Goal: Book appointment/travel/reservation

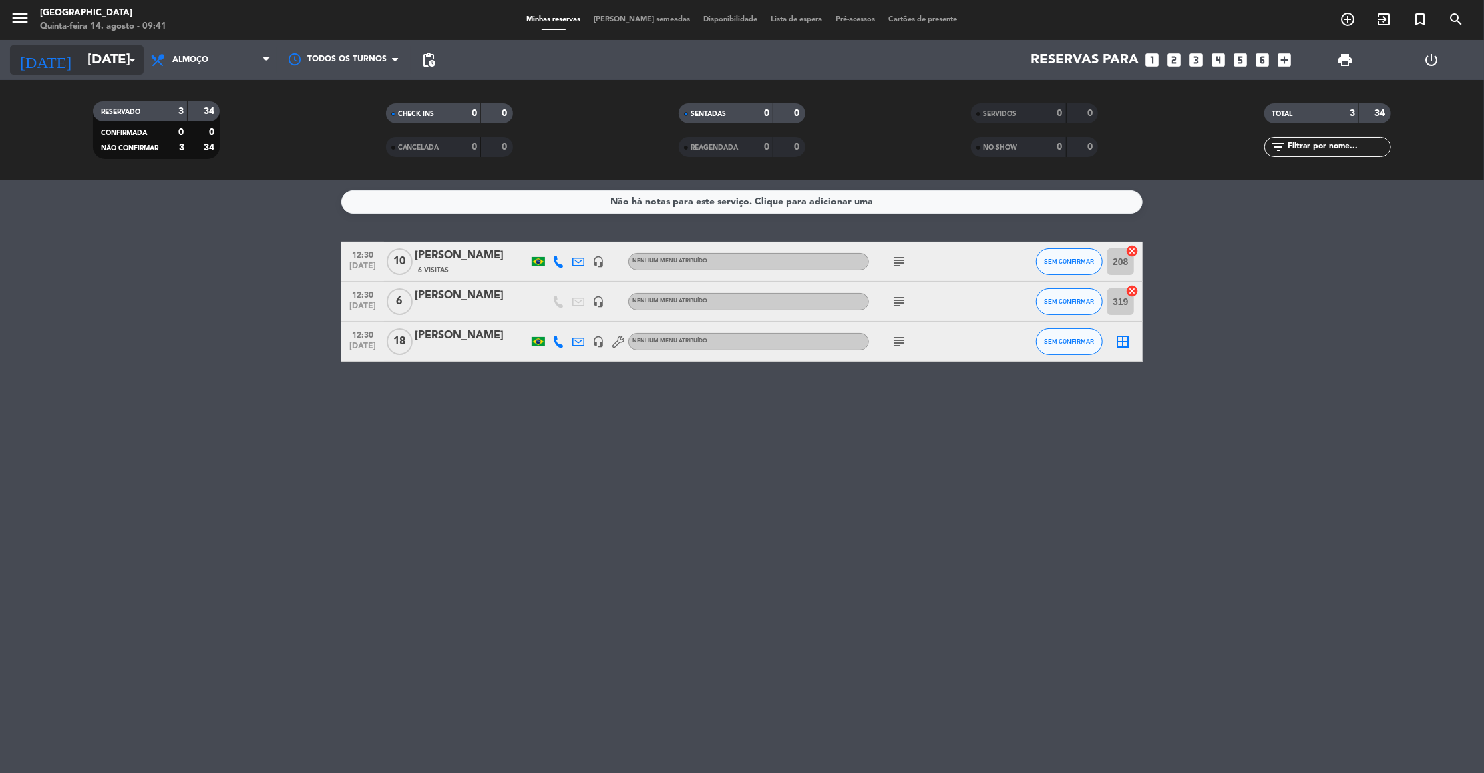
click at [81, 57] on input "[DATE]" at bounding box center [168, 59] width 174 height 29
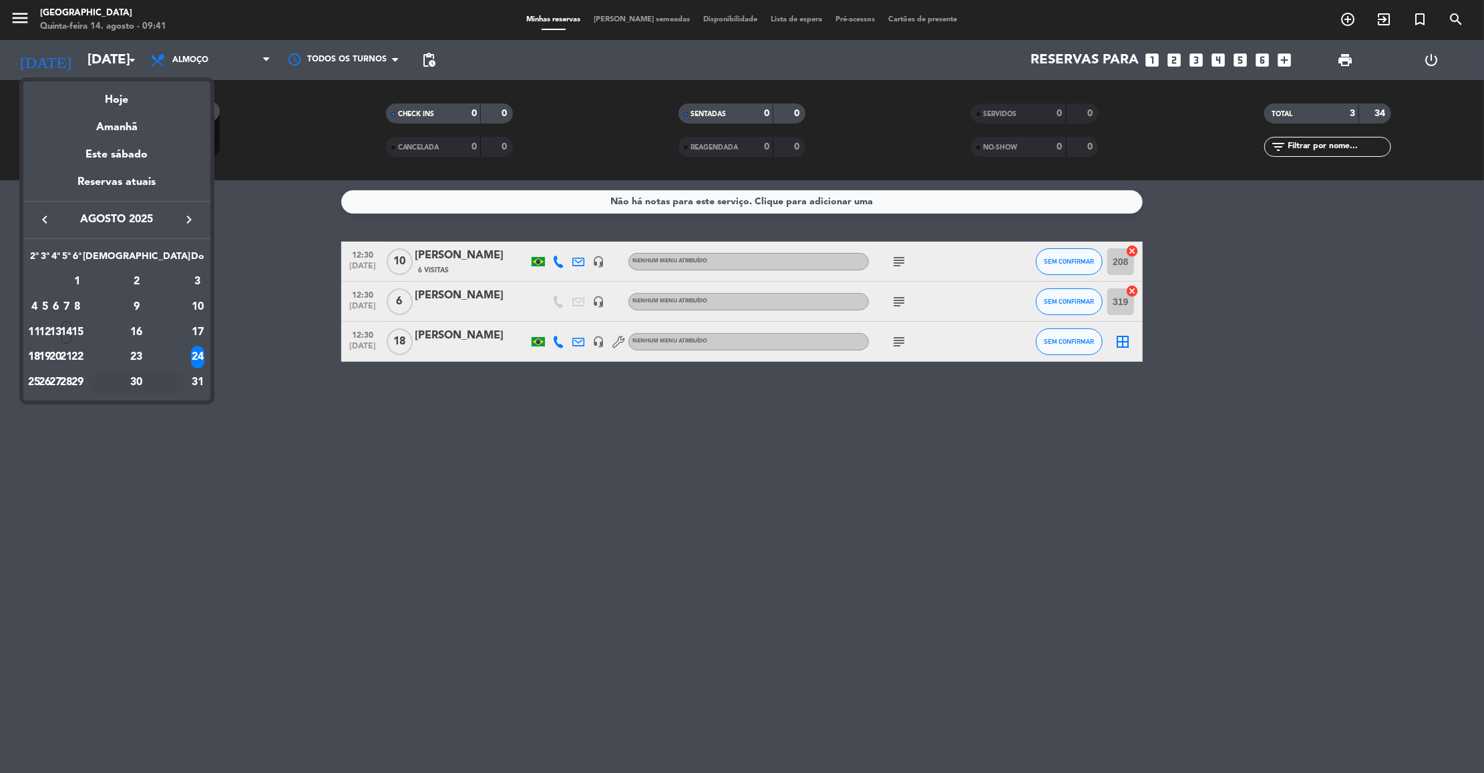
click at [169, 382] on div "30" at bounding box center [136, 382] width 97 height 23
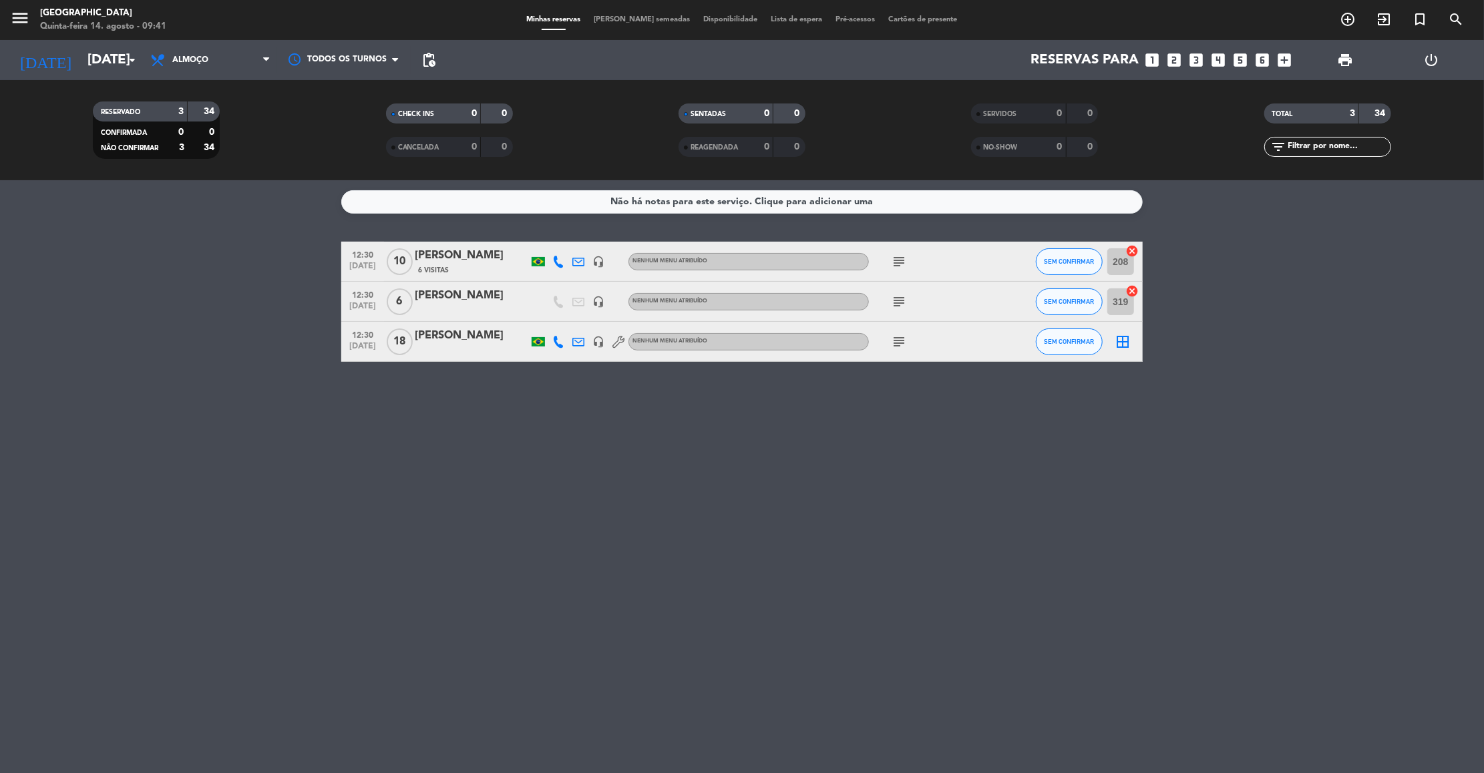
type input "Sáb 30 ago"
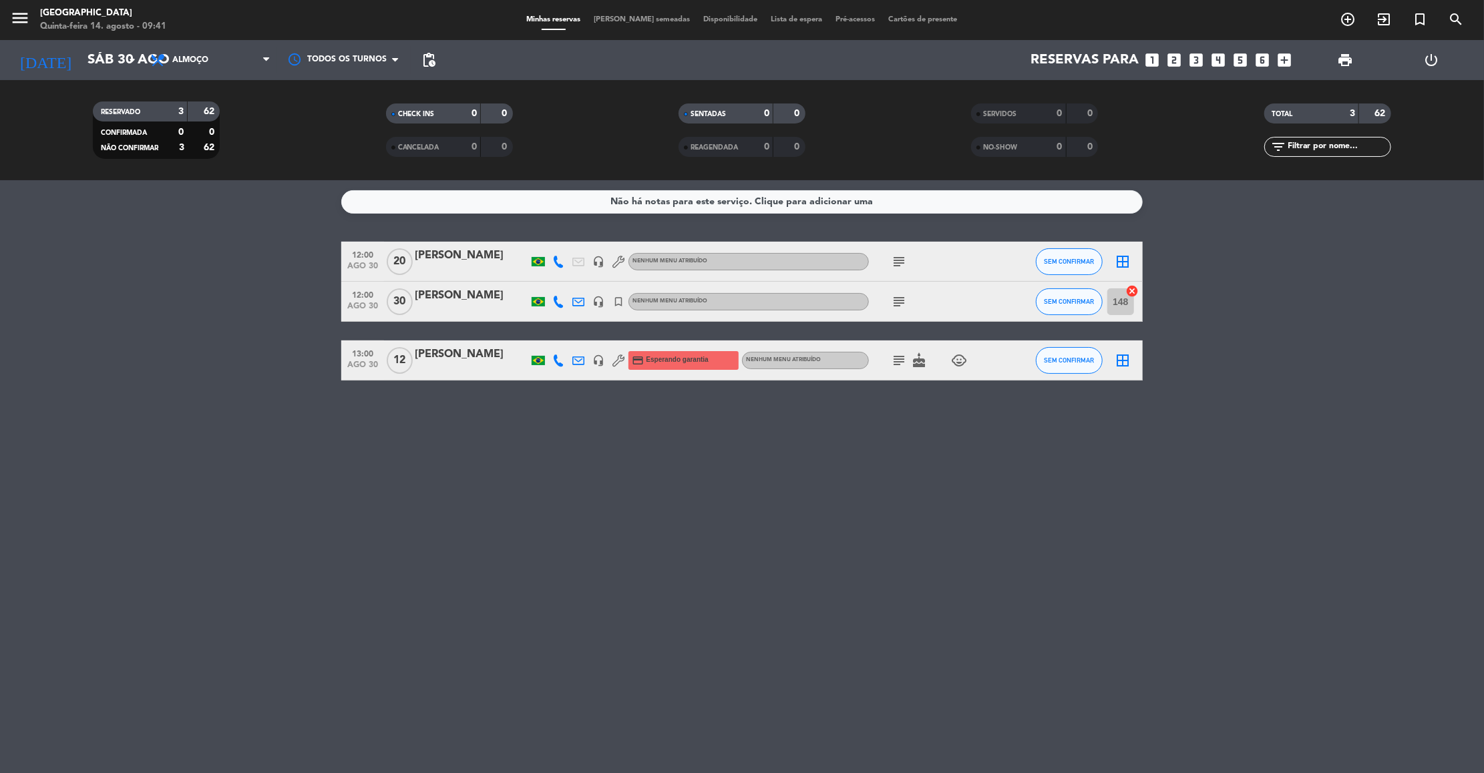
click at [112, 359] on bookings-row "12:00 [DATE] [PERSON_NAME] headset_mic Nenhum menu atribuído subject SEM CONFIR…" at bounding box center [742, 311] width 1484 height 139
click at [1219, 61] on icon "looks_4" at bounding box center [1218, 59] width 17 height 17
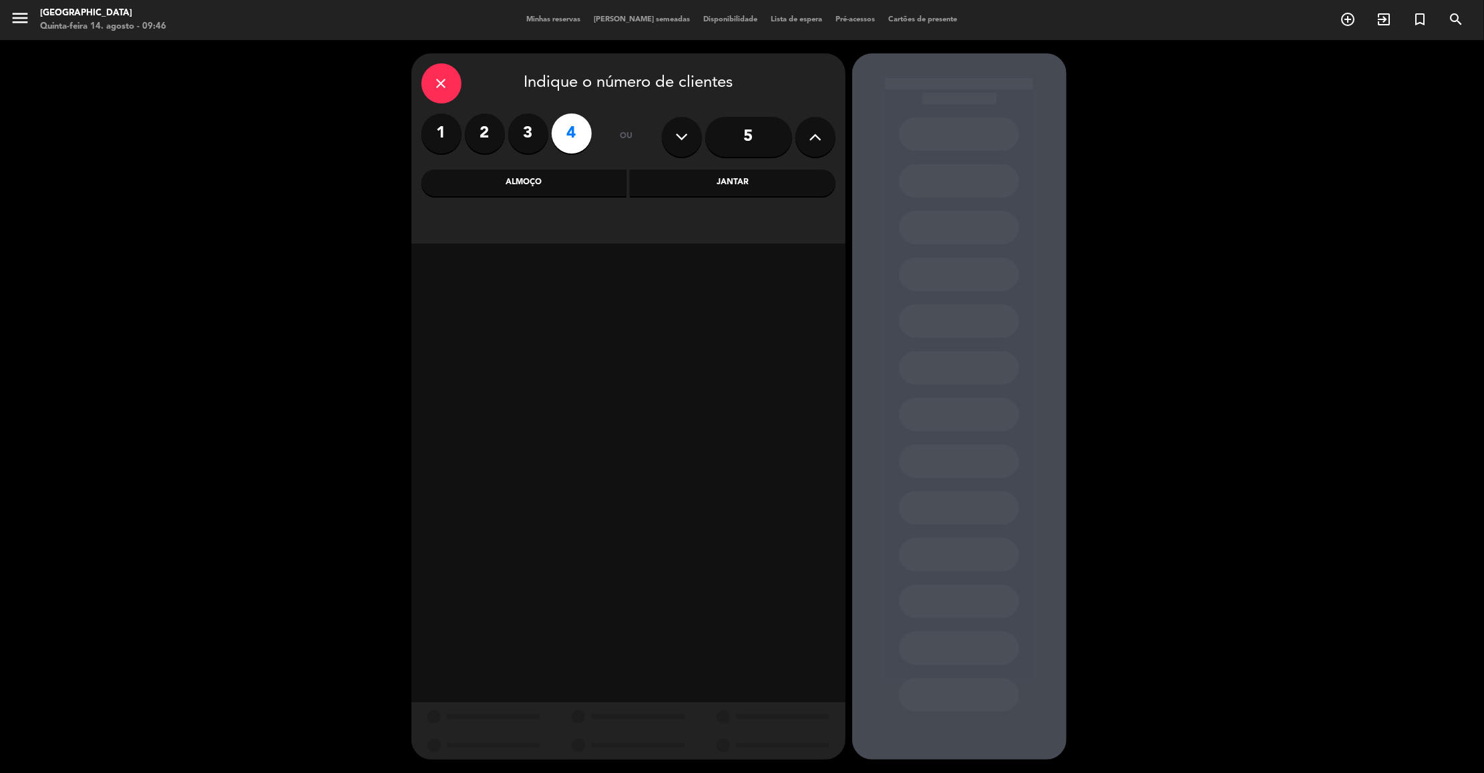
click at [535, 132] on label "3" at bounding box center [528, 134] width 40 height 40
click at [527, 183] on div "Almoço" at bounding box center [524, 183] width 206 height 27
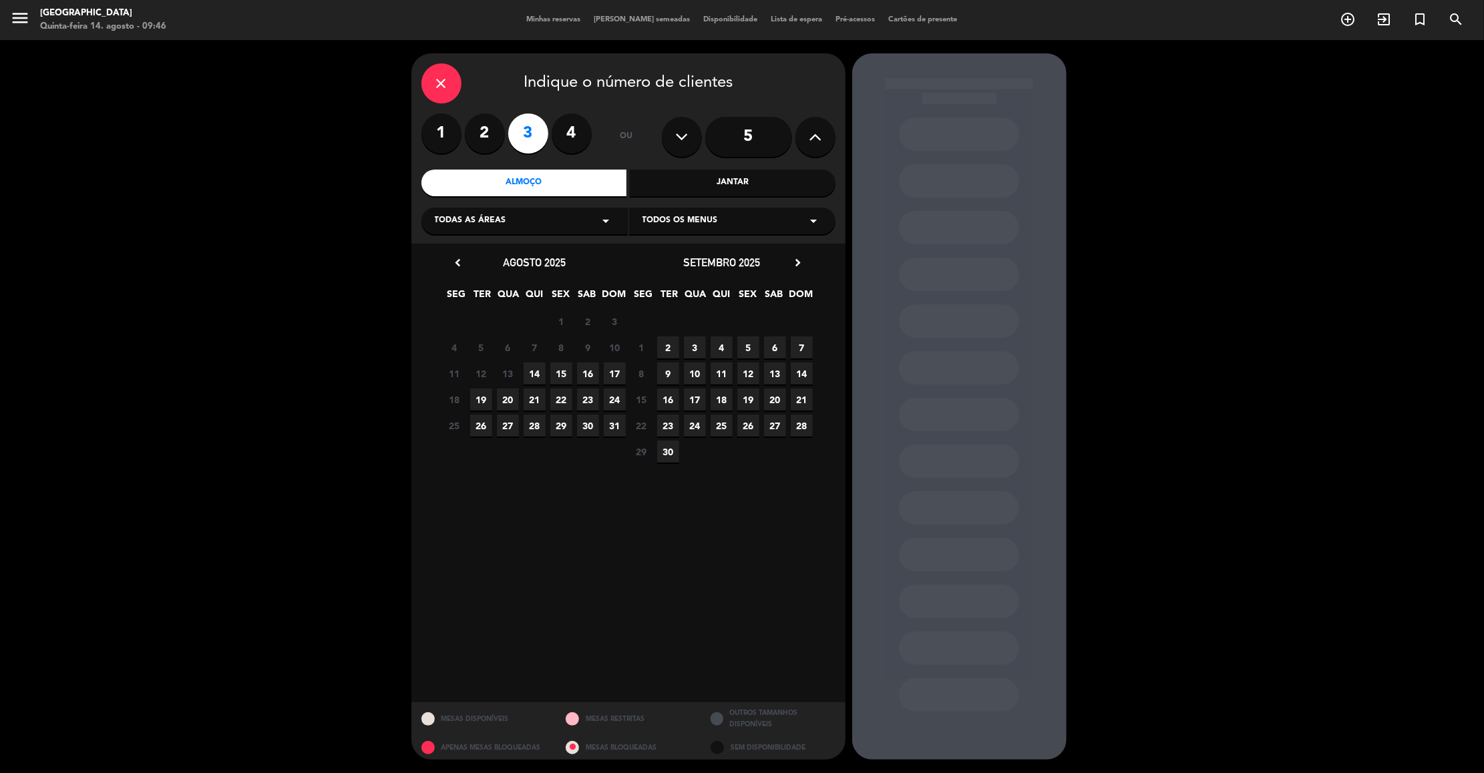
click at [605, 218] on icon "arrow_drop_down" at bounding box center [606, 221] width 16 height 16
click at [454, 254] on div "Externo" at bounding box center [525, 254] width 180 height 13
click at [585, 427] on span "30" at bounding box center [588, 426] width 22 height 22
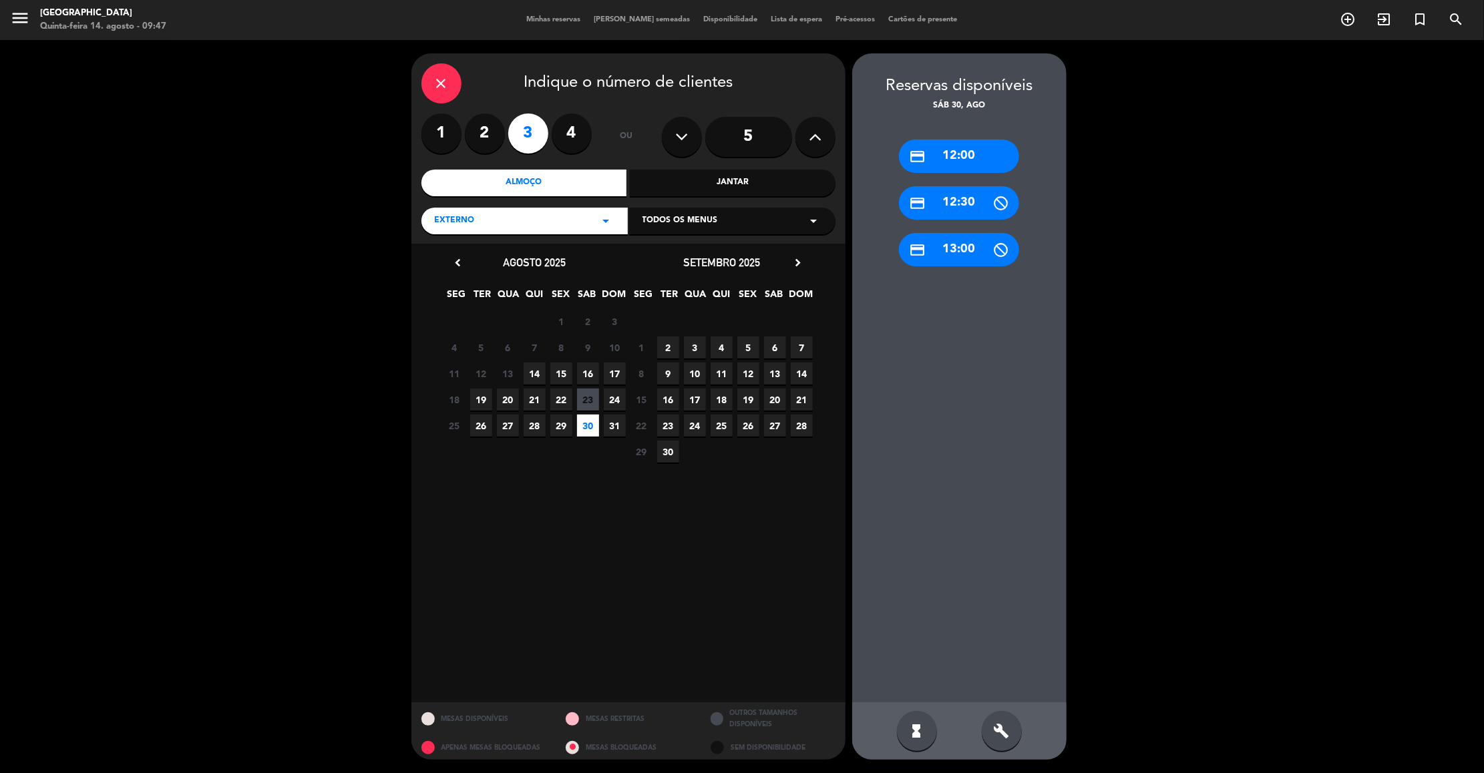
click at [954, 209] on div "credit_card 12:30" at bounding box center [959, 202] width 120 height 33
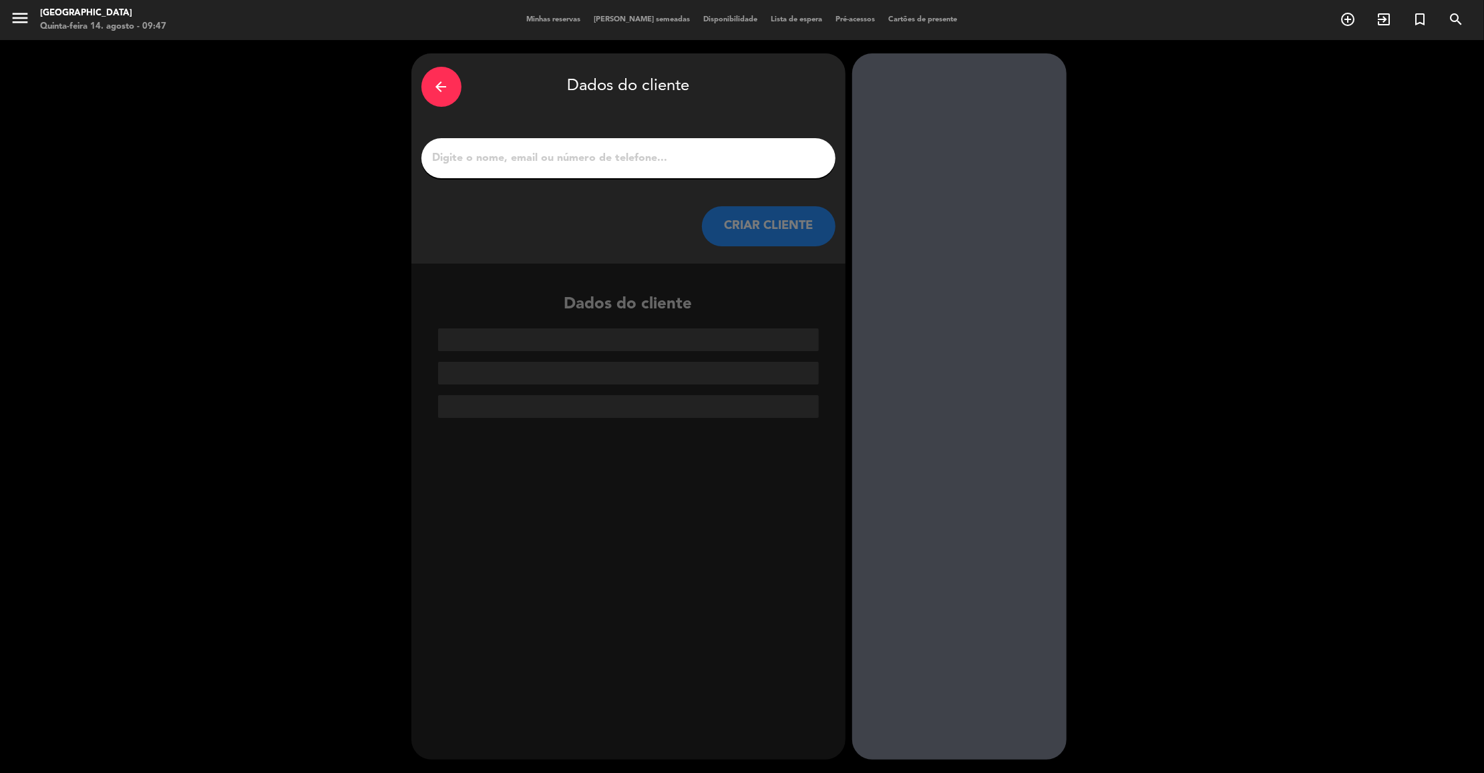
click at [775, 152] on input "1" at bounding box center [628, 158] width 394 height 19
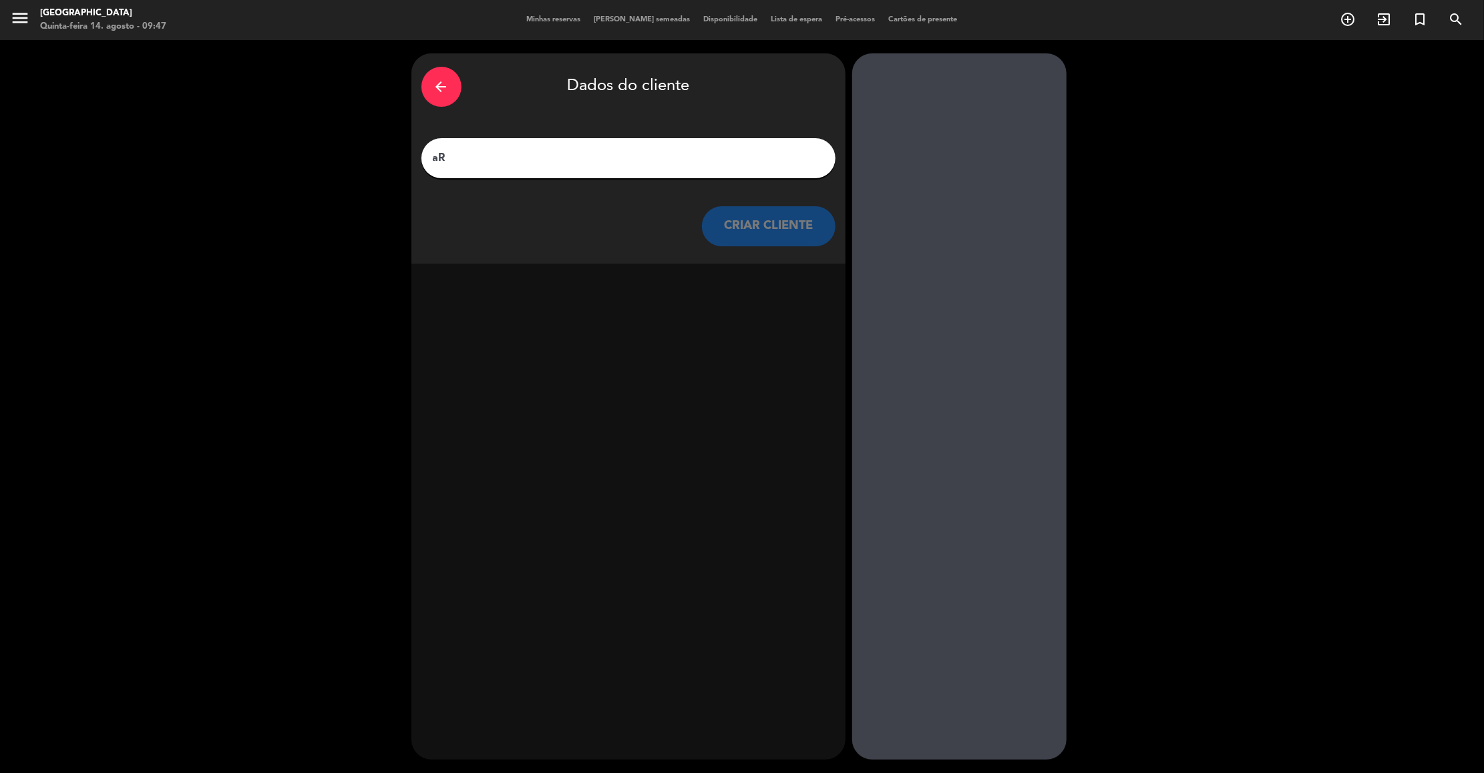
type input "a"
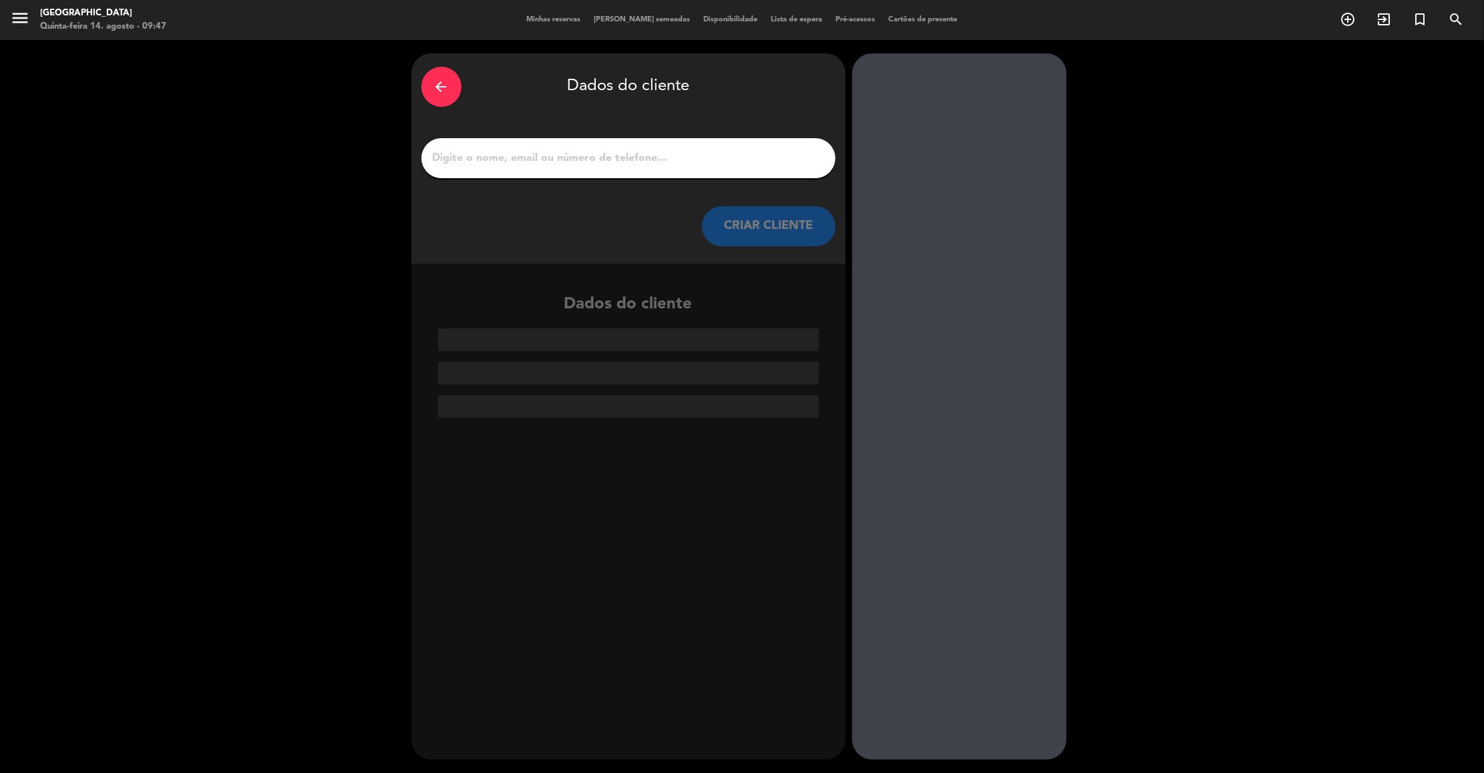
type input "a"
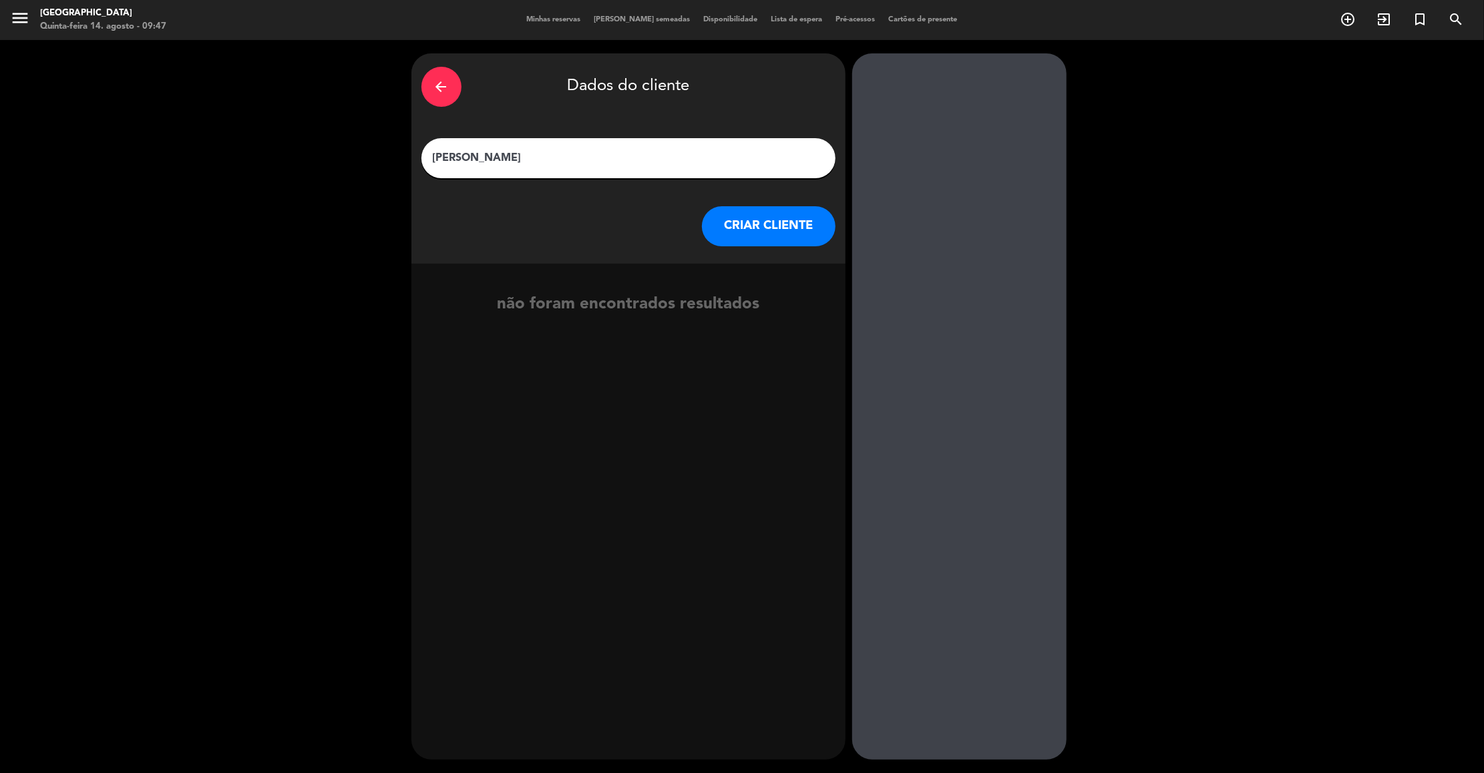
type input "[PERSON_NAME]"
click at [805, 224] on button "CRIAR CLIENTE" at bounding box center [769, 226] width 134 height 40
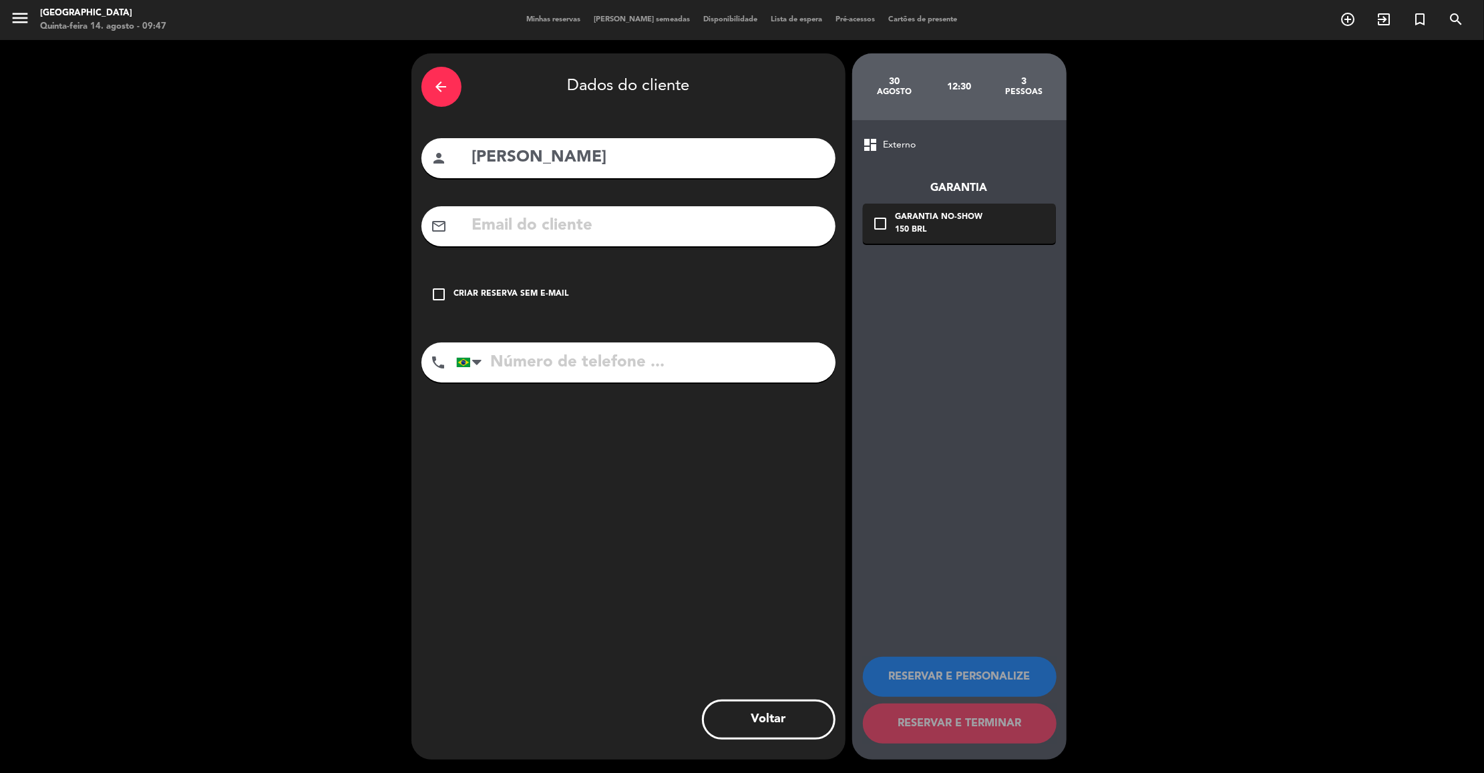
click at [723, 222] on input "text" at bounding box center [648, 225] width 355 height 27
click at [707, 226] on input "text" at bounding box center [648, 225] width 355 height 27
type input "A"
click at [707, 226] on input "text" at bounding box center [648, 225] width 355 height 27
type input "E"
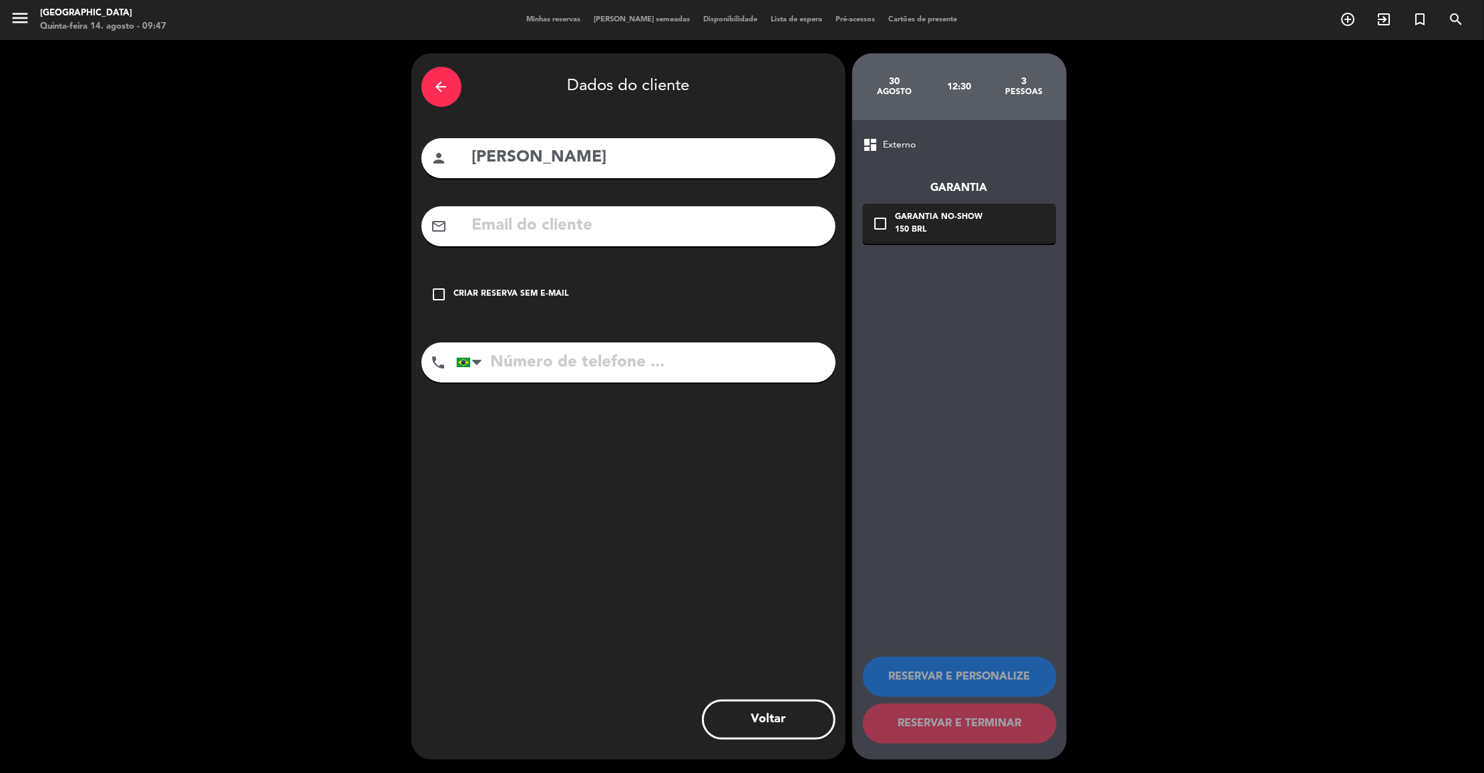
type input "E"
click at [707, 226] on input "text" at bounding box center [648, 225] width 355 height 27
click at [642, 217] on input "text" at bounding box center [648, 225] width 355 height 27
type input "S"
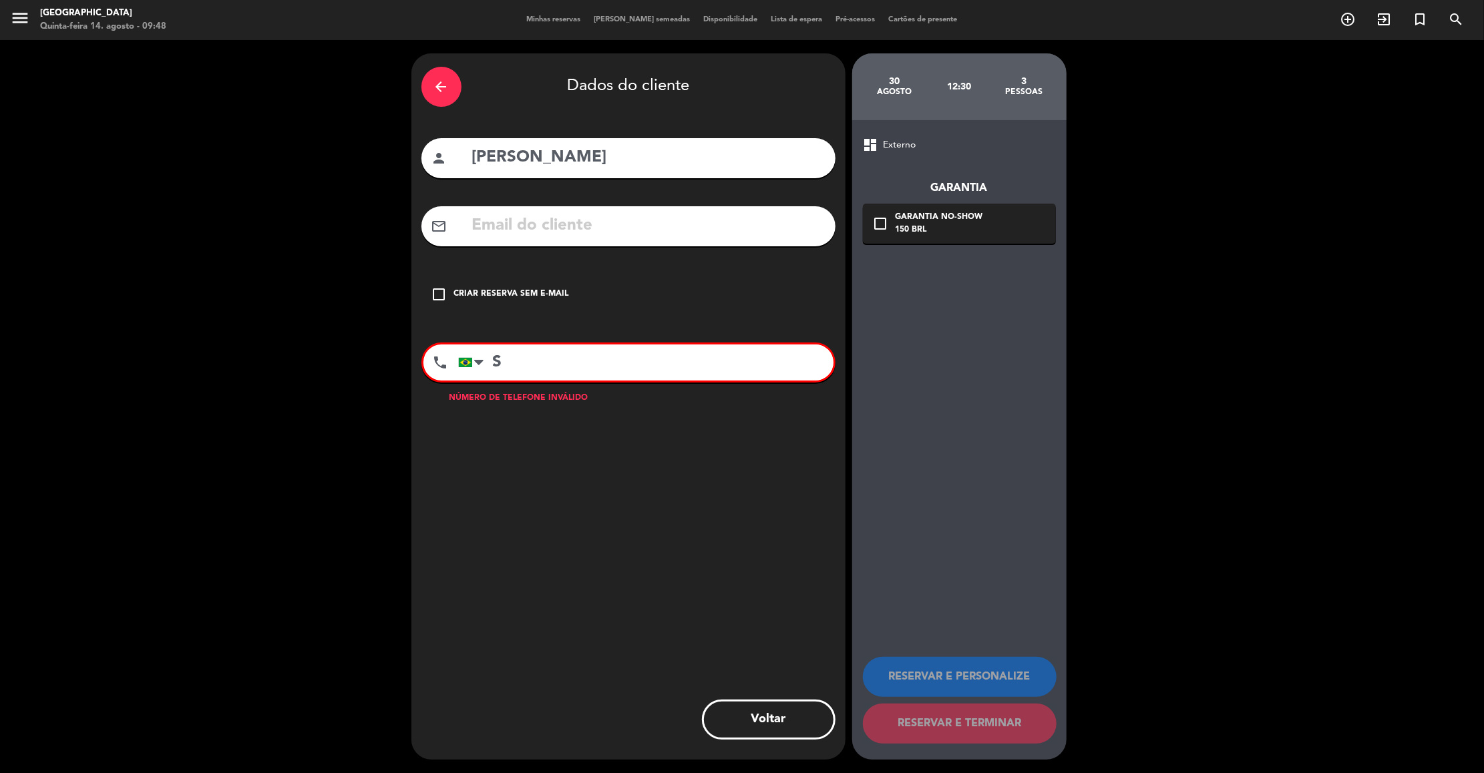
type input "S"
click at [642, 217] on input "text" at bounding box center [648, 225] width 355 height 27
click at [648, 225] on input "text" at bounding box center [648, 225] width 355 height 27
type input "D"
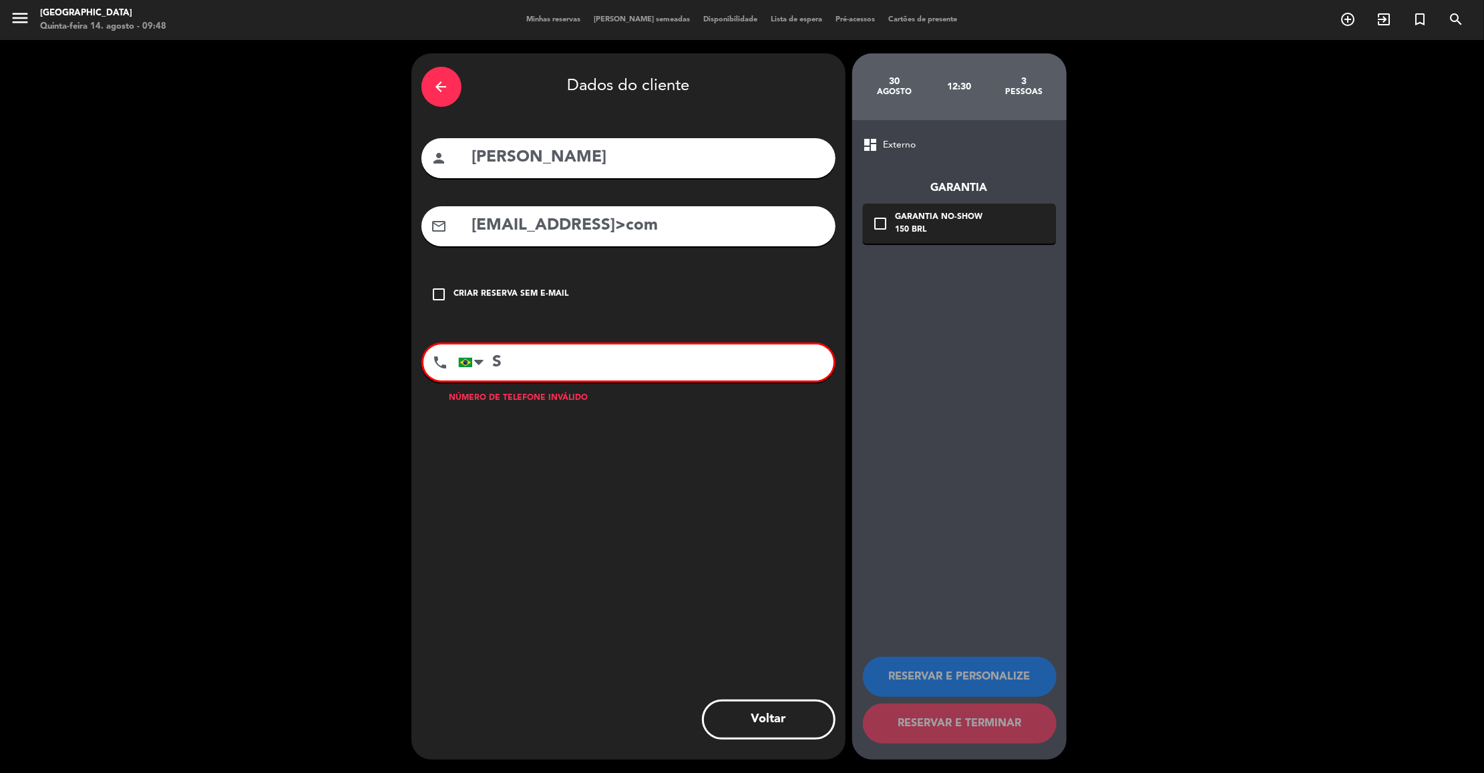
type input "[EMAIL_ADDRESS]>com"
click at [582, 365] on input "S" at bounding box center [645, 363] width 375 height 36
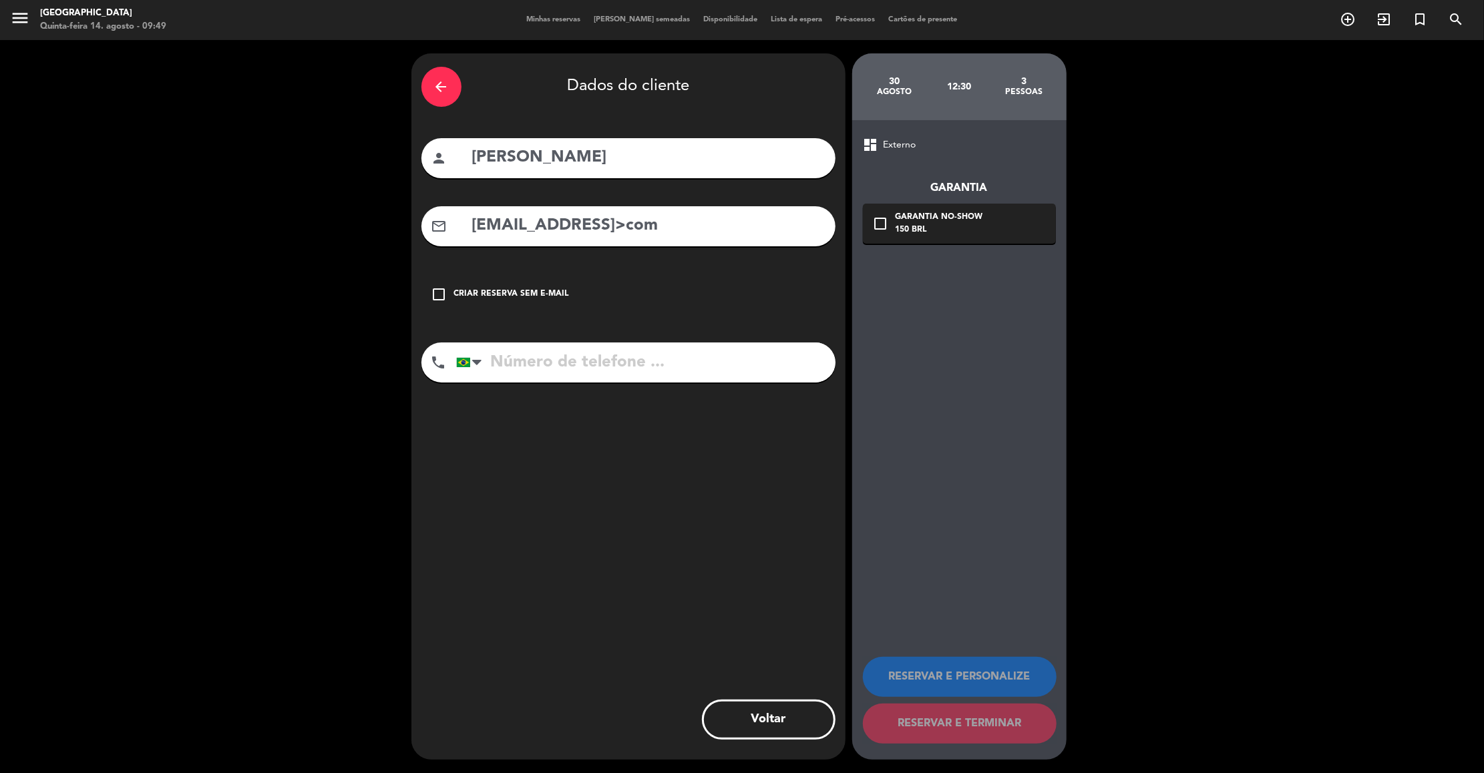
click at [658, 375] on input "tel" at bounding box center [645, 363] width 379 height 40
click at [674, 367] on input "tel" at bounding box center [645, 363] width 379 height 40
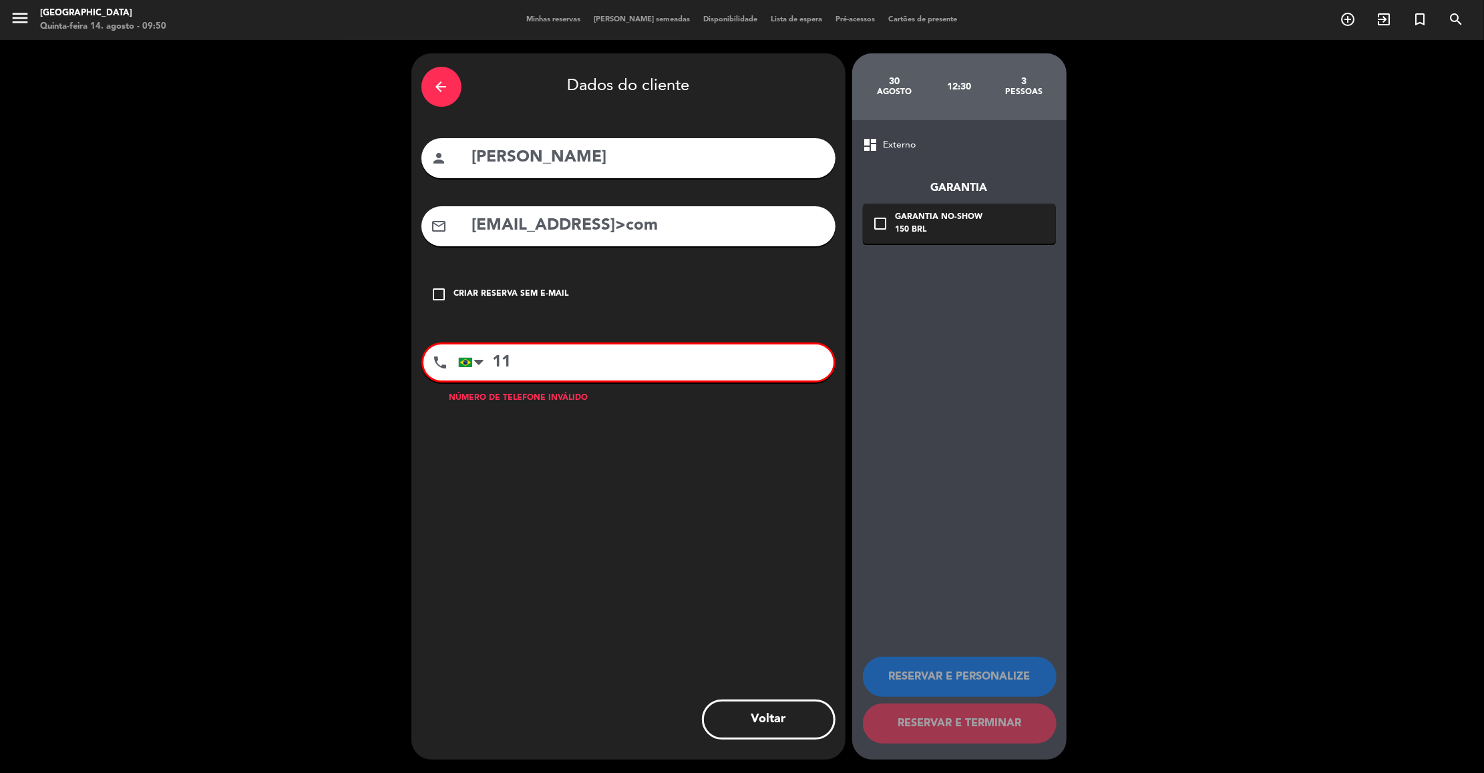
type input "1"
type input "4"
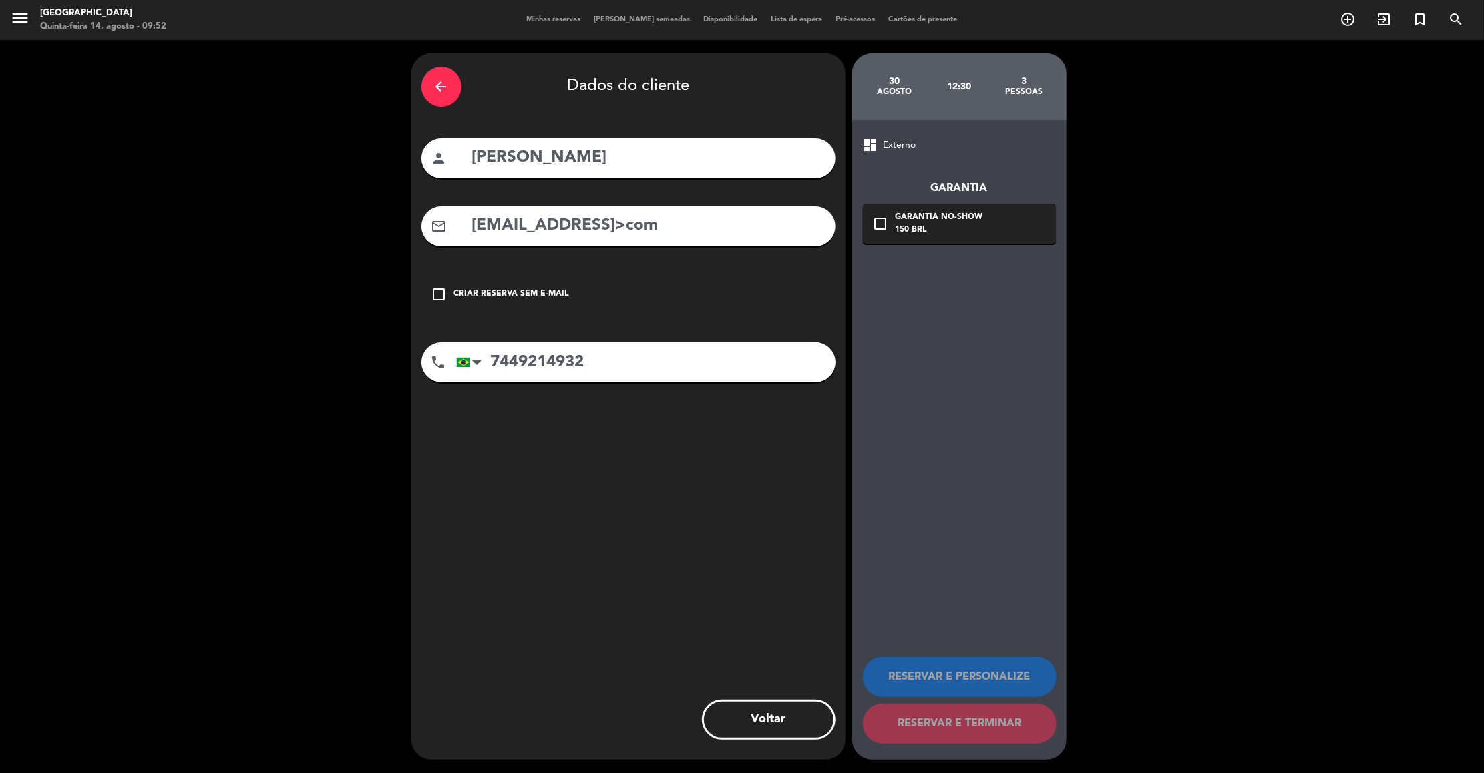
click at [489, 357] on input "7449214932" at bounding box center [645, 363] width 379 height 40
click at [624, 369] on input "7449214932" at bounding box center [645, 363] width 379 height 40
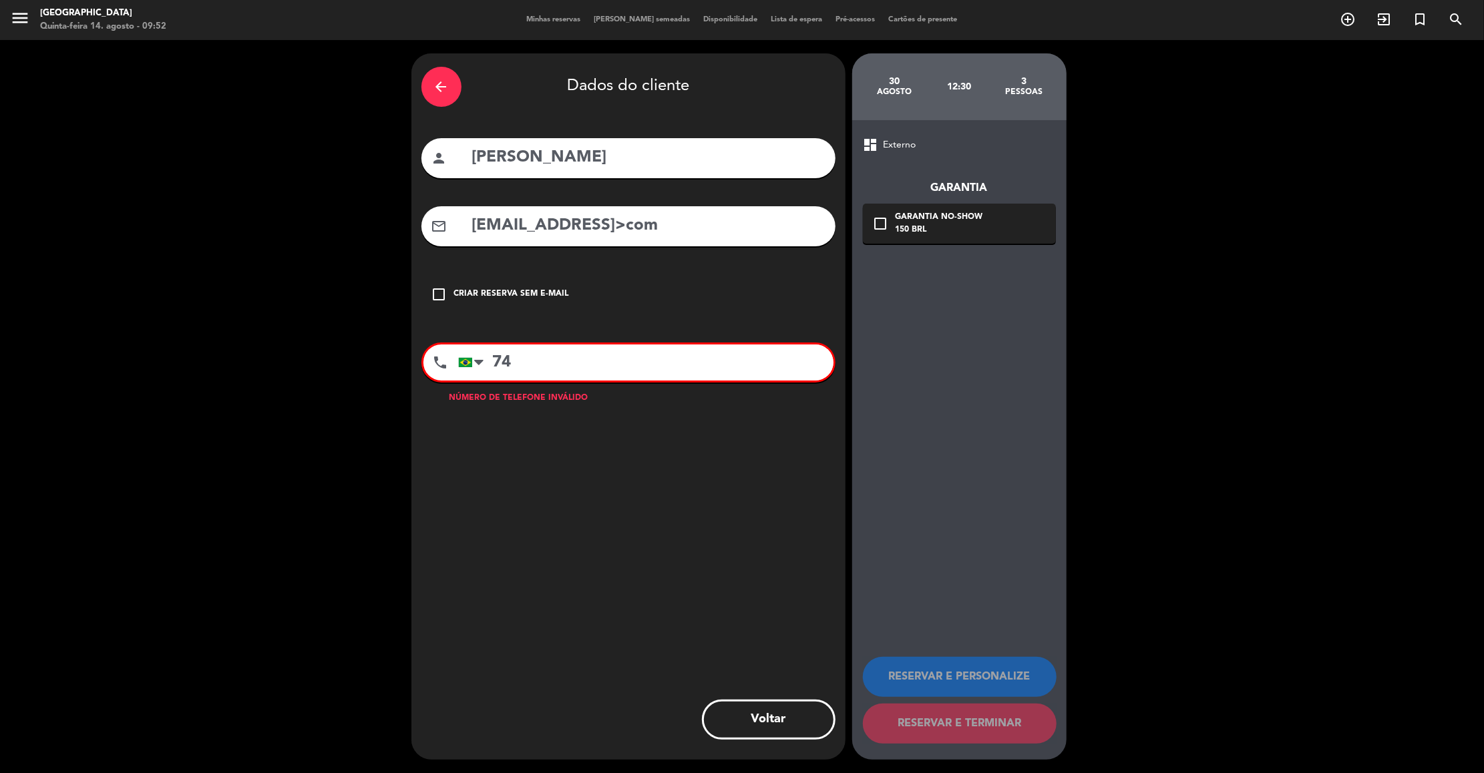
type input "7"
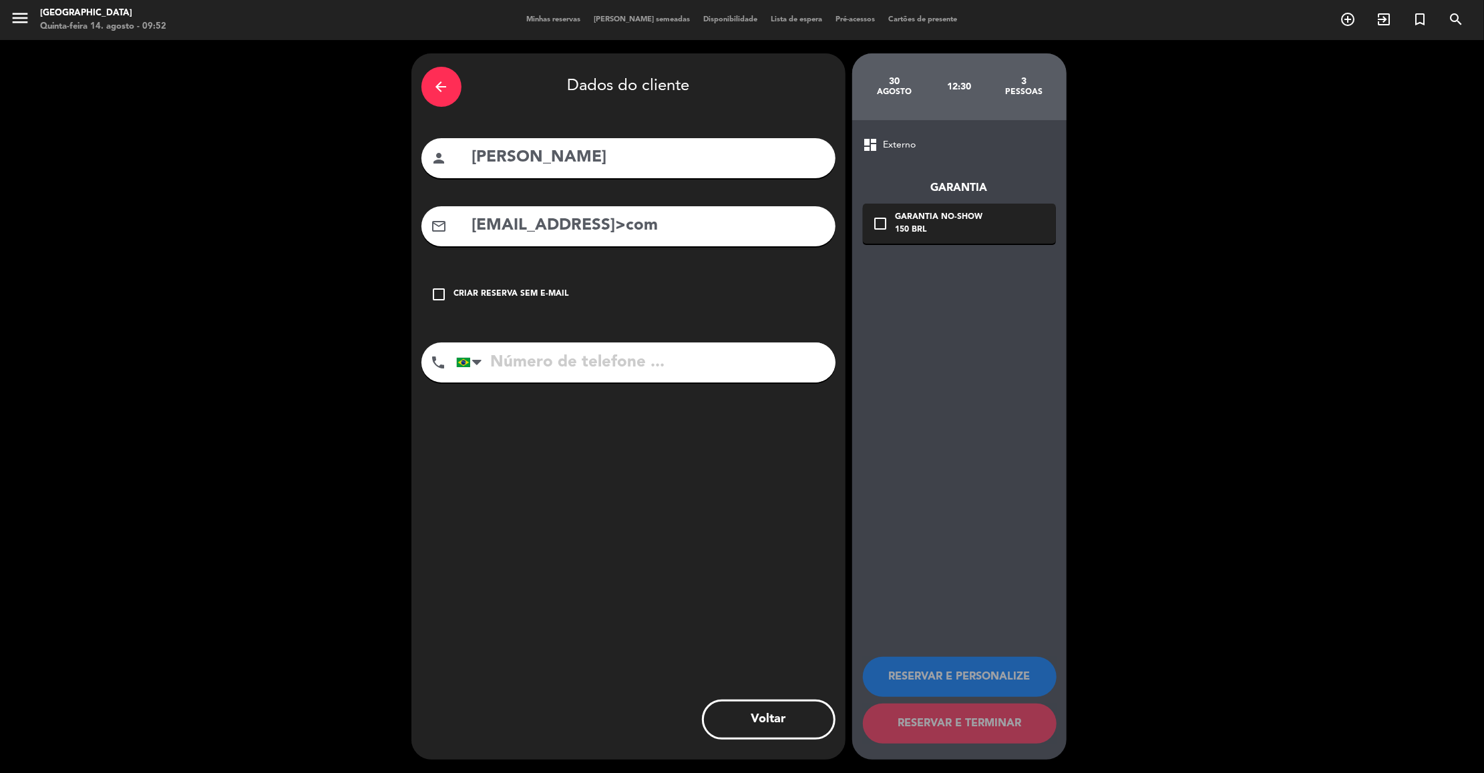
click at [624, 369] on input "tel" at bounding box center [645, 363] width 379 height 40
click at [446, 79] on icon "arrow_back" at bounding box center [441, 87] width 16 height 16
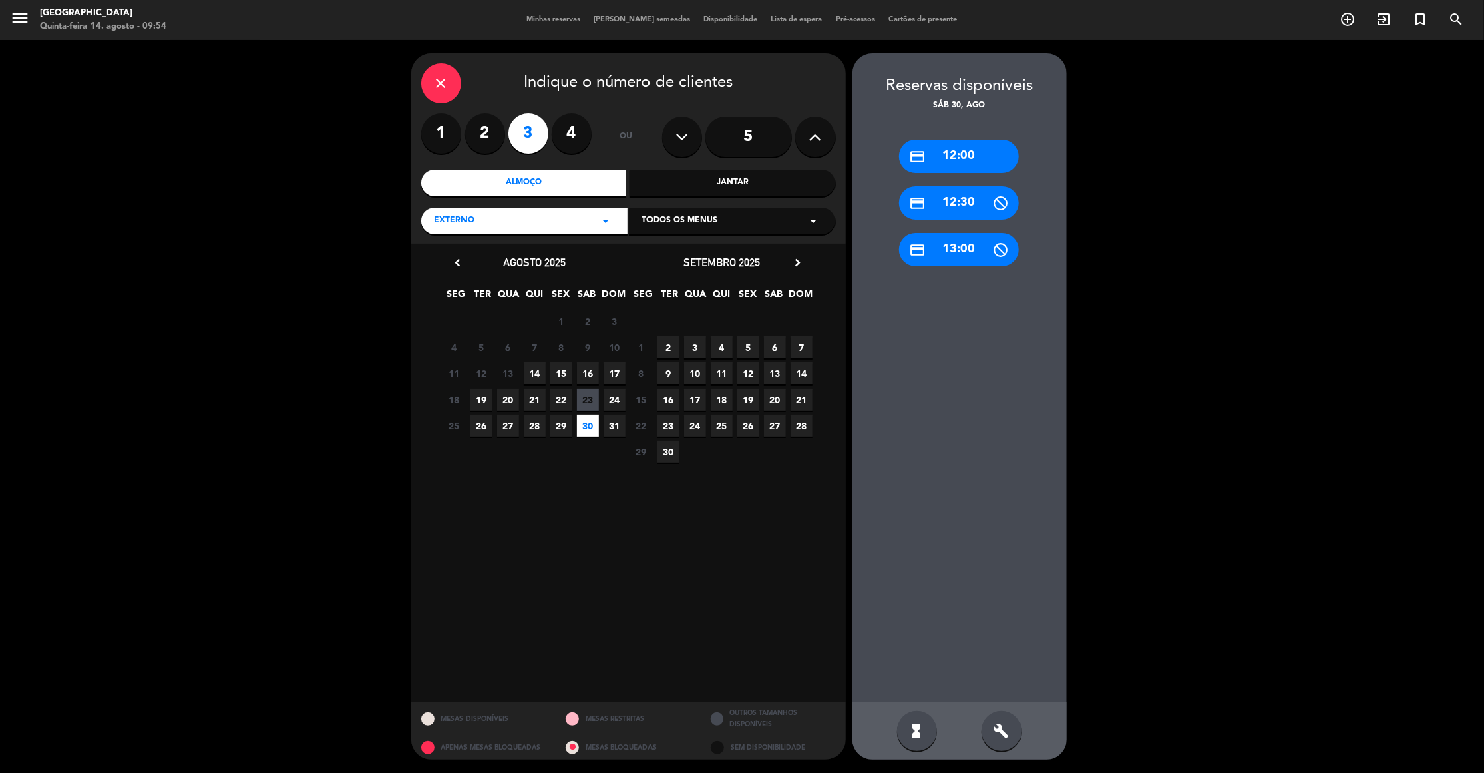
click at [437, 87] on icon "close" at bounding box center [441, 83] width 16 height 16
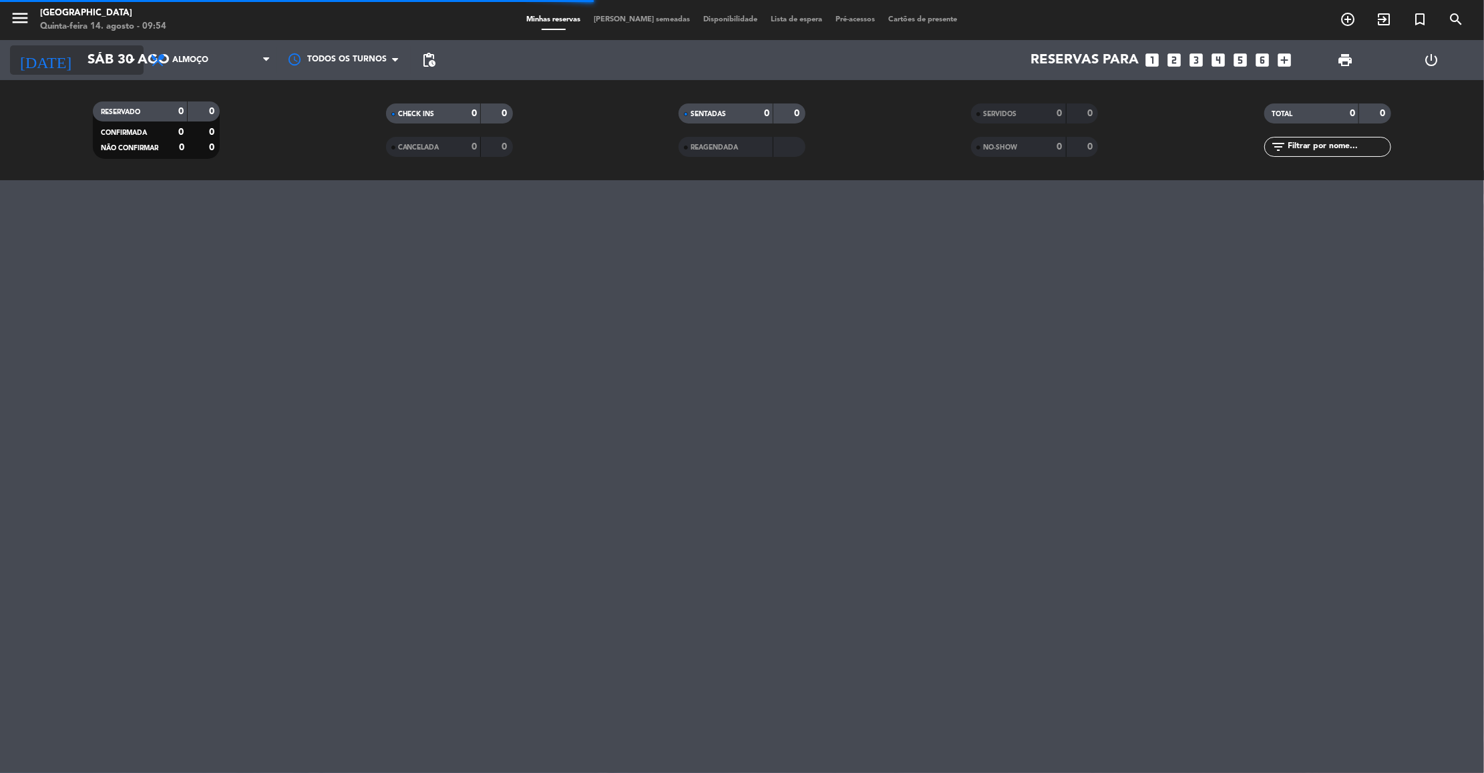
click at [122, 59] on input "Sáb 30 ago" at bounding box center [168, 59] width 174 height 29
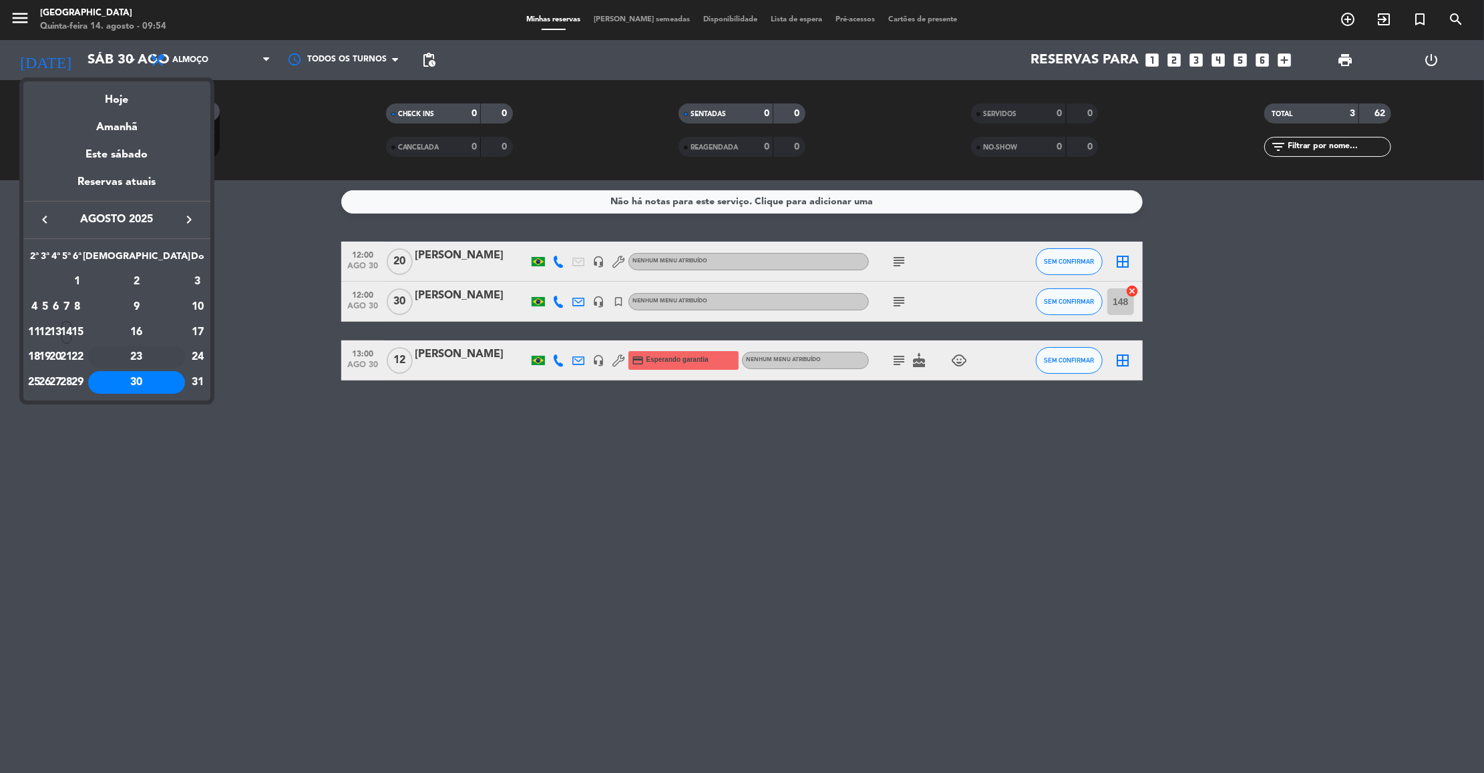
click at [164, 357] on div "23" at bounding box center [136, 357] width 97 height 23
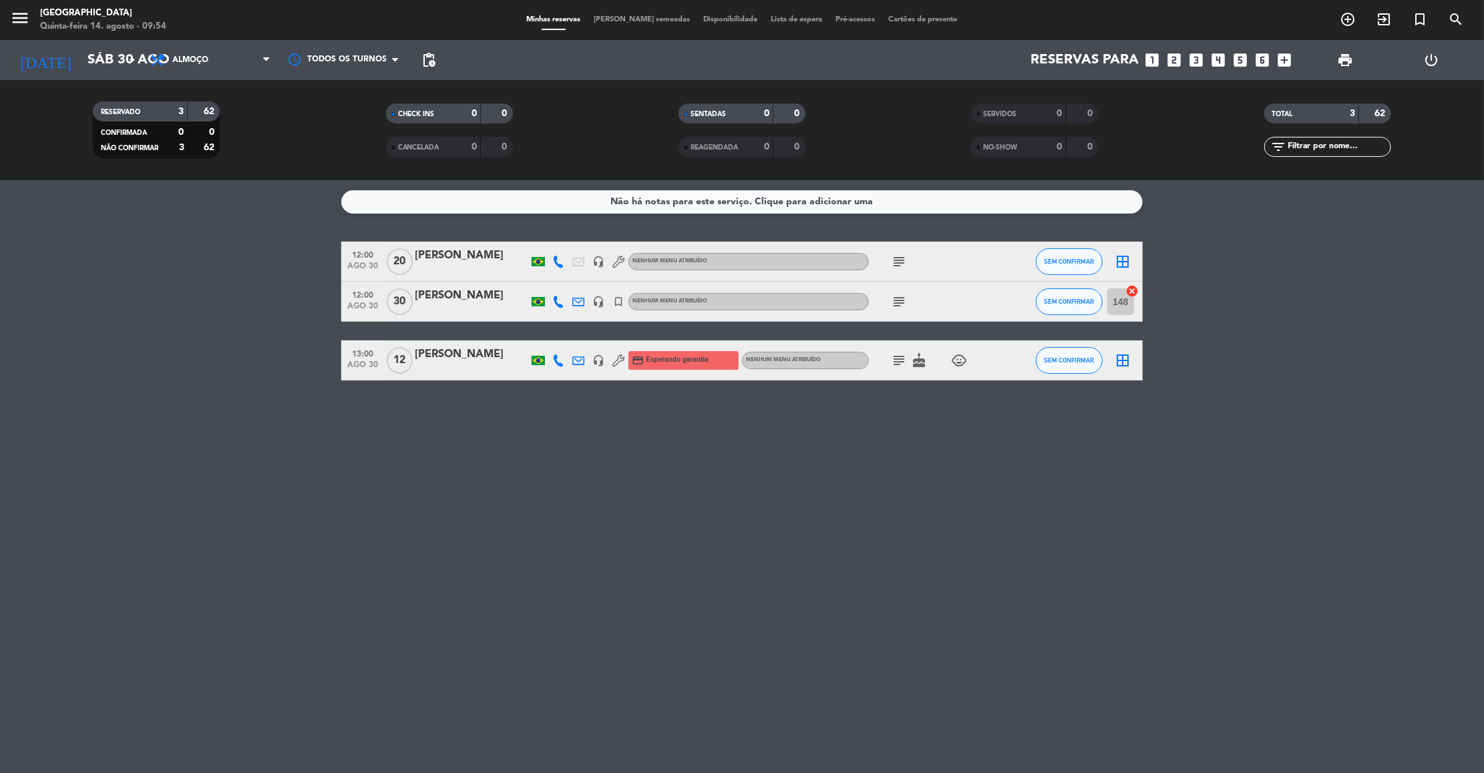
type input "Sáb 23 ago"
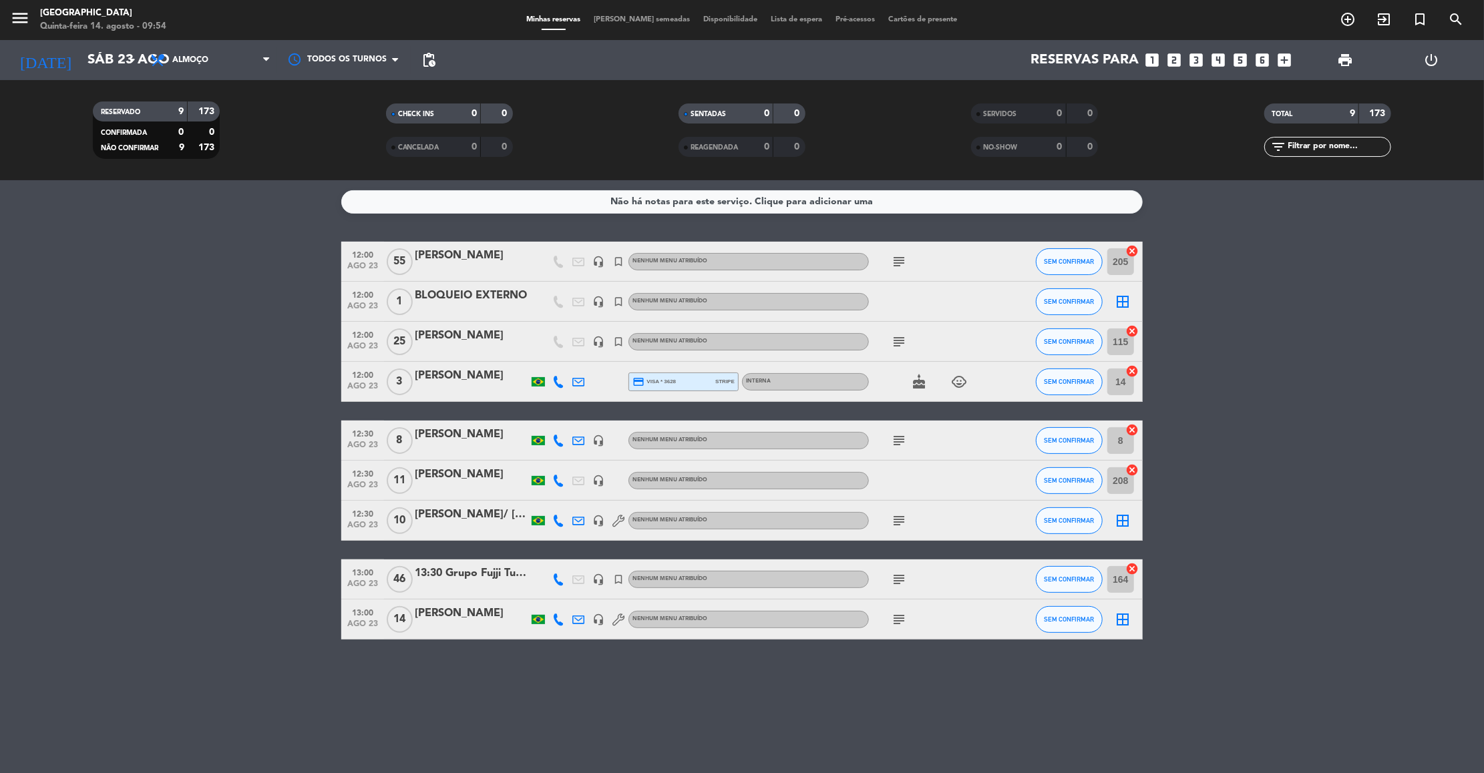
click at [903, 264] on icon "subject" at bounding box center [899, 262] width 16 height 16
click at [894, 343] on icon "subject" at bounding box center [899, 342] width 16 height 16
click at [900, 443] on icon "subject" at bounding box center [899, 441] width 16 height 16
click at [898, 578] on icon "subject" at bounding box center [899, 580] width 16 height 16
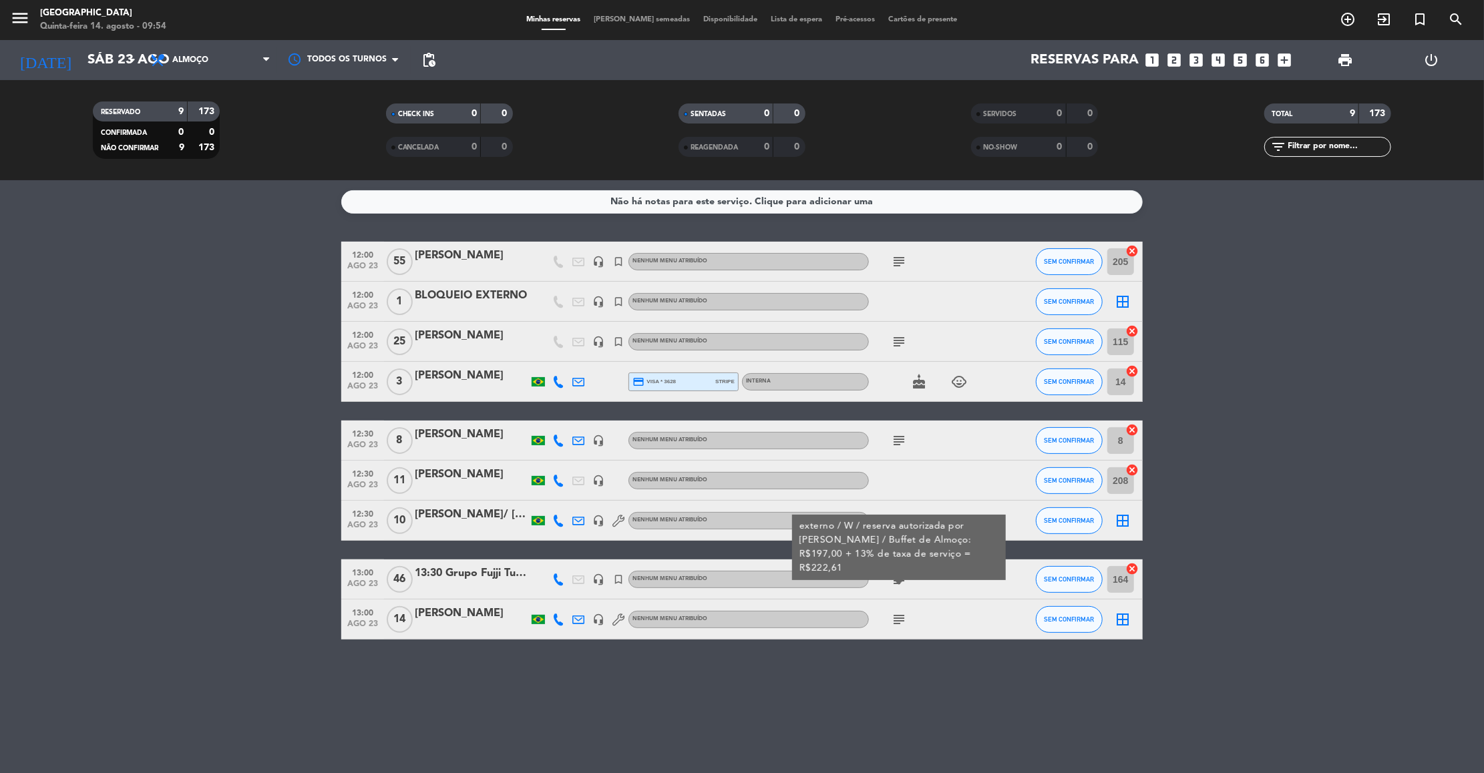
click at [903, 622] on icon "subject" at bounding box center [899, 620] width 16 height 16
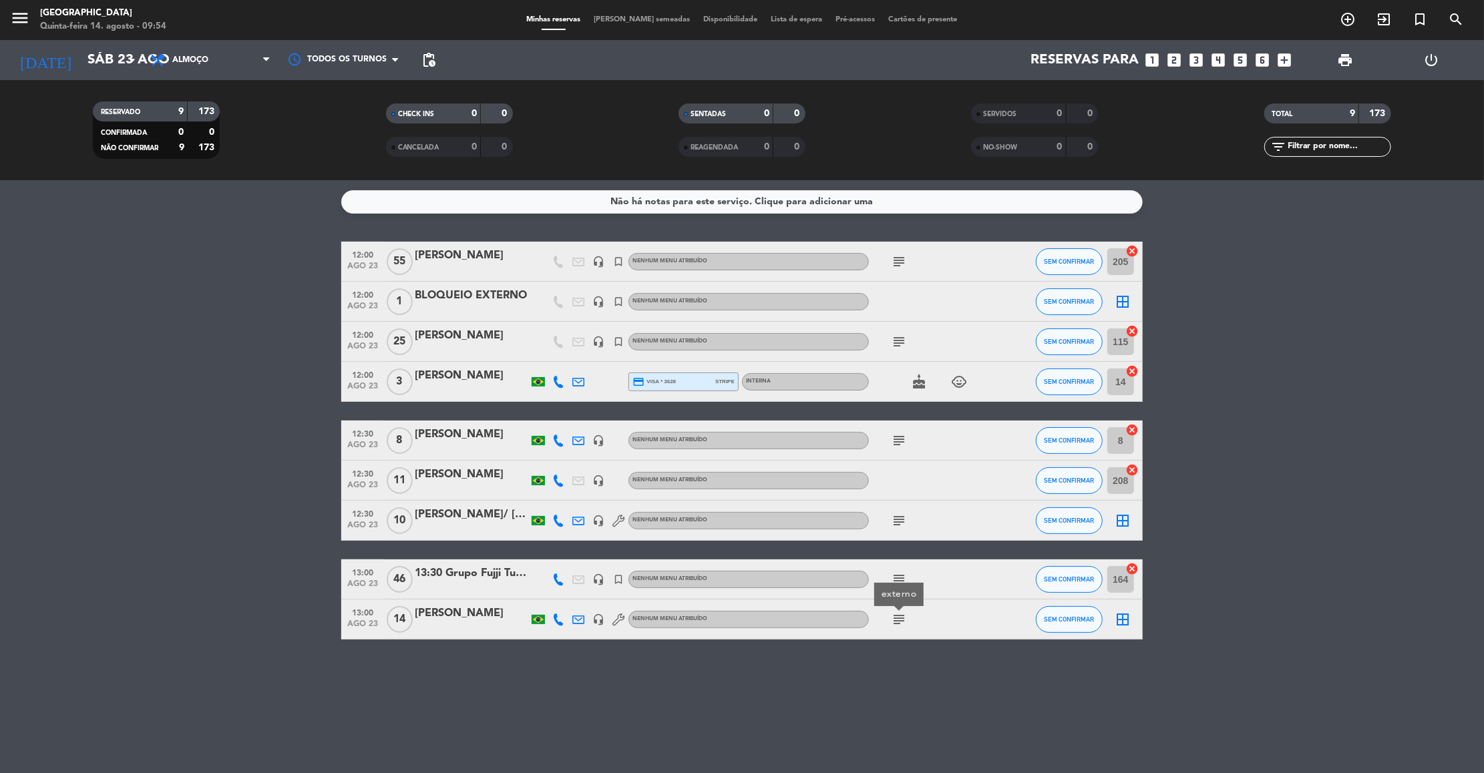
click at [284, 345] on bookings-row "12:00 [DATE] [PERSON_NAME] headset_mic turned_in_not Nenhum menu atribuído subj…" at bounding box center [742, 441] width 1484 height 398
click at [405, 260] on span "55" at bounding box center [400, 261] width 26 height 27
click at [244, 269] on bookings-row "12:00 [DATE] Externo [PERSON_NAME] headset_mic turned_in_not Nenhum menu atribu…" at bounding box center [742, 441] width 1484 height 398
click at [403, 339] on span "25" at bounding box center [400, 342] width 26 height 27
click at [408, 522] on span "10" at bounding box center [400, 521] width 26 height 27
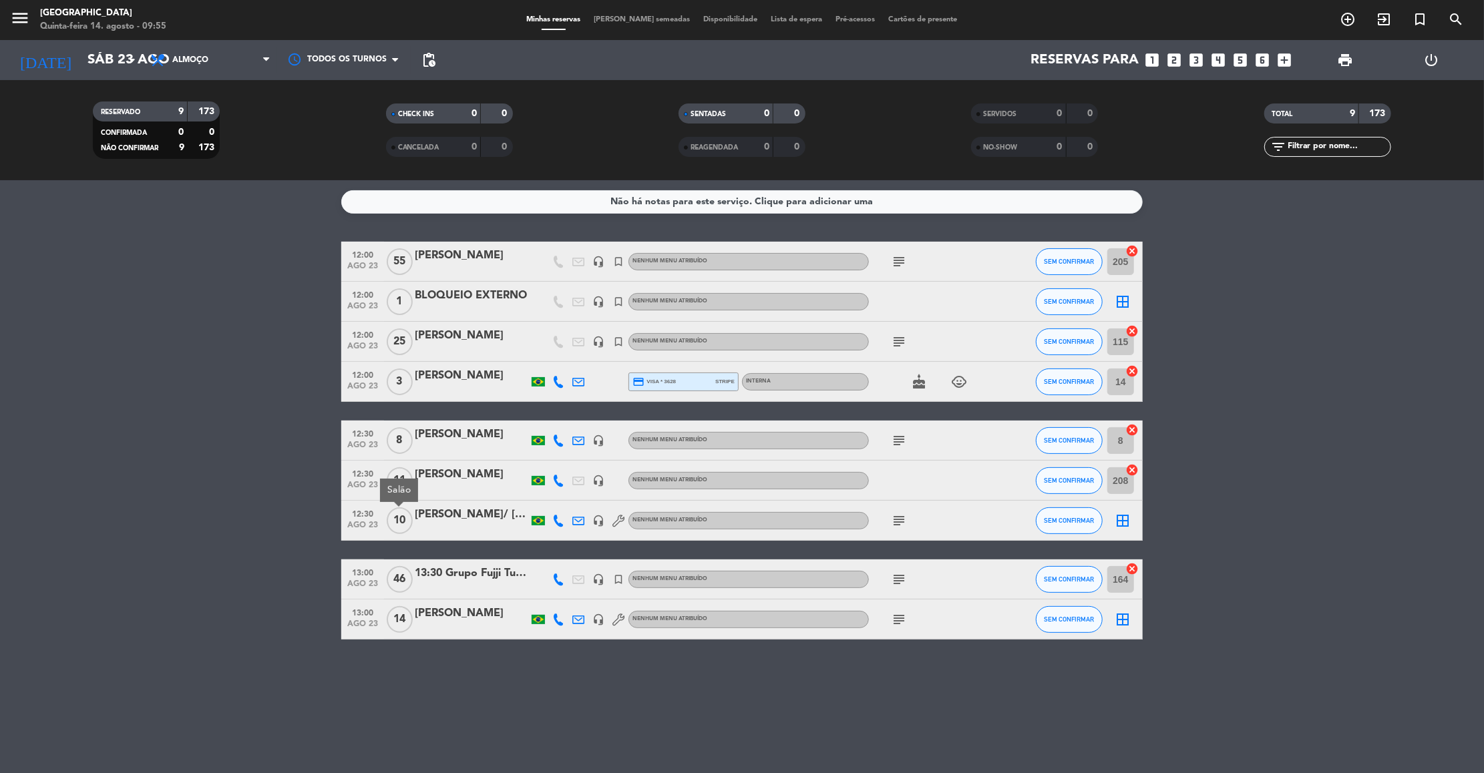
click at [272, 516] on bookings-row "12:00 [DATE] [PERSON_NAME] headset_mic turned_in_not Nenhum menu atribuído subj…" at bounding box center [742, 441] width 1484 height 398
click at [401, 582] on span "46" at bounding box center [400, 579] width 26 height 27
click at [254, 580] on bookings-row "12:00 [DATE] [PERSON_NAME] headset_mic turned_in_not Nenhum menu atribuído subj…" at bounding box center [742, 441] width 1484 height 398
click at [397, 622] on span "14" at bounding box center [400, 619] width 26 height 27
click at [240, 586] on bookings-row "12:00 [DATE] [PERSON_NAME] headset_mic turned_in_not Nenhum menu atribuído subj…" at bounding box center [742, 441] width 1484 height 398
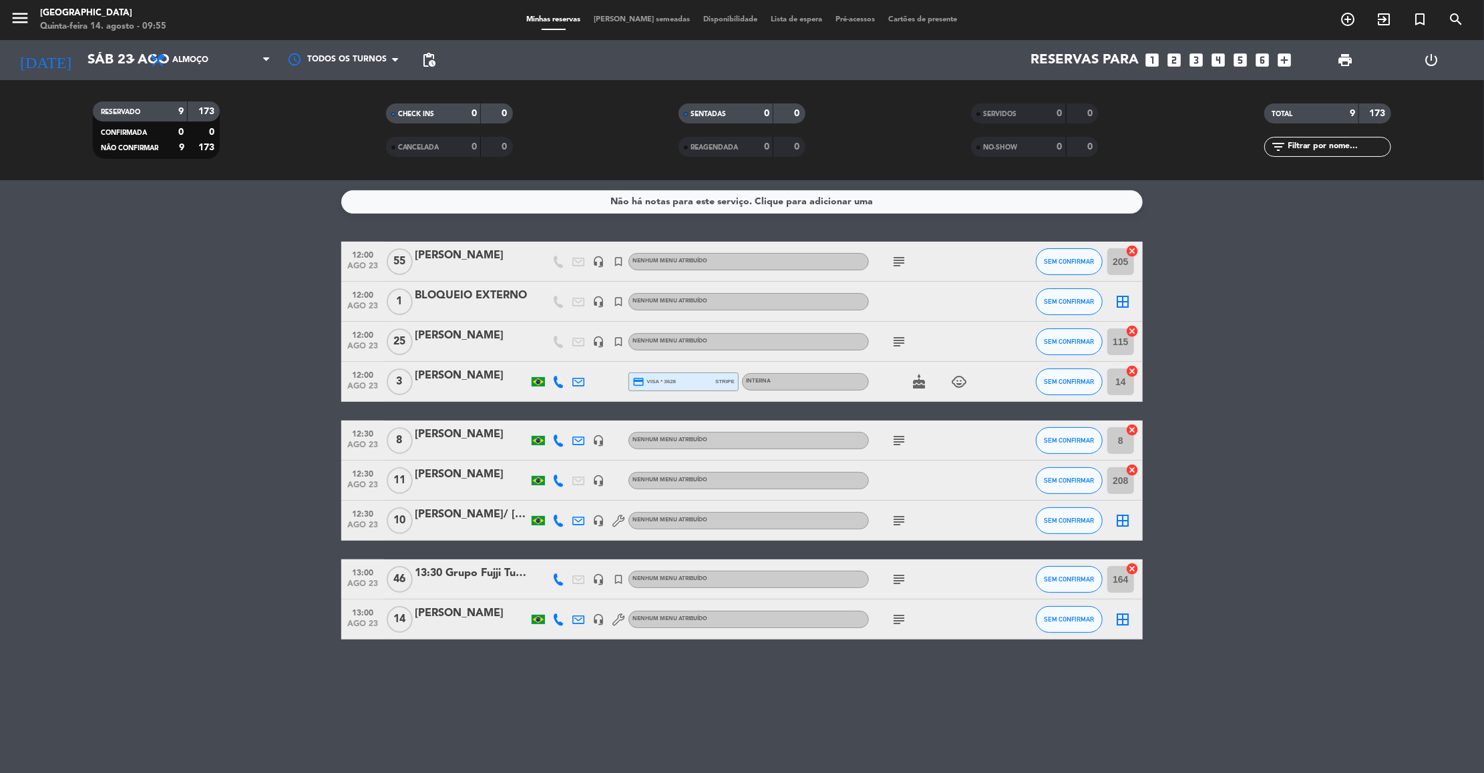
click at [232, 467] on bookings-row "12:00 [DATE] [PERSON_NAME] headset_mic turned_in_not Nenhum menu atribuído subj…" at bounding box center [742, 441] width 1484 height 398
click at [1284, 62] on icon "add_box" at bounding box center [1284, 59] width 17 height 17
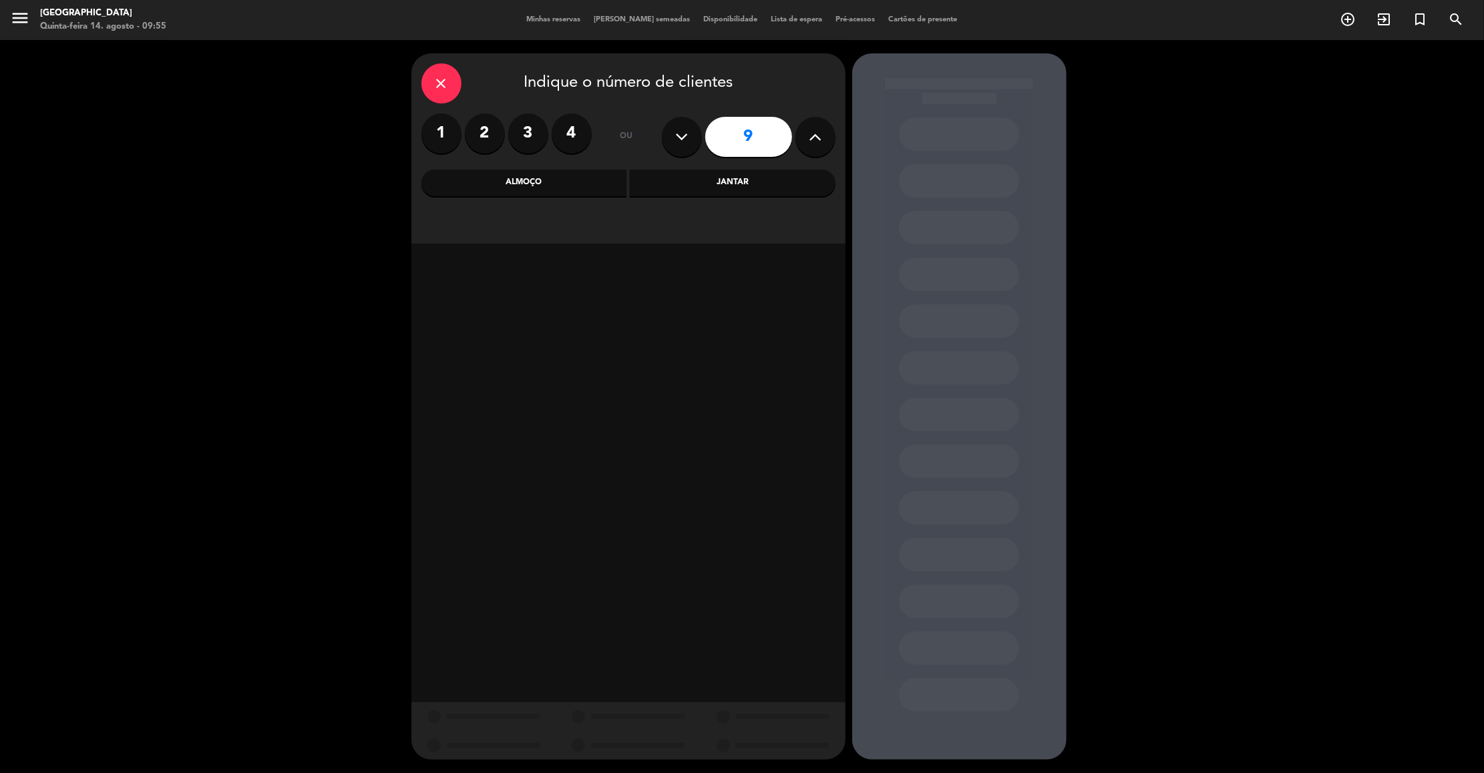
click at [814, 133] on icon at bounding box center [815, 137] width 13 height 20
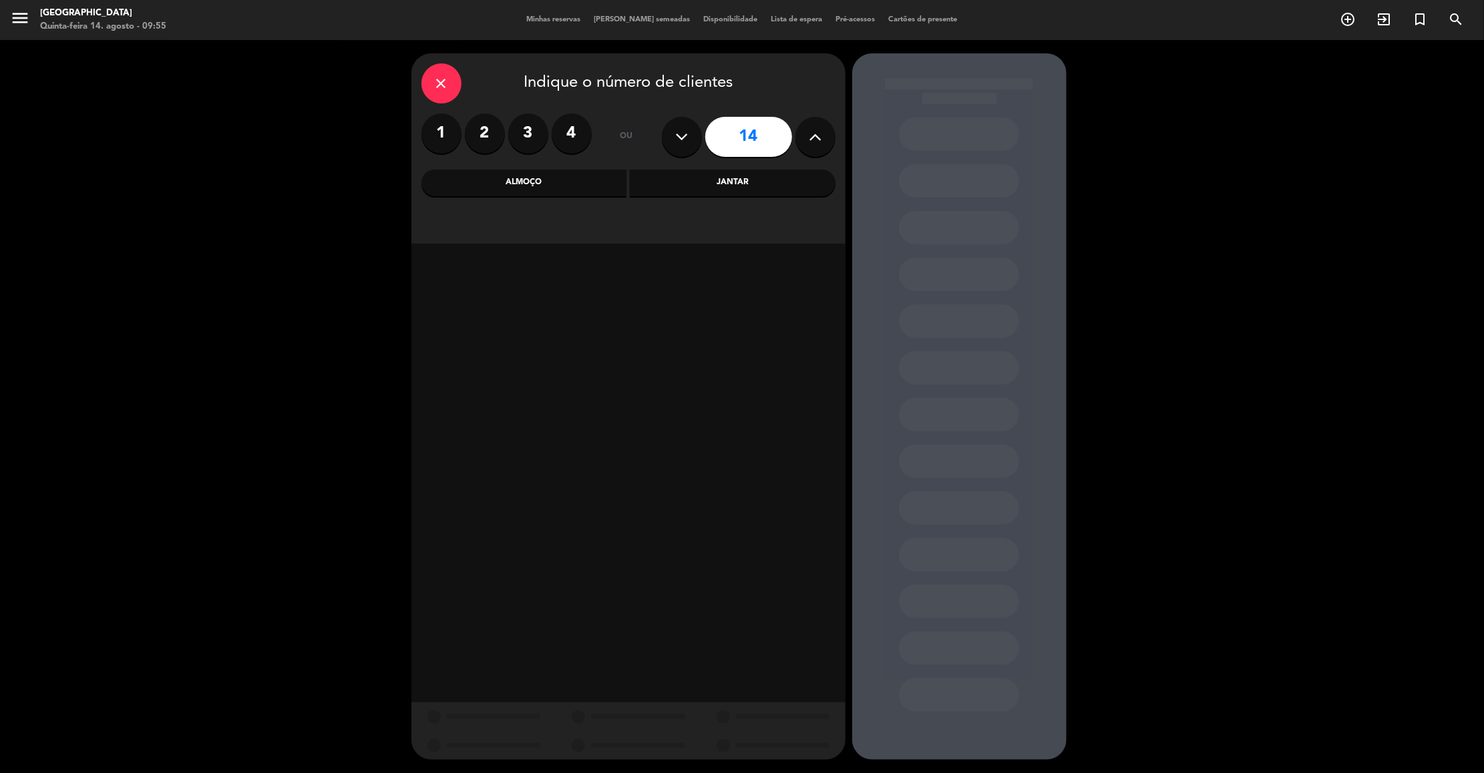
click at [814, 133] on icon at bounding box center [815, 137] width 13 height 20
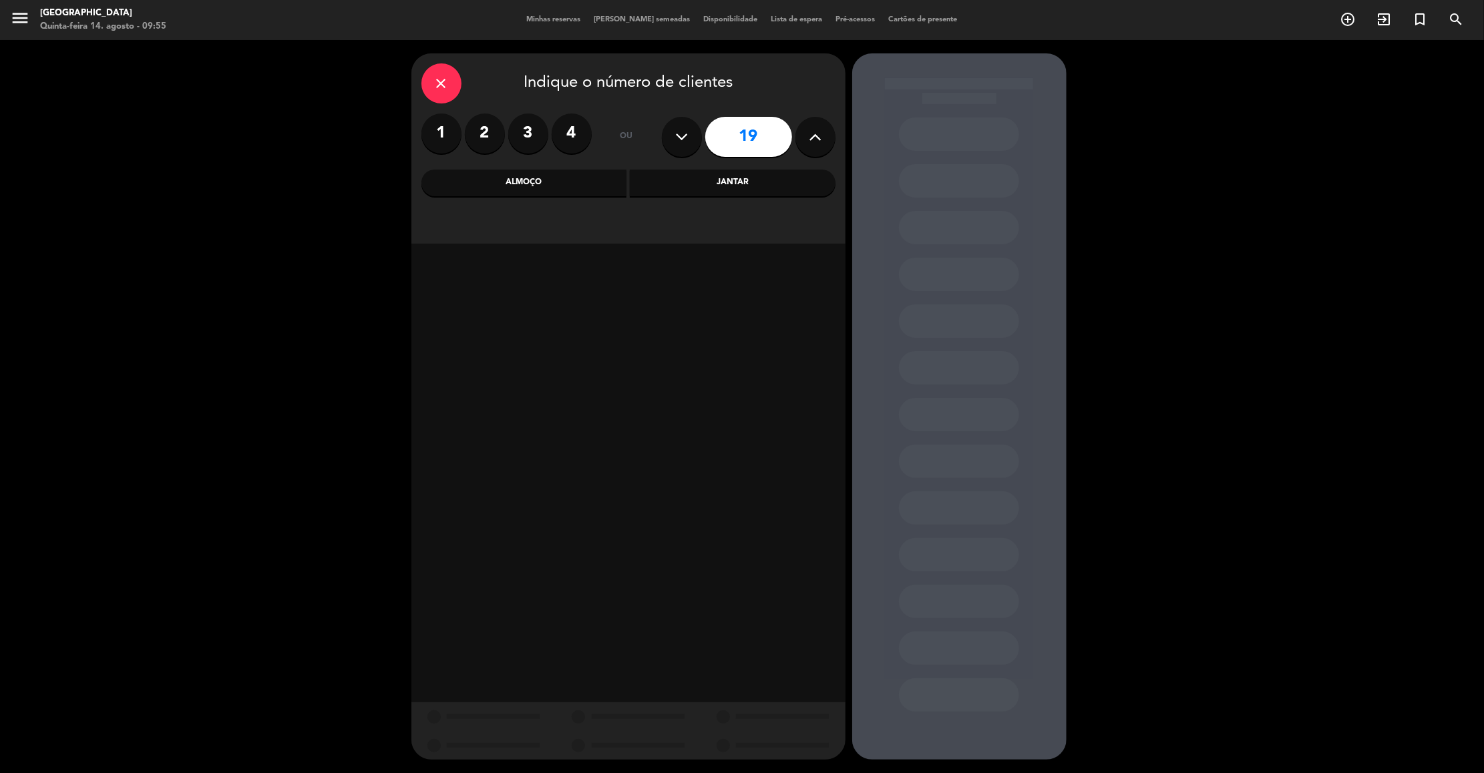
click at [814, 133] on icon at bounding box center [815, 137] width 13 height 20
type input "23"
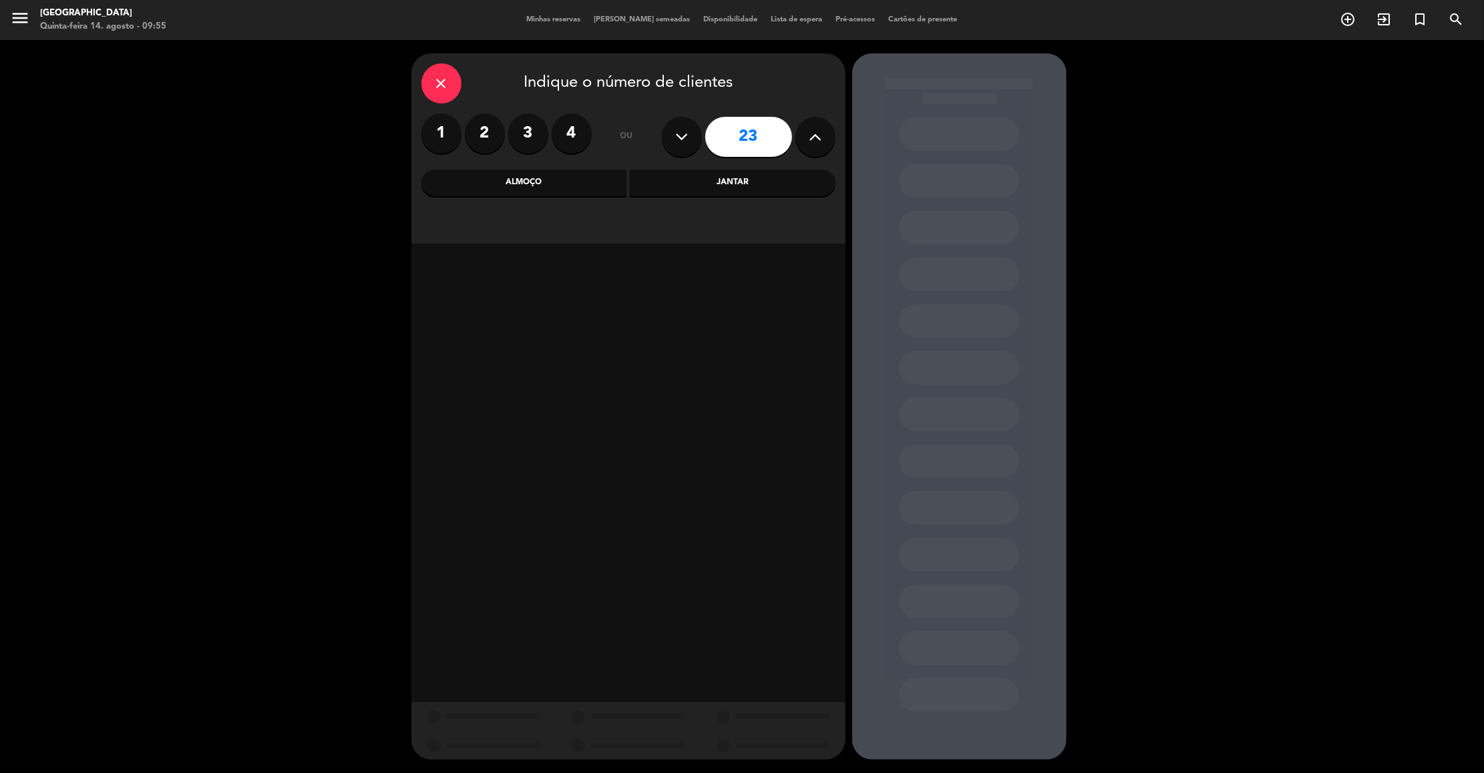
click at [558, 177] on div "Almoço" at bounding box center [524, 183] width 206 height 27
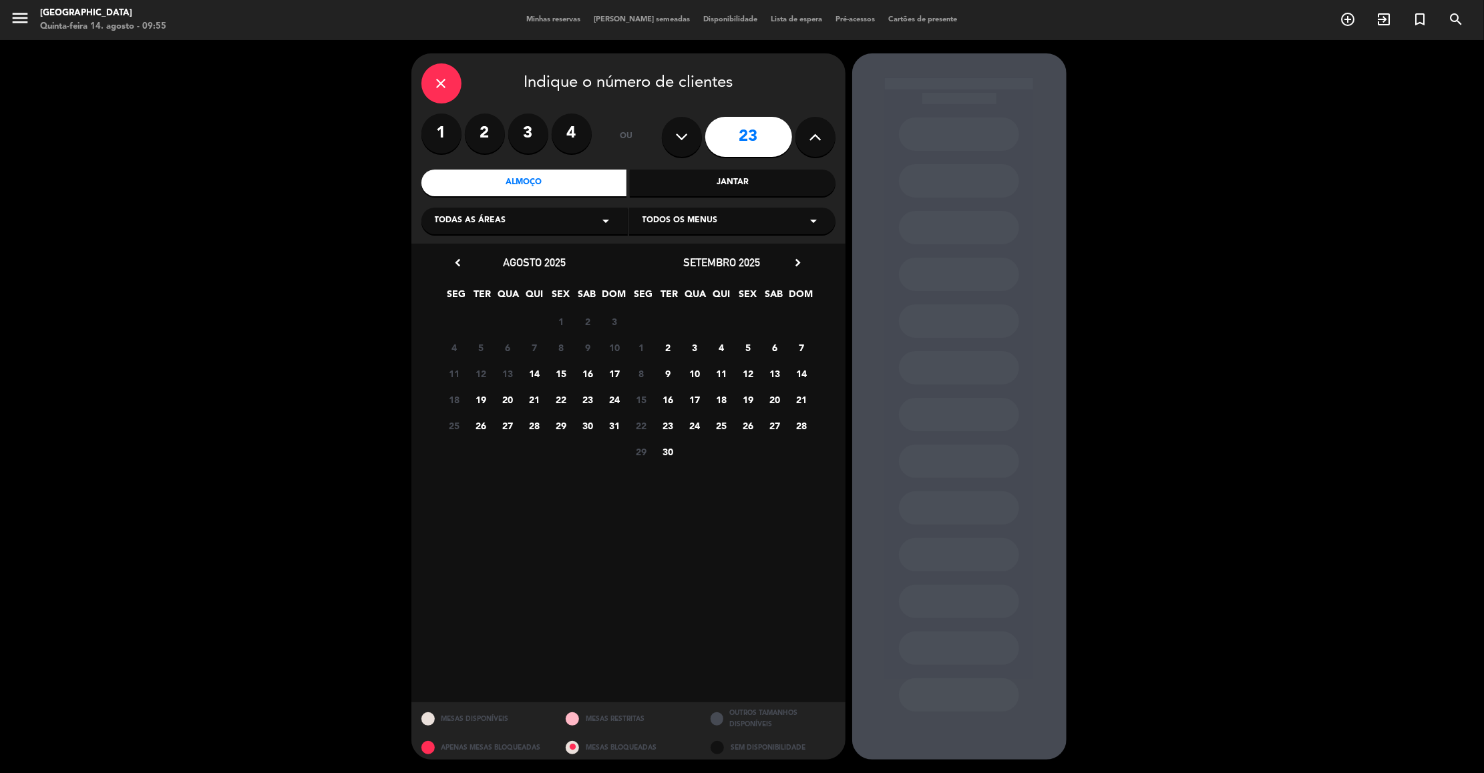
click at [605, 220] on icon "arrow_drop_down" at bounding box center [606, 221] width 16 height 16
click at [449, 294] on div "Salão" at bounding box center [525, 293] width 180 height 13
click at [222, 296] on div "close Indique o número de clientes 1 2 3 4 ou 23 Almoço Jantar Salão arrow_drop…" at bounding box center [742, 406] width 1484 height 733
click at [590, 399] on span "23" at bounding box center [588, 400] width 22 height 22
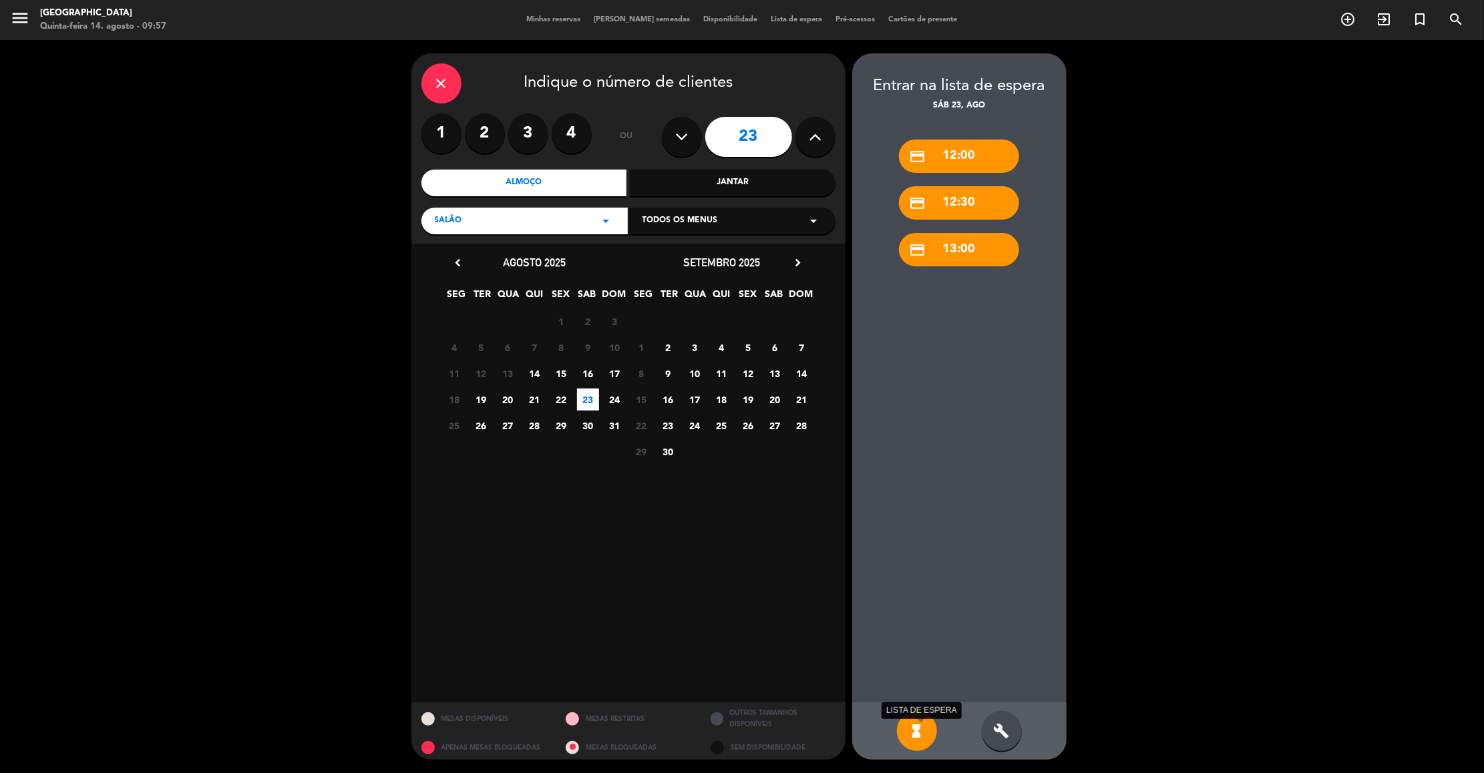
click at [922, 731] on icon "hourglass_full" at bounding box center [917, 731] width 16 height 16
click at [922, 726] on icon "hourglass_full" at bounding box center [917, 731] width 16 height 16
click at [902, 737] on div "hourglass_full" at bounding box center [917, 731] width 40 height 40
click at [916, 730] on icon "hourglass_full" at bounding box center [917, 731] width 16 height 16
click at [967, 211] on div "credit_card 12:30" at bounding box center [959, 202] width 120 height 33
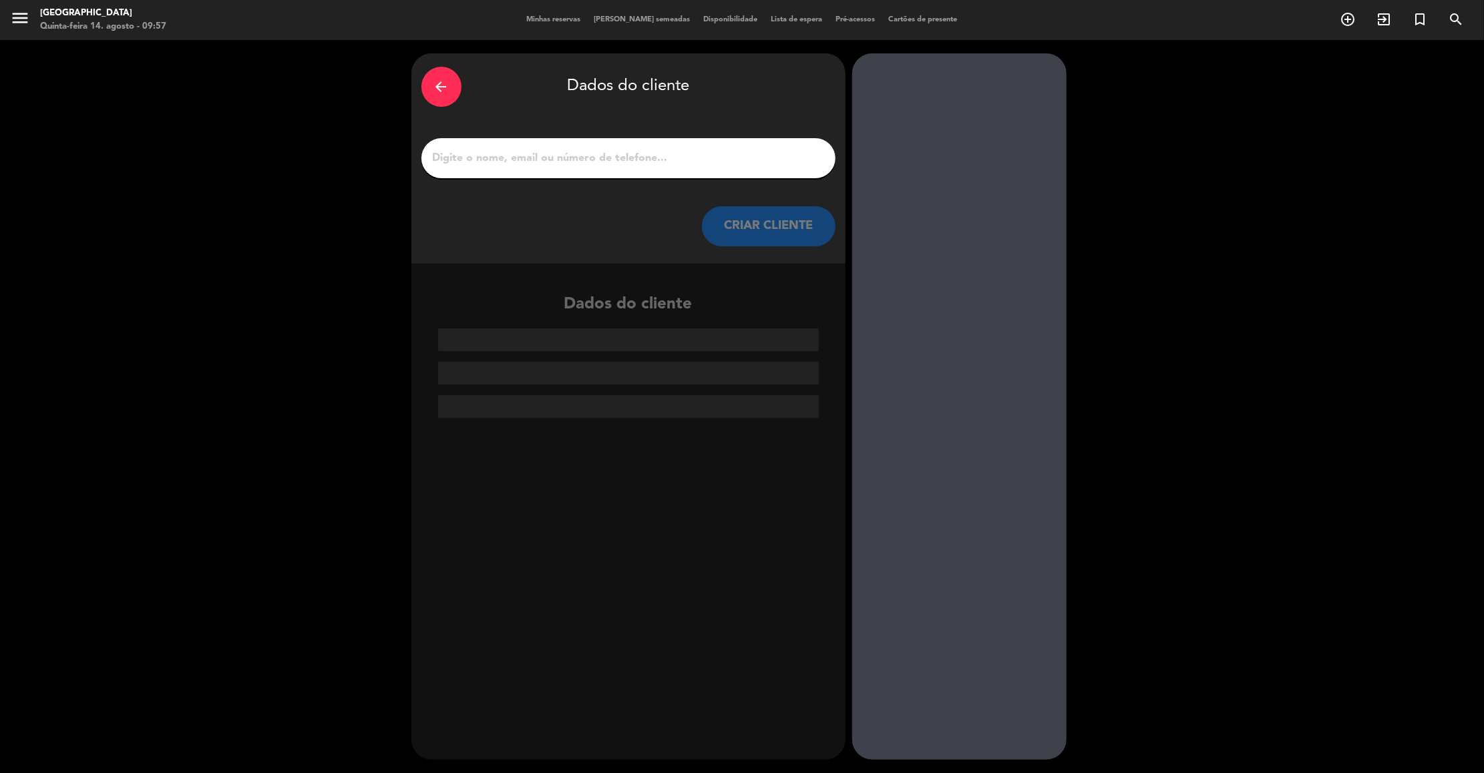
click at [761, 167] on input "1" at bounding box center [628, 158] width 394 height 19
click at [170, 266] on div "arrow_back Dados do cliente CRIAR CLIENTE Dados do cliente" at bounding box center [742, 406] width 1484 height 733
click at [565, 158] on input "1" at bounding box center [628, 158] width 394 height 19
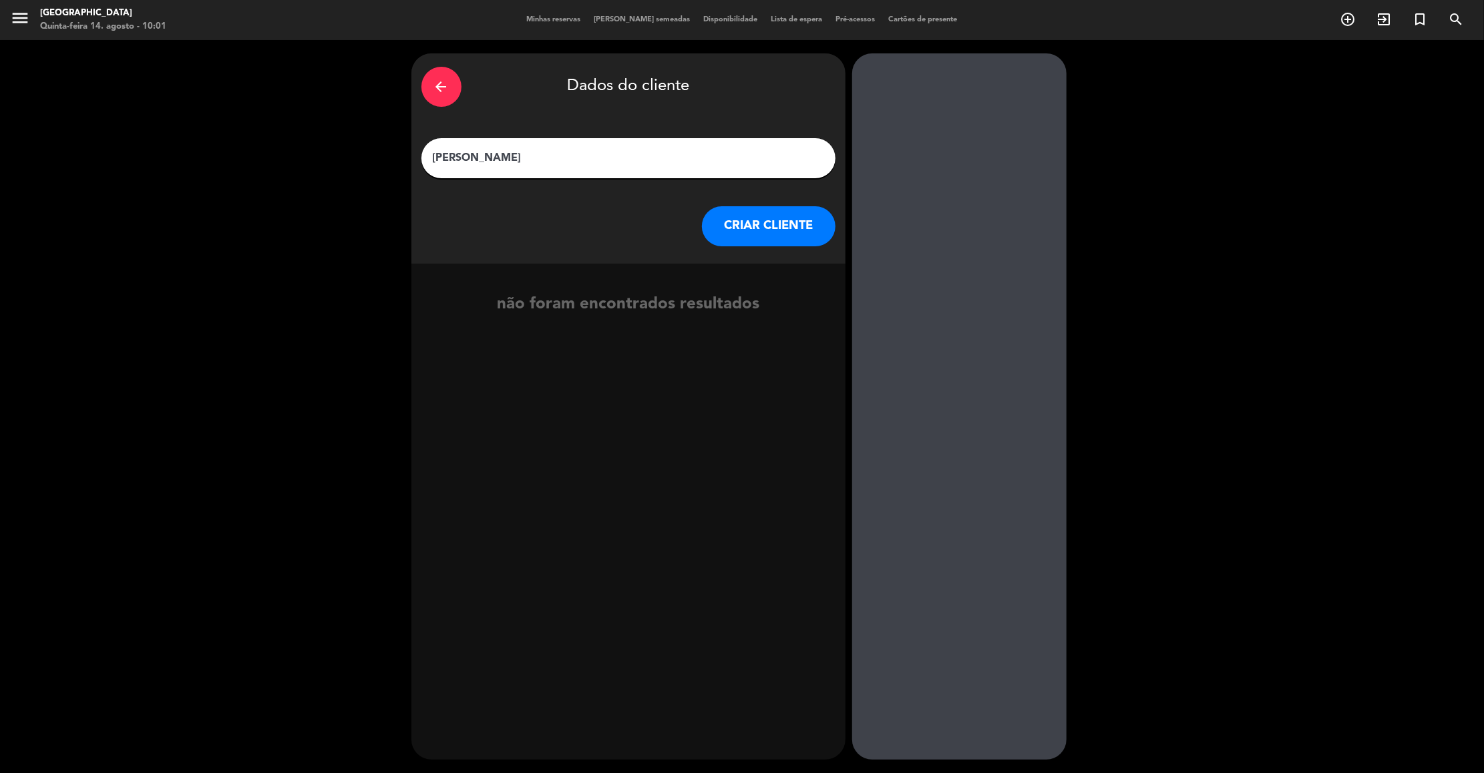
type input "[PERSON_NAME]"
click at [751, 230] on button "CRIAR CLIENTE" at bounding box center [769, 226] width 134 height 40
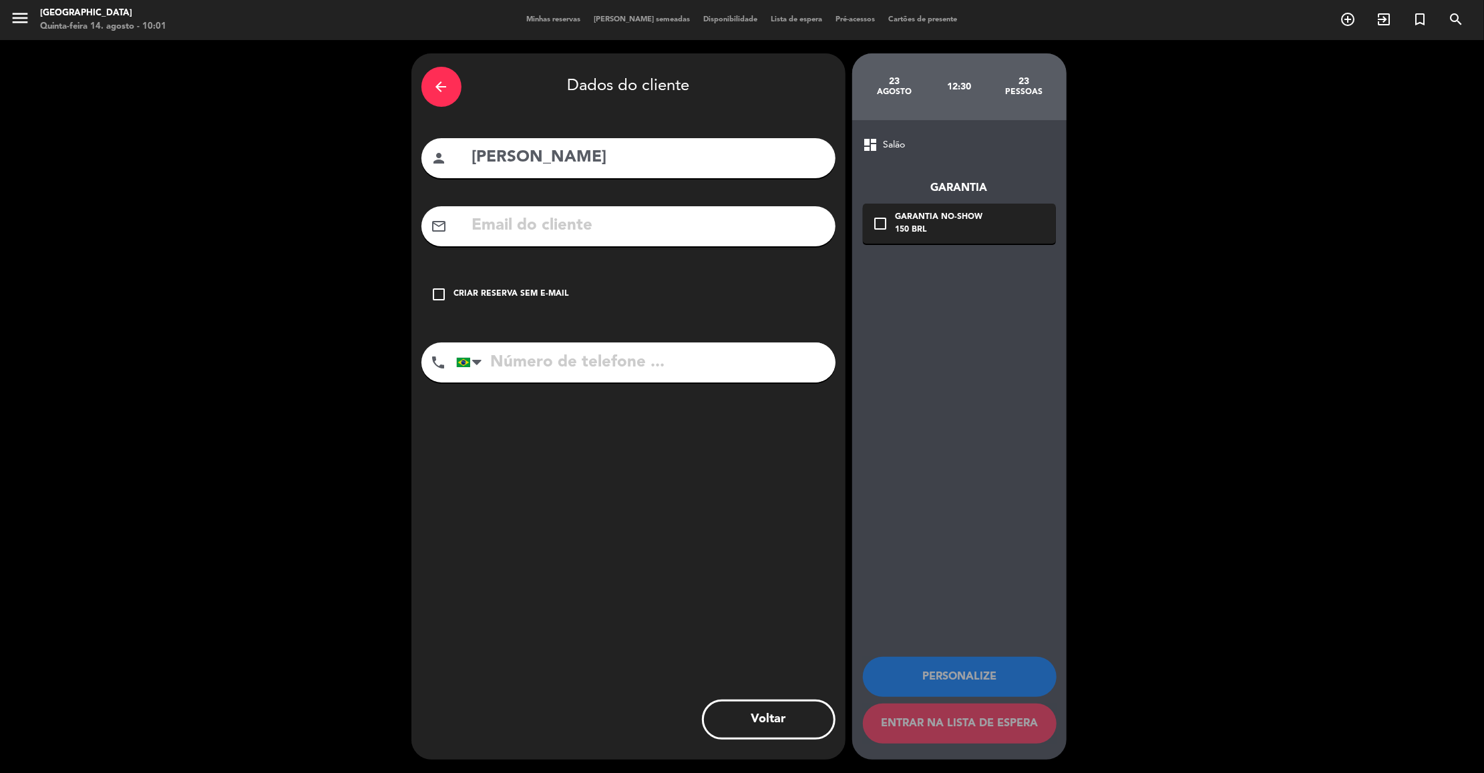
click at [741, 232] on input "text" at bounding box center [648, 225] width 355 height 27
click at [638, 154] on input "[PERSON_NAME]" at bounding box center [648, 157] width 355 height 27
click at [633, 221] on input "text" at bounding box center [648, 225] width 355 height 27
click at [583, 150] on input "[PERSON_NAME]" at bounding box center [648, 157] width 355 height 27
type input "[PERSON_NAME]"
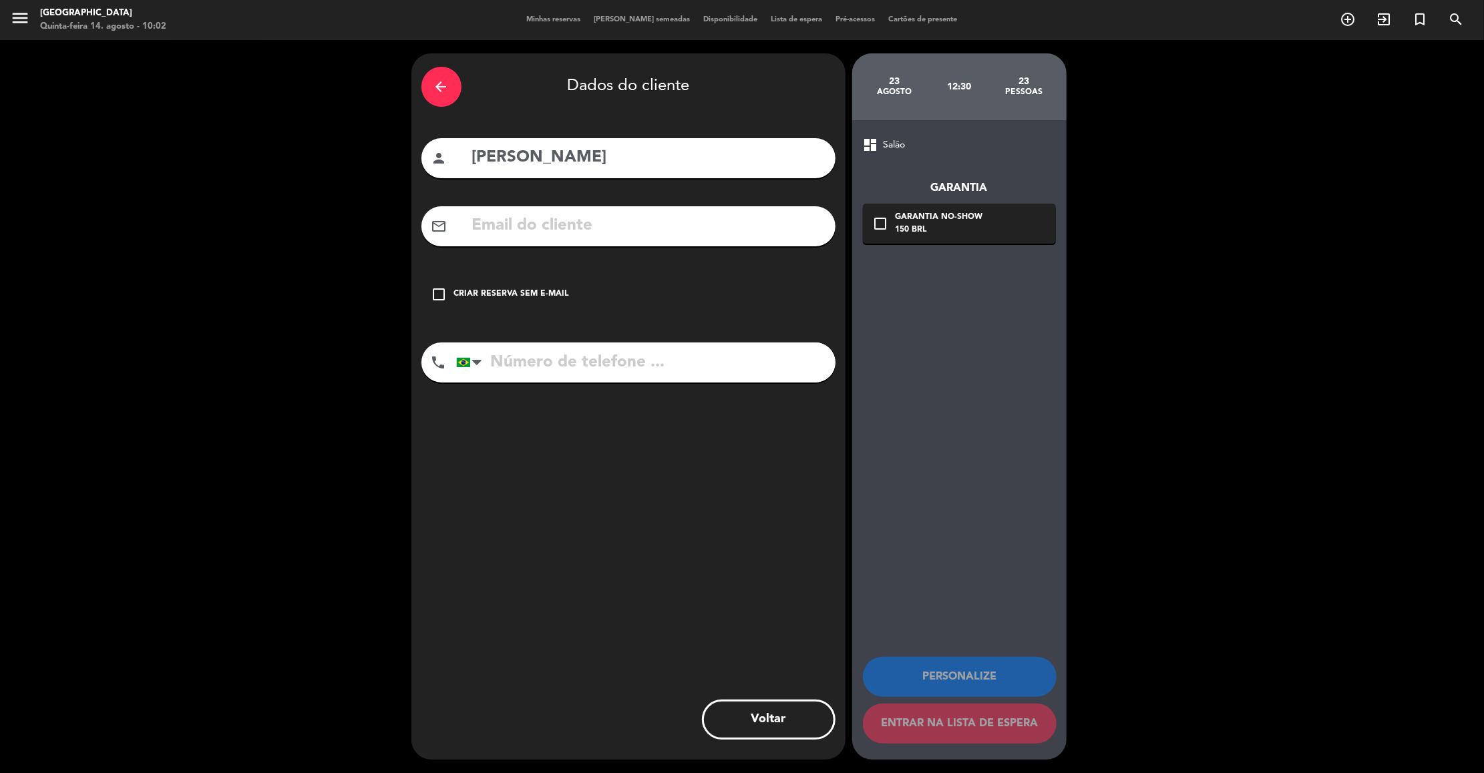
click at [574, 222] on input "text" at bounding box center [648, 225] width 355 height 27
type input "F"
type input "G"
type input "J"
type input "D"
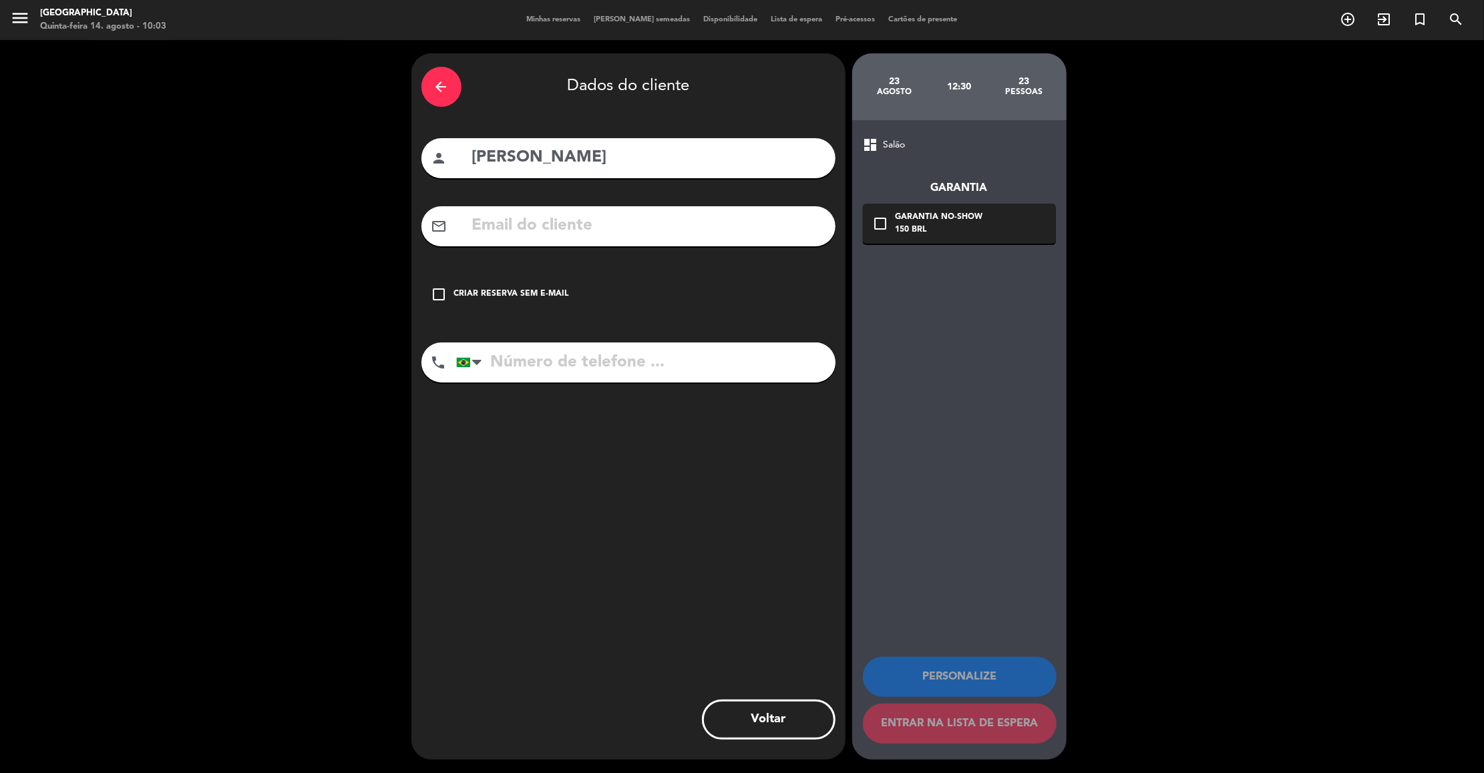
type input "D"
type input "d"
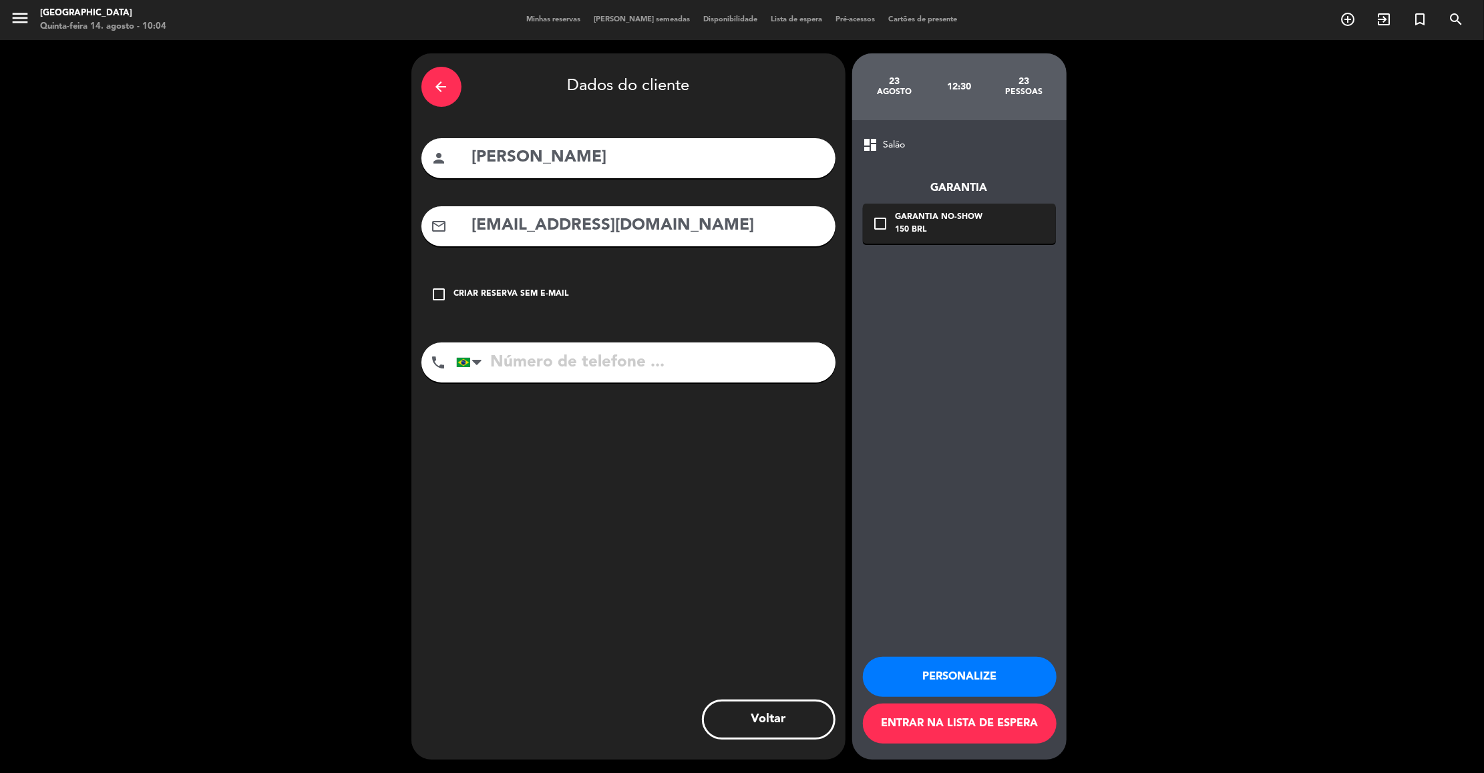
type input "[EMAIL_ADDRESS][DOMAIN_NAME]"
click at [584, 367] on input "tel" at bounding box center [645, 363] width 379 height 40
type input "11991751781"
click at [972, 682] on button "Personalize" at bounding box center [960, 677] width 194 height 40
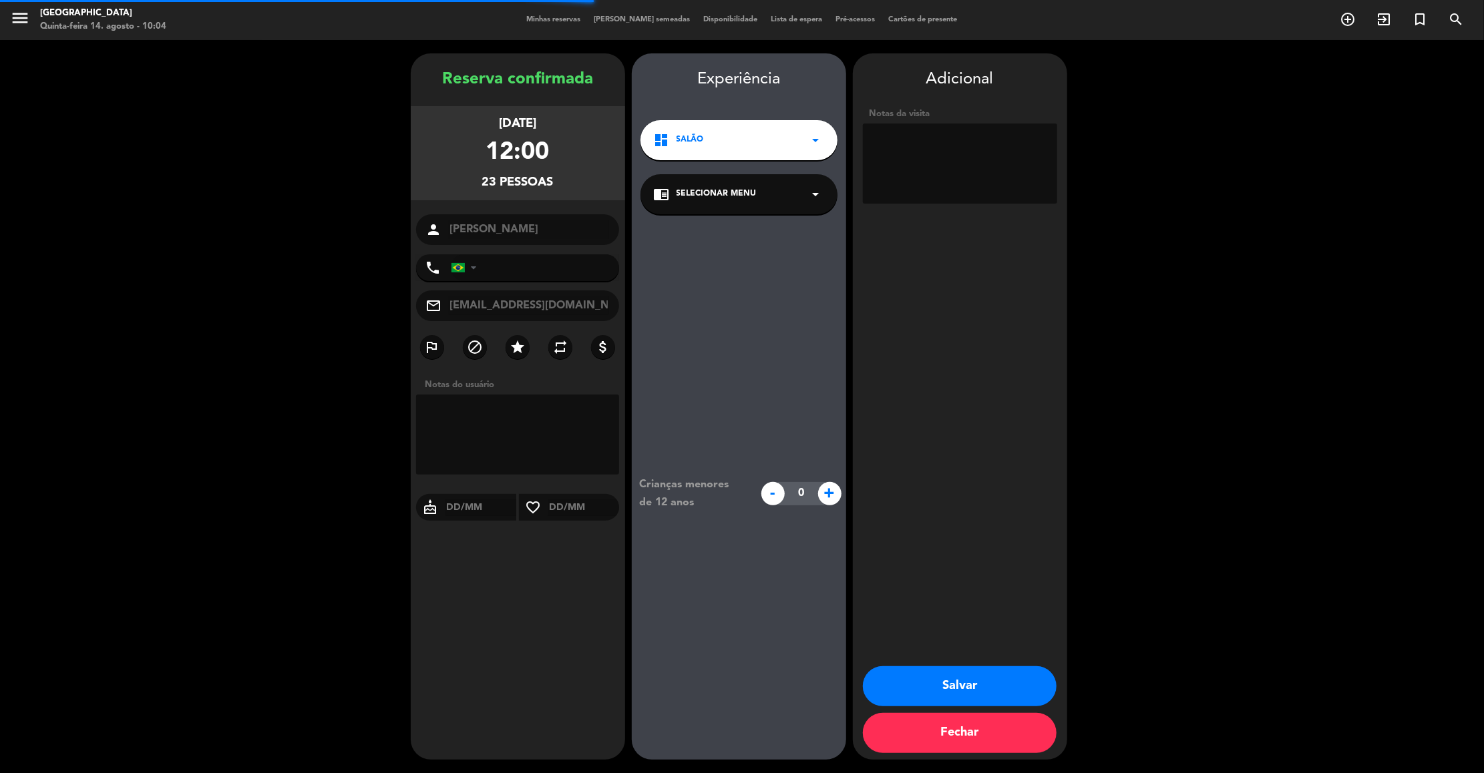
type input "[PHONE_NUMBER]"
click at [958, 170] on textarea at bounding box center [960, 164] width 194 height 80
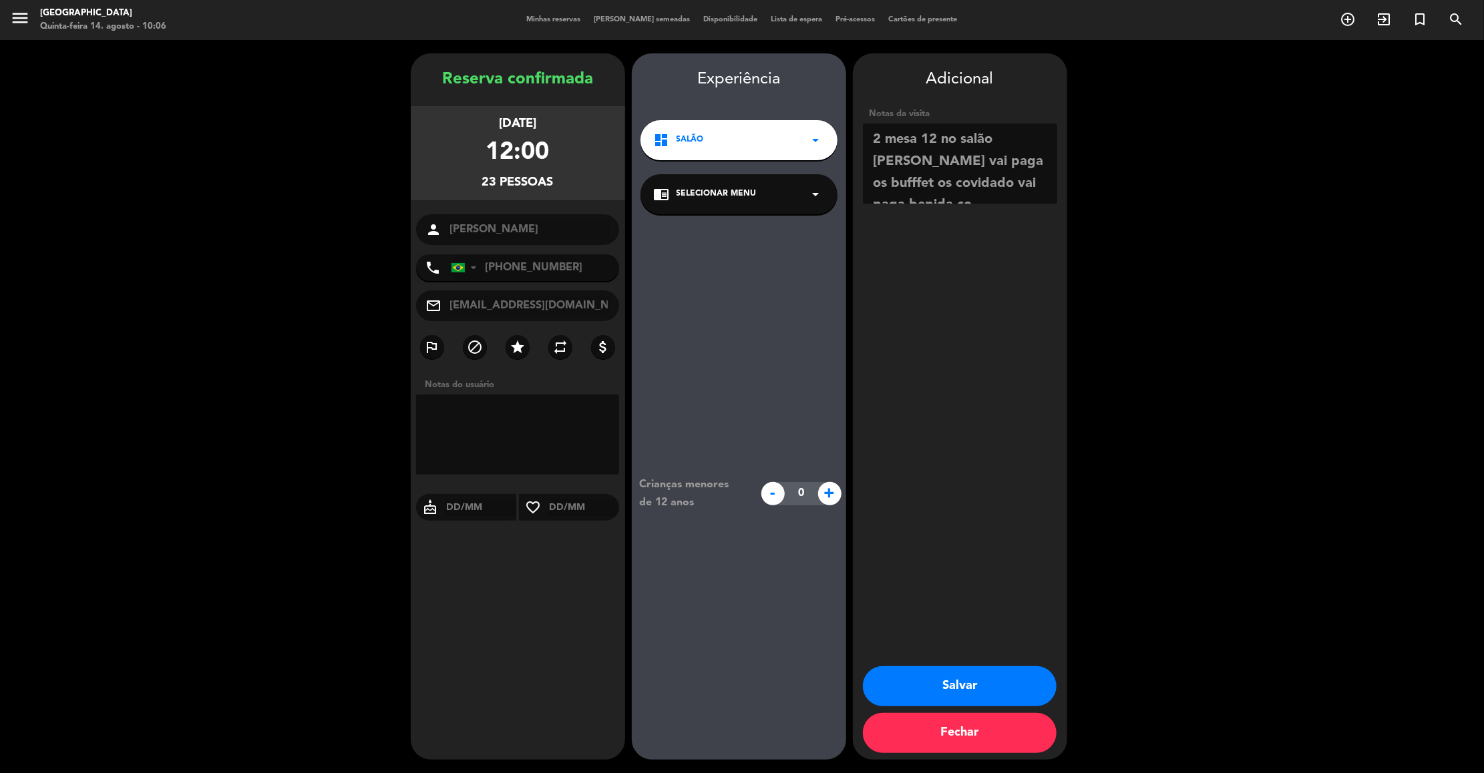
scroll to position [9, 0]
type textarea "2 mesa 12 no salão [PERSON_NAME] vai paga os bufffet os covidado vai paga bepid…"
click at [950, 686] on button "Salvar" at bounding box center [960, 686] width 194 height 40
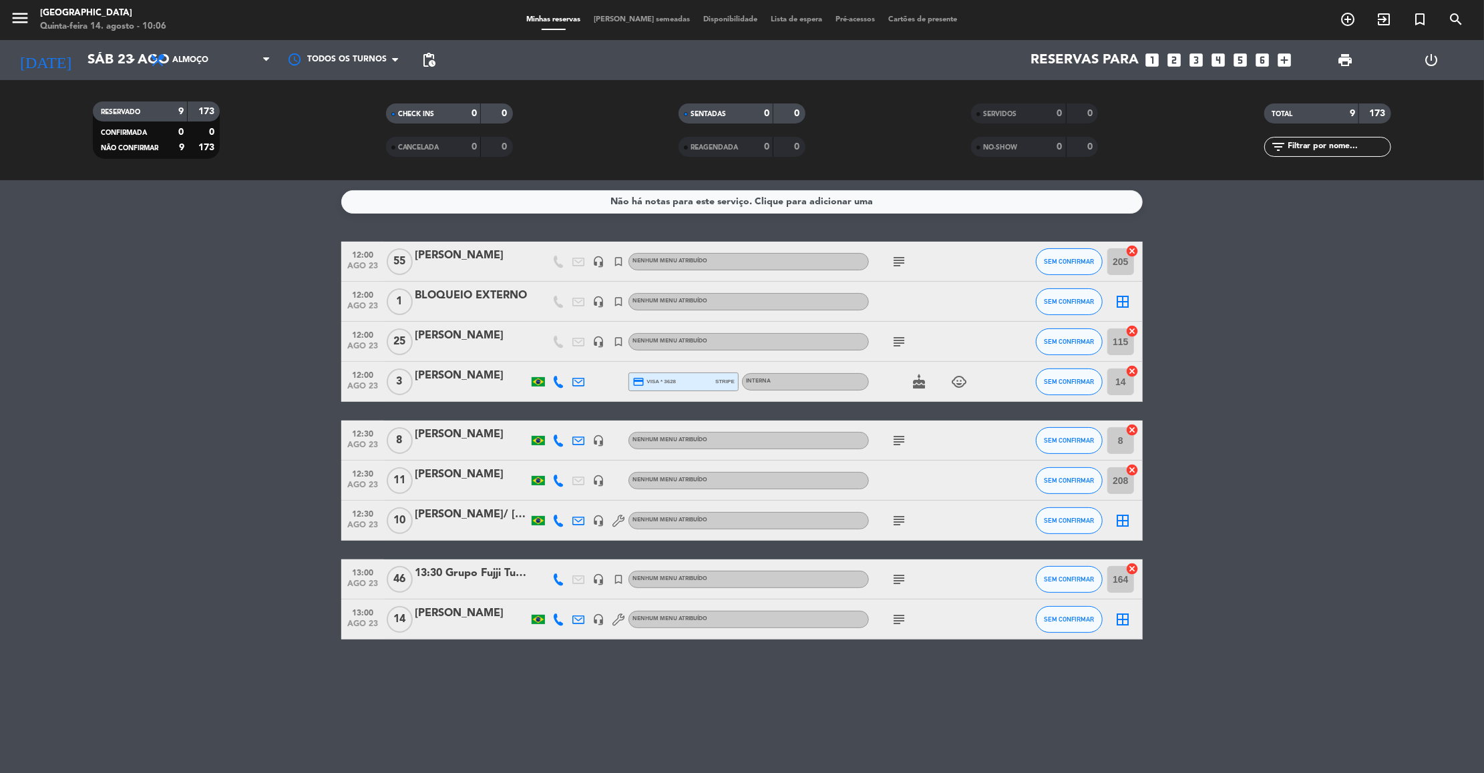
click at [250, 507] on bookings-row "12:00 [DATE] [PERSON_NAME] headset_mic turned_in_not Nenhum menu atribuído subj…" at bounding box center [742, 441] width 1484 height 398
click at [1452, 17] on icon "search" at bounding box center [1456, 19] width 16 height 16
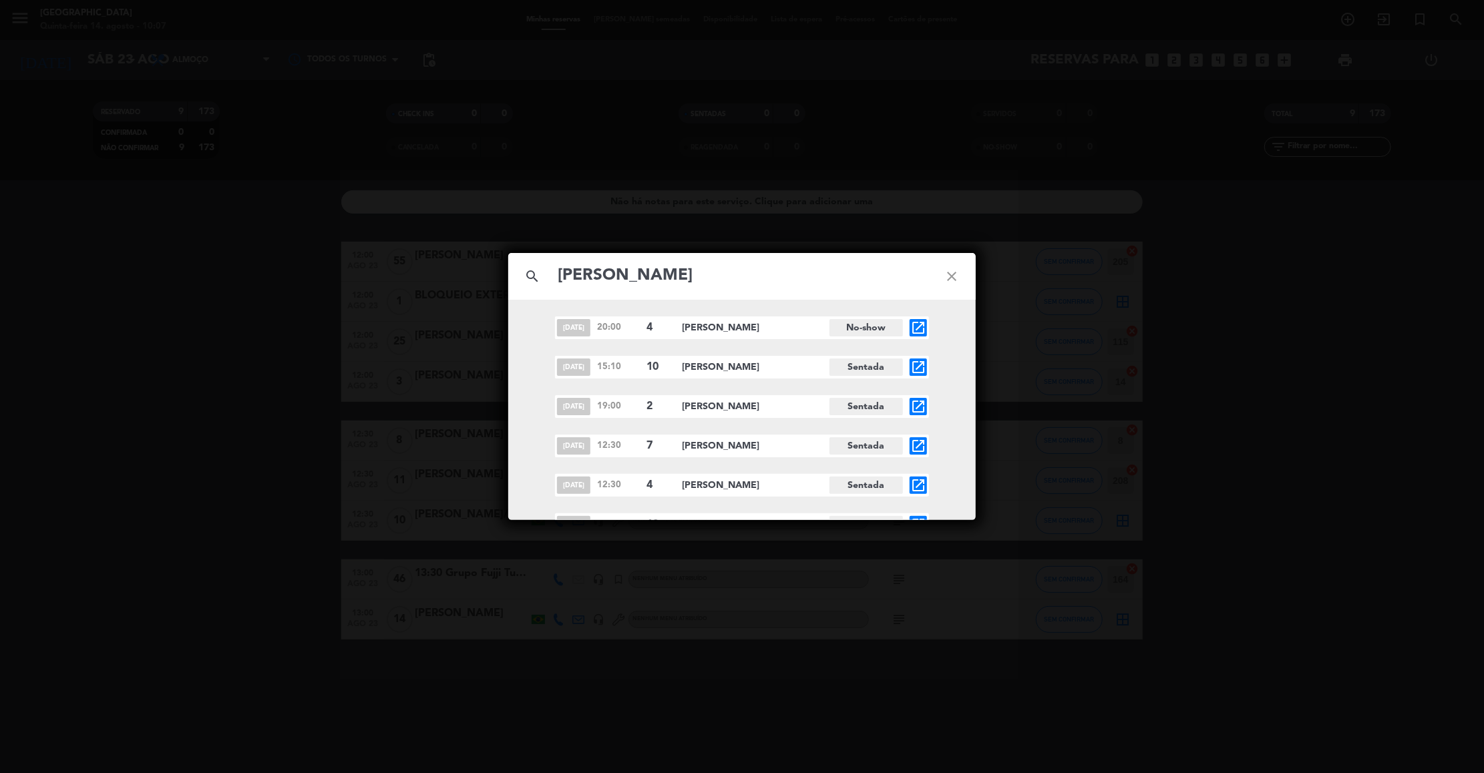
type input "[PERSON_NAME]"
click at [965, 443] on div "[DATE] 20:00 4 [PERSON_NAME] No-show open_in_new [DATE] 15:10 10 [PERSON_NAME] …" at bounding box center [741, 427] width 467 height 220
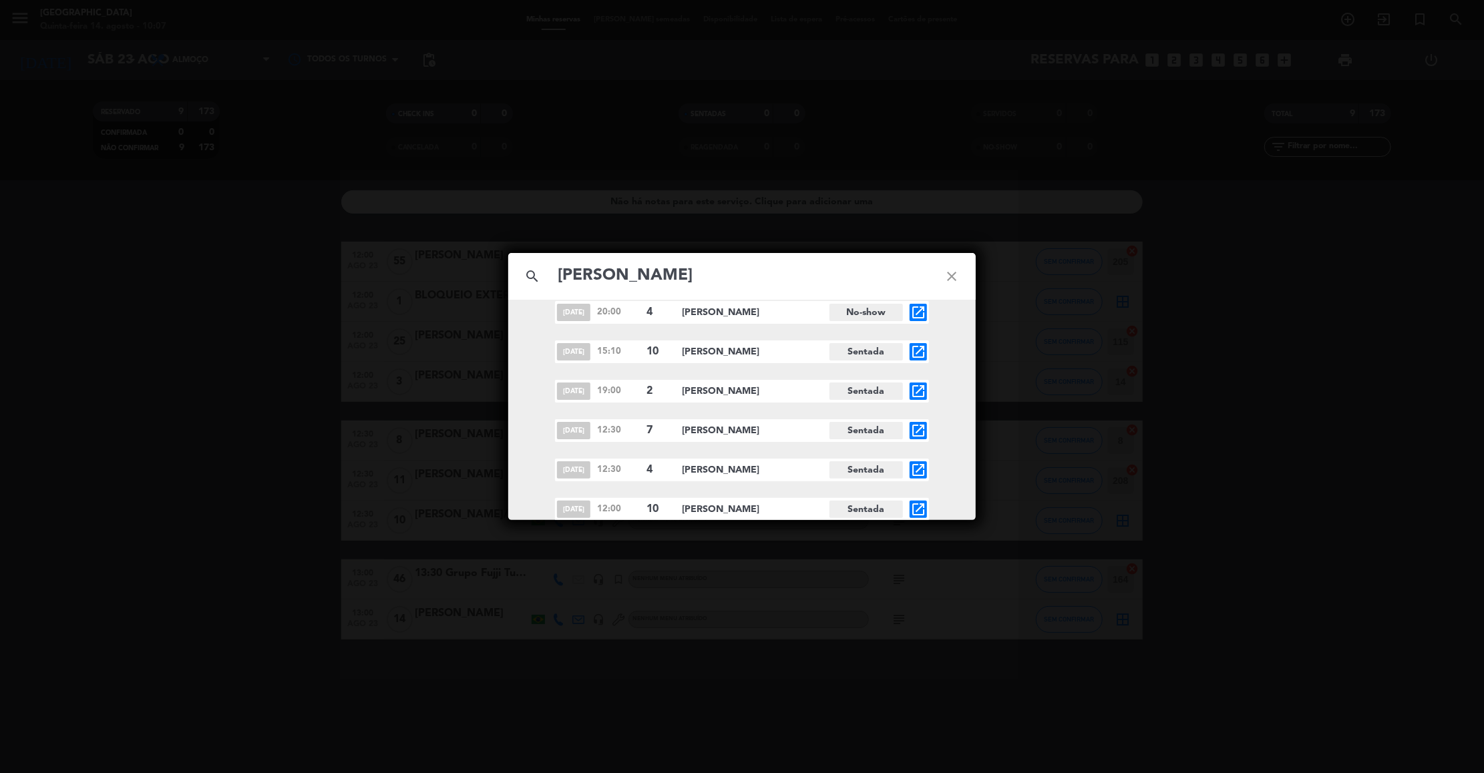
click at [948, 427] on div "[DATE] 20:00 4 [PERSON_NAME] No-show open_in_new [DATE] 15:10 10 [PERSON_NAME] …" at bounding box center [741, 411] width 467 height 220
click at [953, 418] on div "[DATE] 20:00 4 [PERSON_NAME] No-show open_in_new [DATE] 15:10 10 [PERSON_NAME] …" at bounding box center [741, 411] width 467 height 220
click at [946, 269] on icon "close" at bounding box center [952, 276] width 48 height 48
click at [949, 273] on icon "close" at bounding box center [952, 276] width 48 height 48
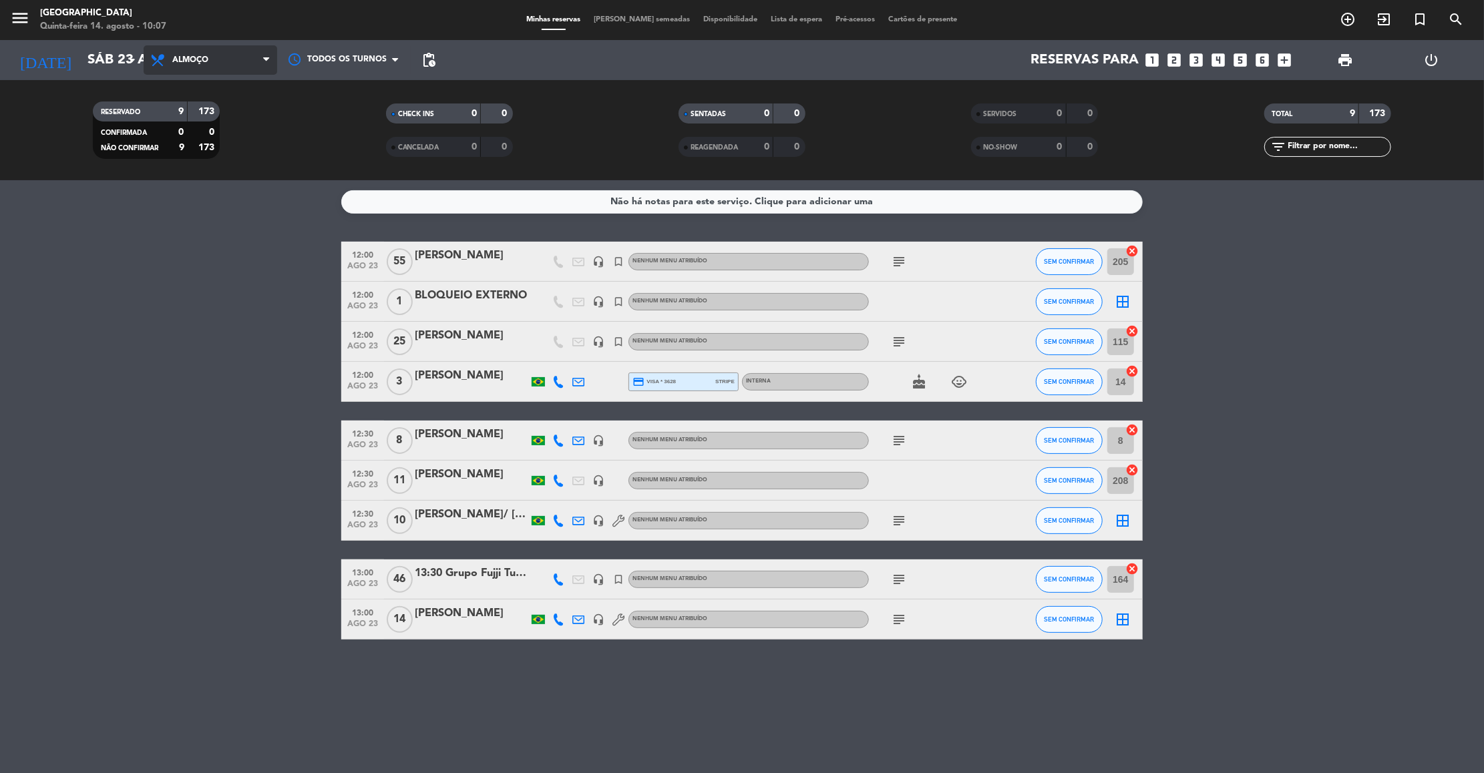
click at [184, 61] on span "Almoço" at bounding box center [190, 59] width 36 height 9
click at [202, 59] on span "Almoço" at bounding box center [190, 59] width 36 height 9
click at [204, 148] on div "menu [GEOGRAPHIC_DATA] Quinta-feira 14. agosto - 10:07 Minhas reservas Mesas se…" at bounding box center [742, 90] width 1484 height 180
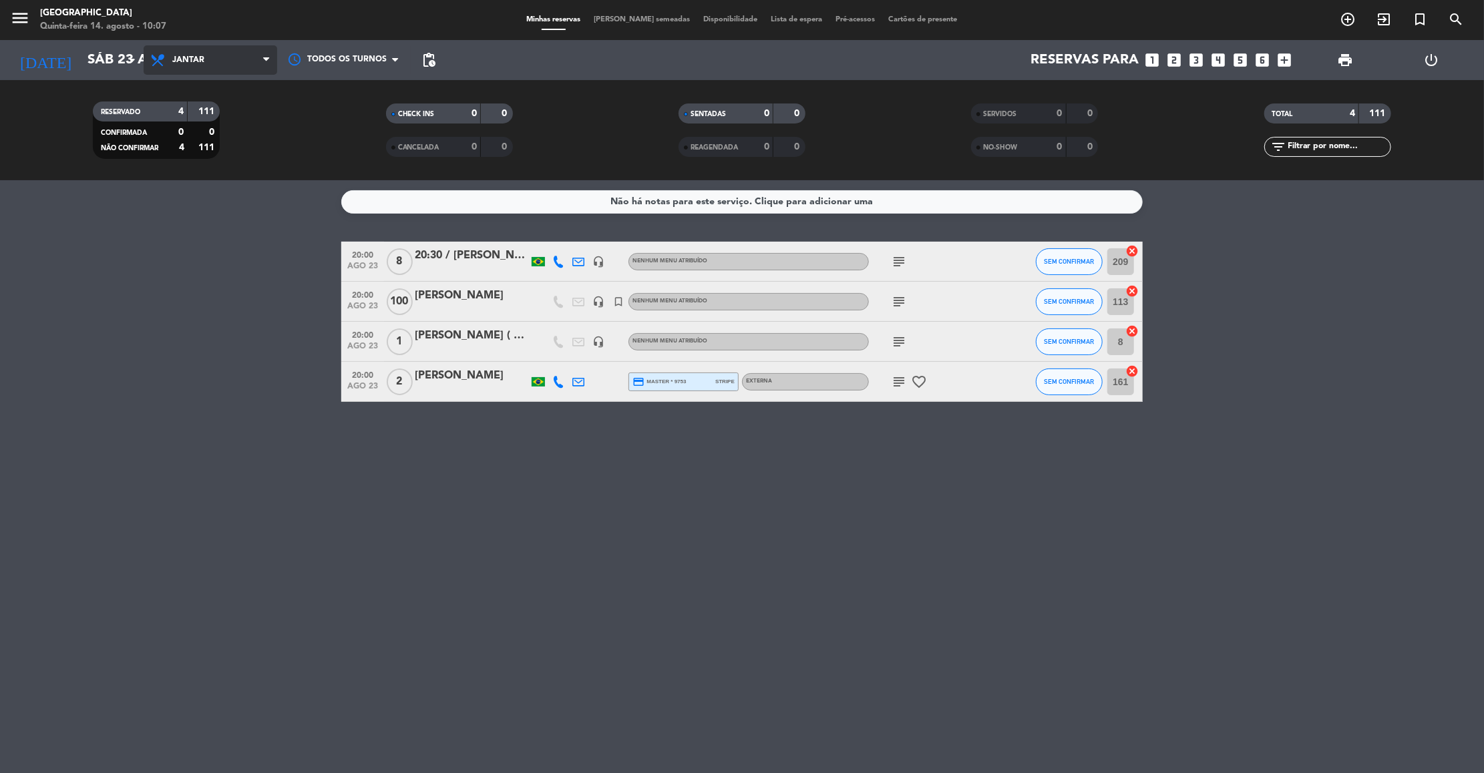
click at [192, 57] on span "Jantar" at bounding box center [188, 59] width 32 height 9
click at [202, 122] on div "menu [GEOGRAPHIC_DATA]-feira 14. agosto - 10:07 Minhas reservas Mesas semeadas …" at bounding box center [742, 90] width 1484 height 180
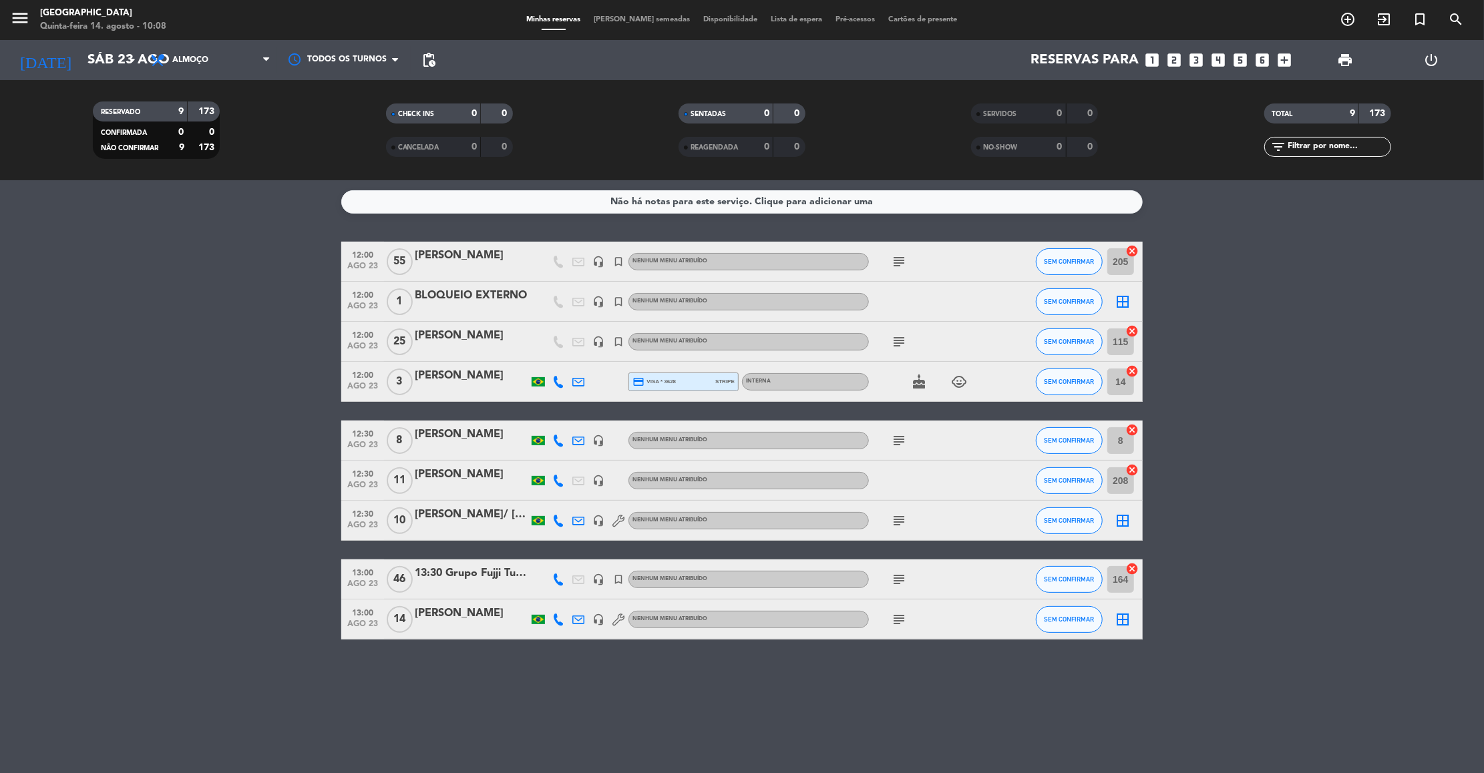
click at [1346, 142] on input "text" at bounding box center [1339, 147] width 104 height 15
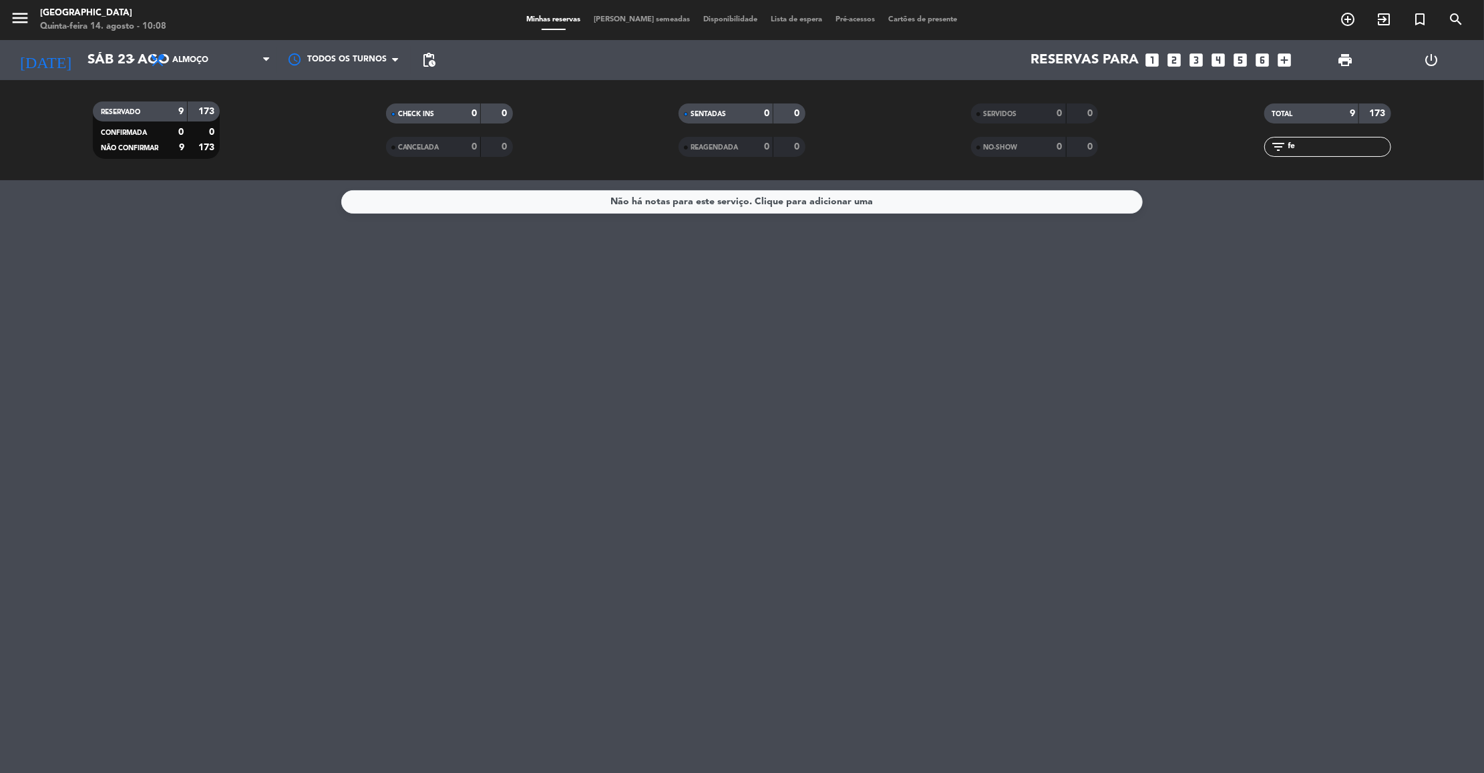
type input "f"
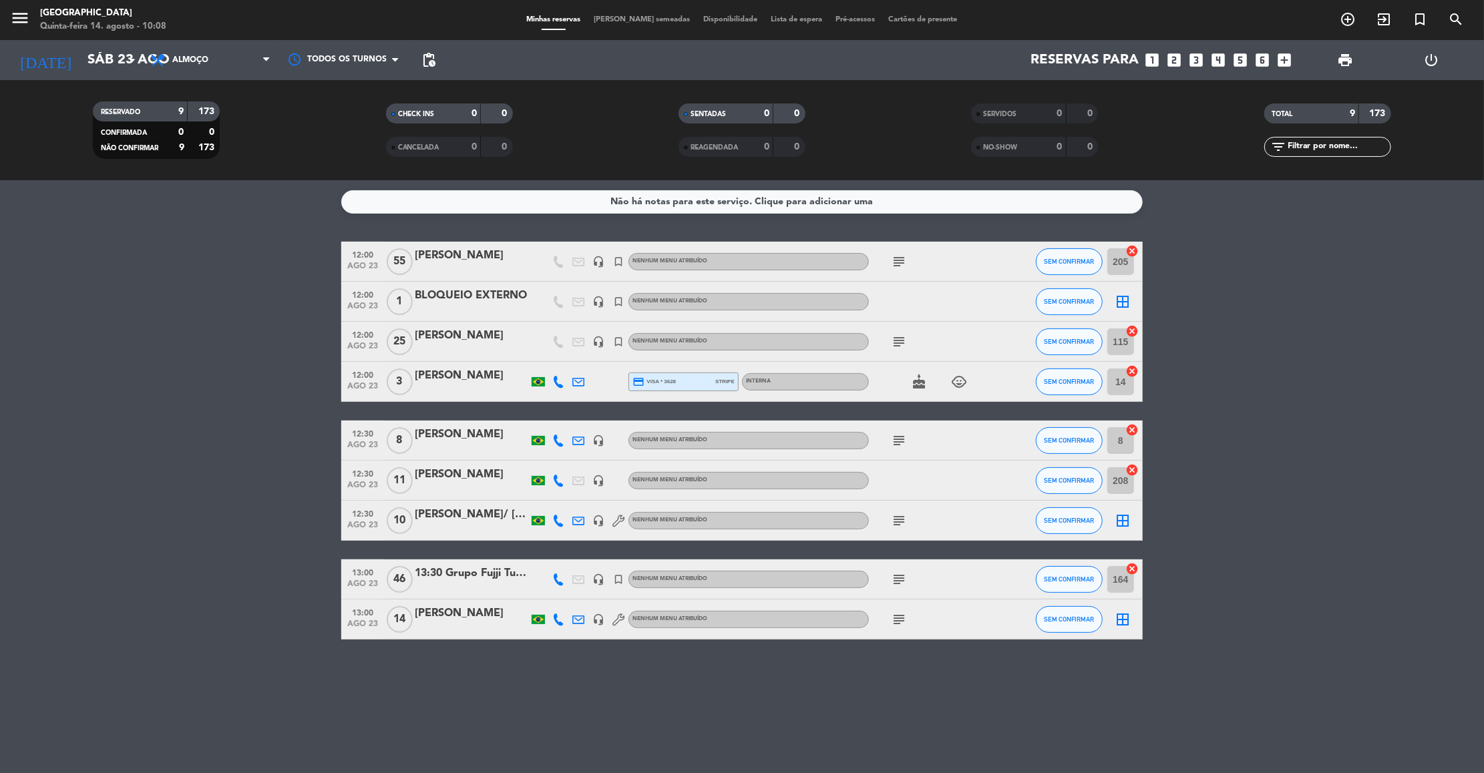
click at [1432, 63] on icon "power_settings_new" at bounding box center [1431, 60] width 16 height 16
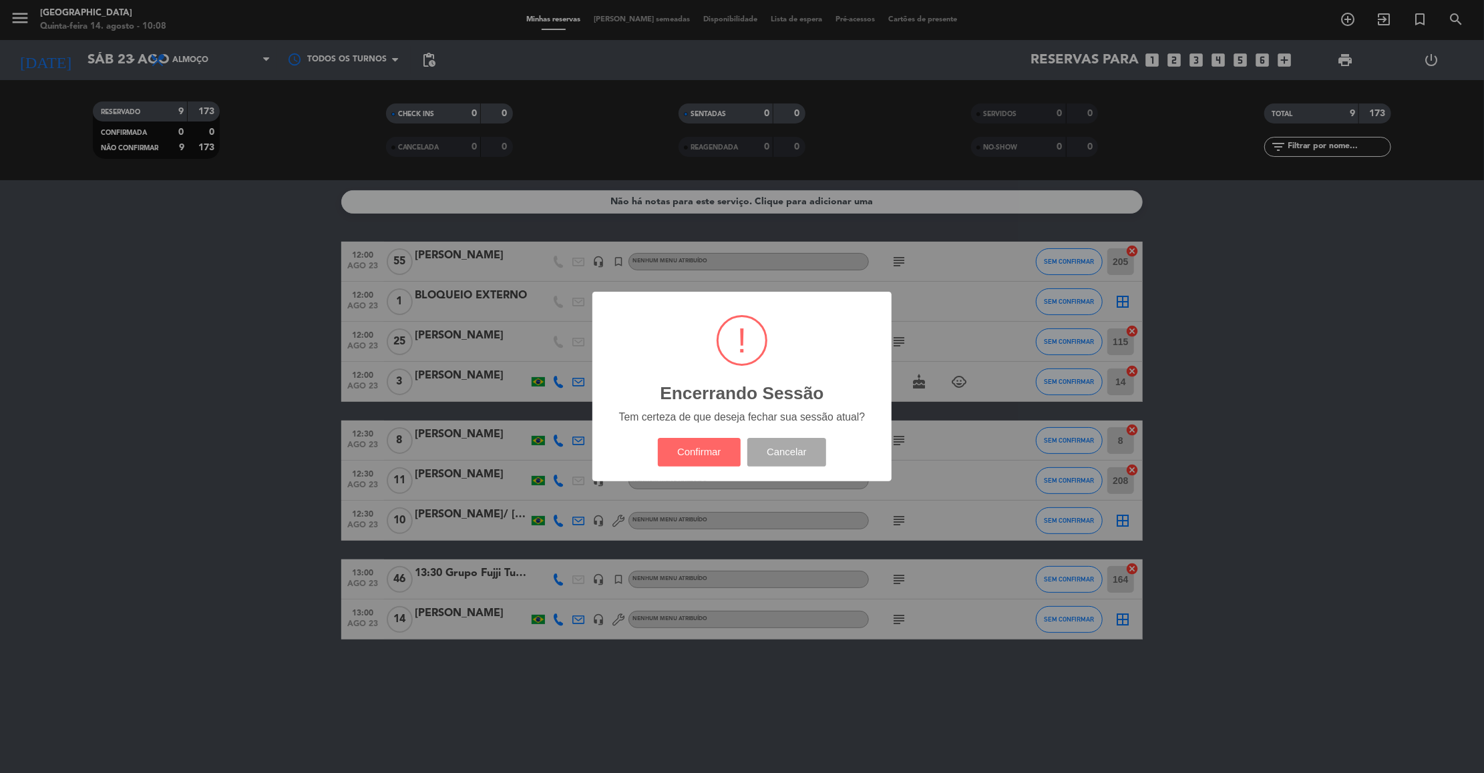
click at [1444, 240] on div "? ! i Encerrando Sessão × Tem certeza de que deseja fechar sua sessão atual? Co…" at bounding box center [742, 386] width 1484 height 773
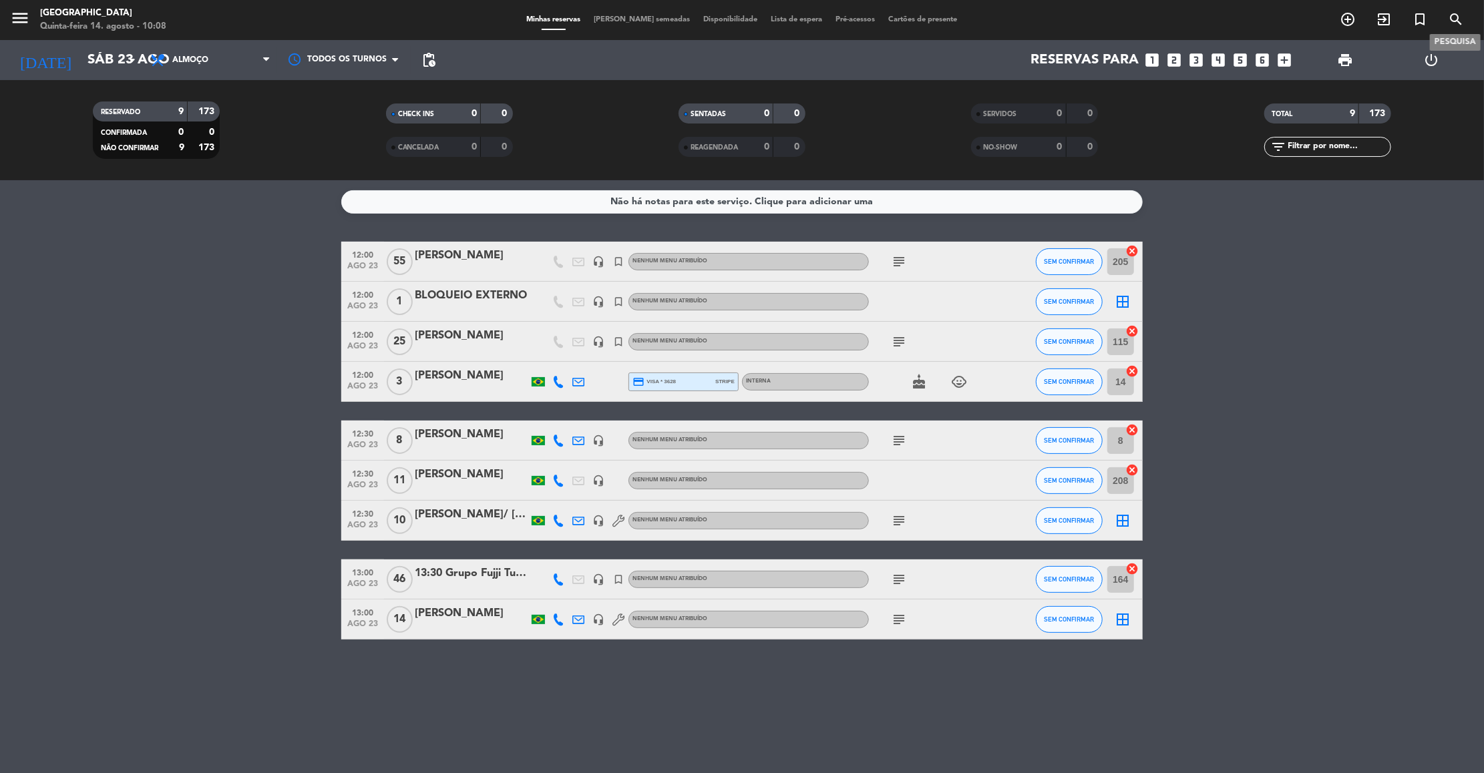
click at [1454, 17] on icon "search" at bounding box center [1456, 19] width 16 height 16
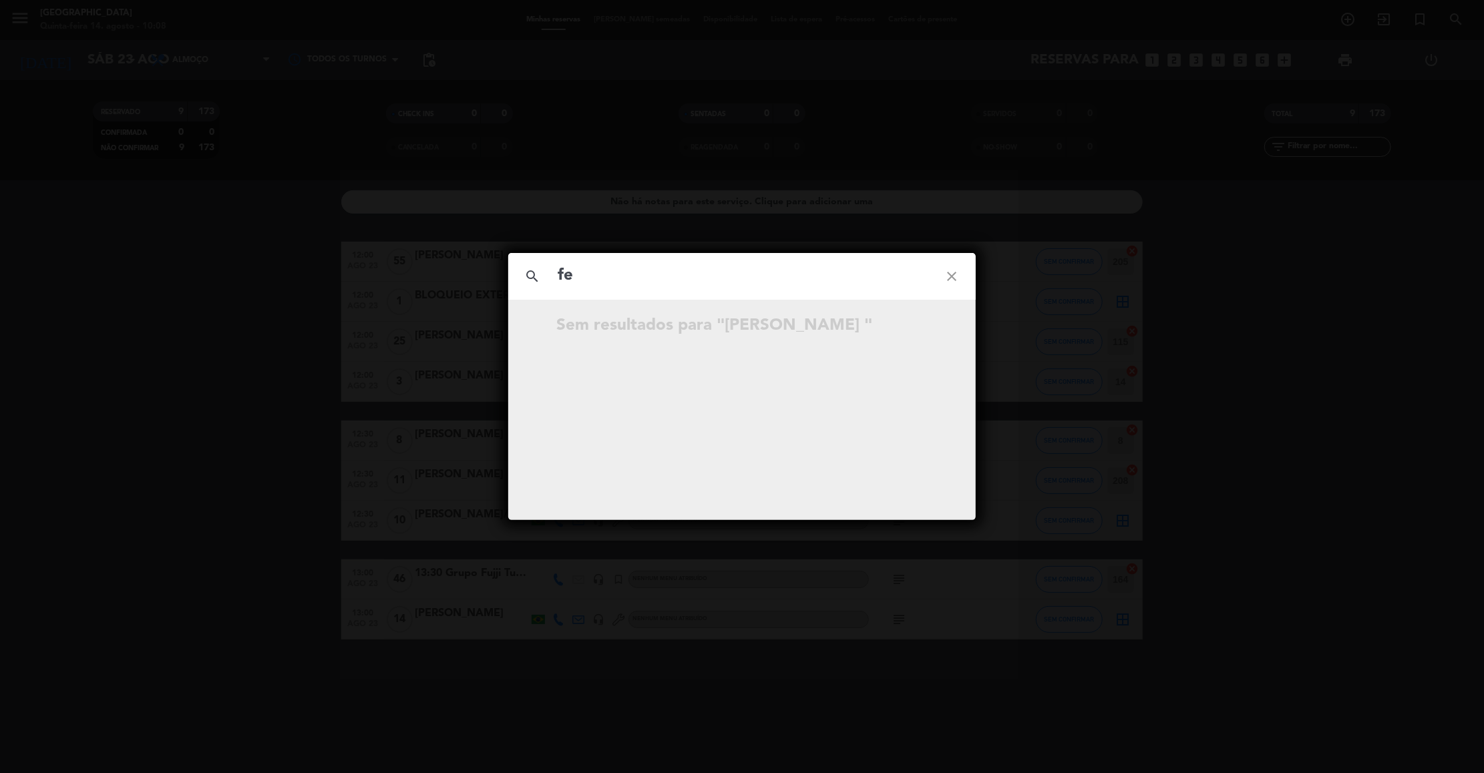
type input "f"
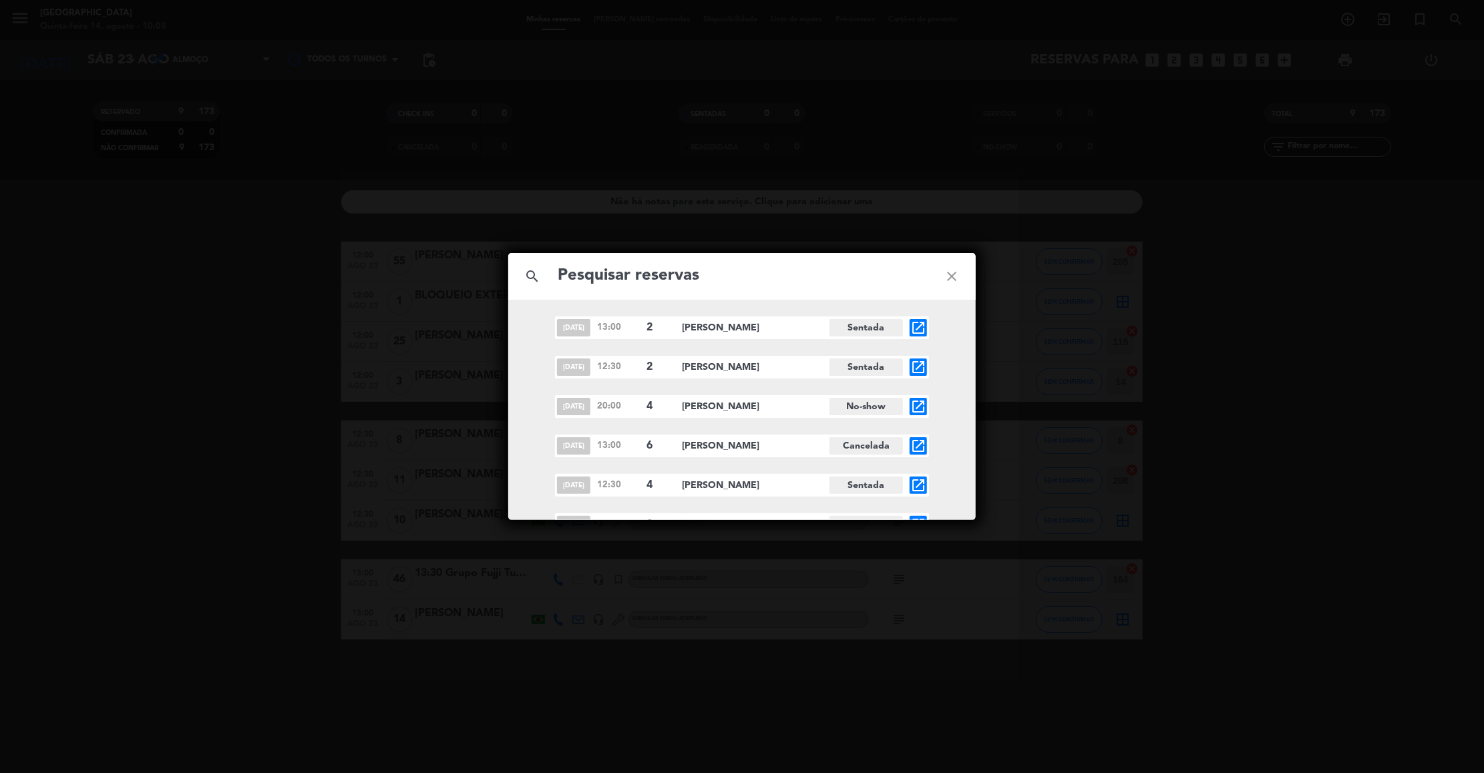
click at [961, 361] on div "[DATE] 13:00 2 [PERSON_NAME] Sentada open_in_new [DATE] 12:30 2 [PERSON_NAME] S…" at bounding box center [741, 702] width 467 height 771
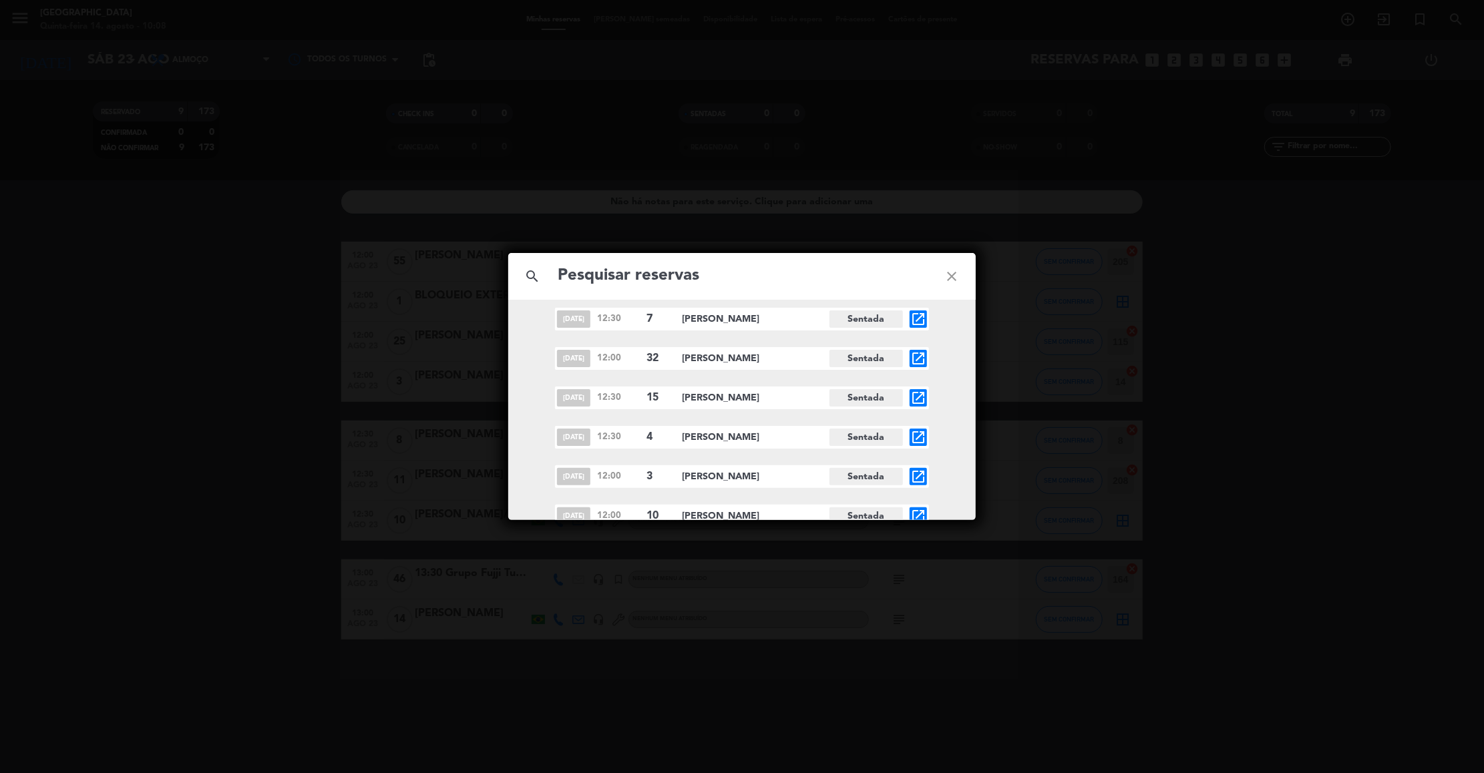
scroll to position [567, 0]
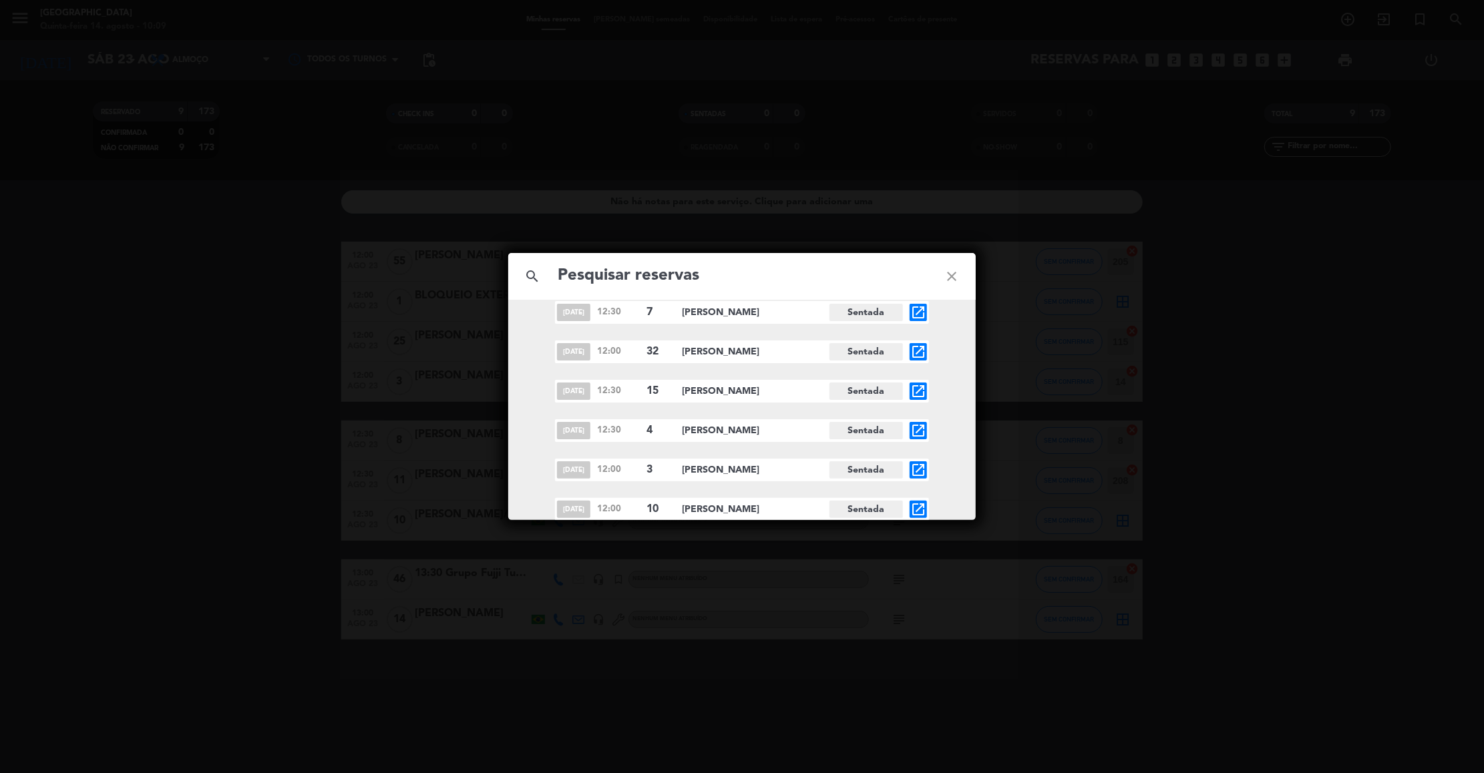
click at [957, 270] on icon "close" at bounding box center [952, 276] width 48 height 48
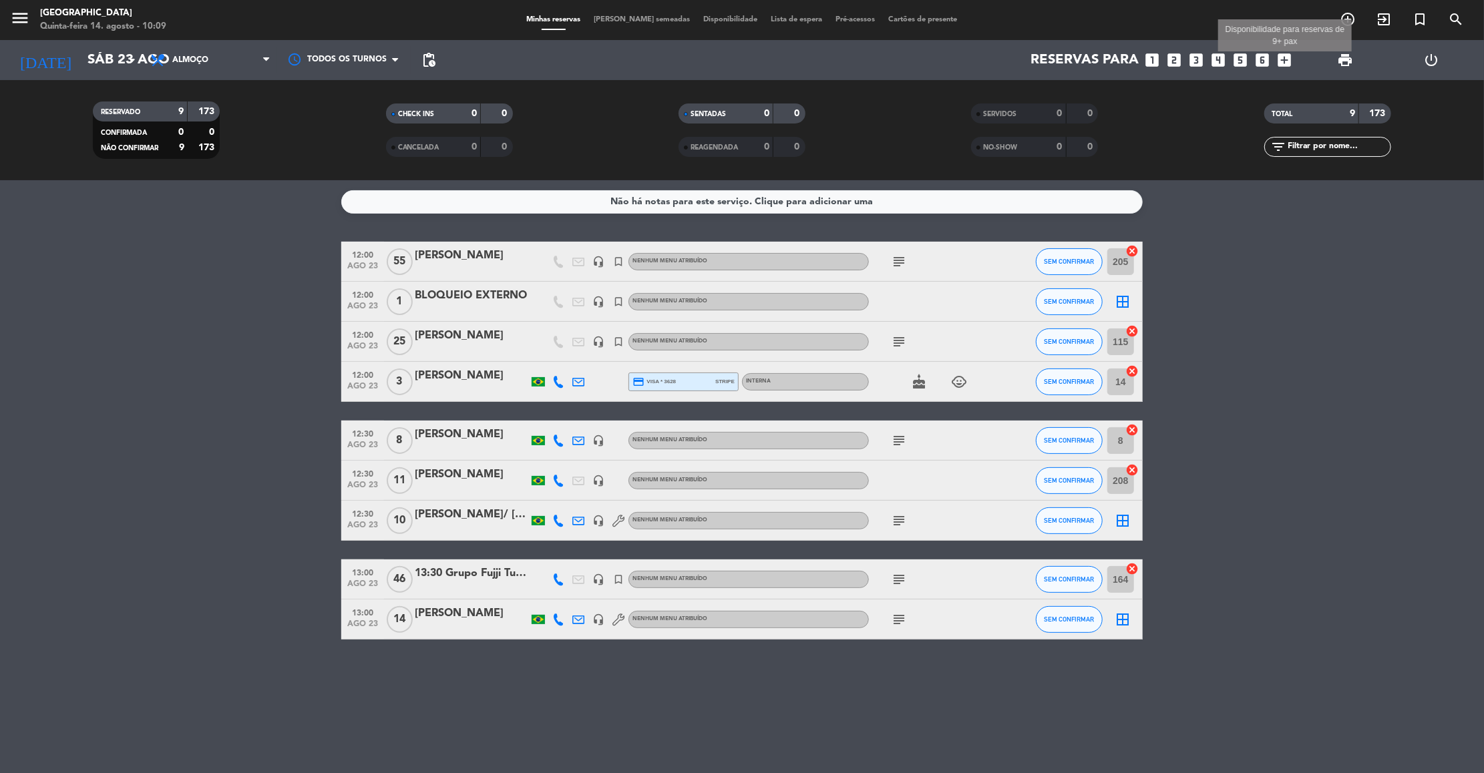
click at [1281, 59] on icon "add_box" at bounding box center [1284, 59] width 17 height 17
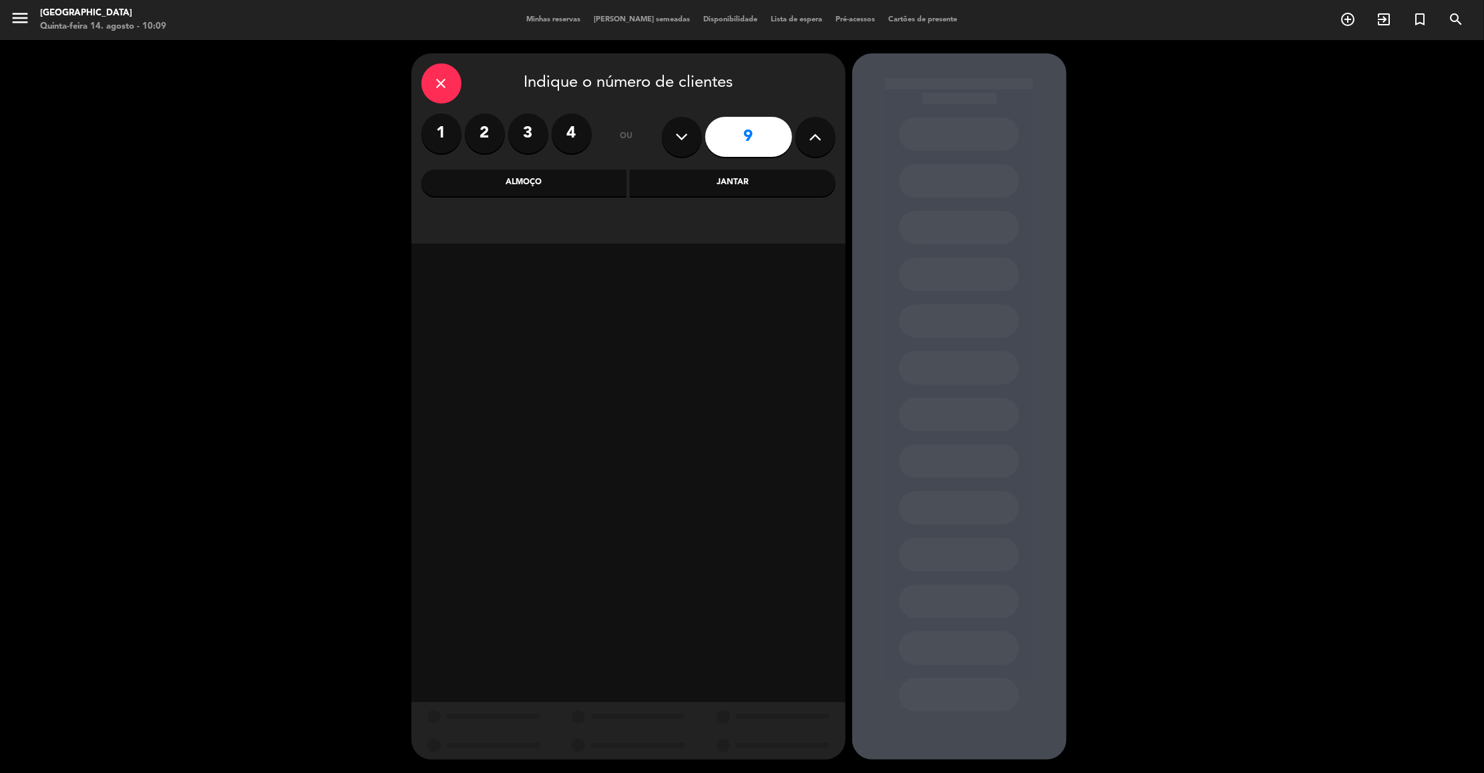
click at [818, 133] on icon at bounding box center [815, 137] width 13 height 20
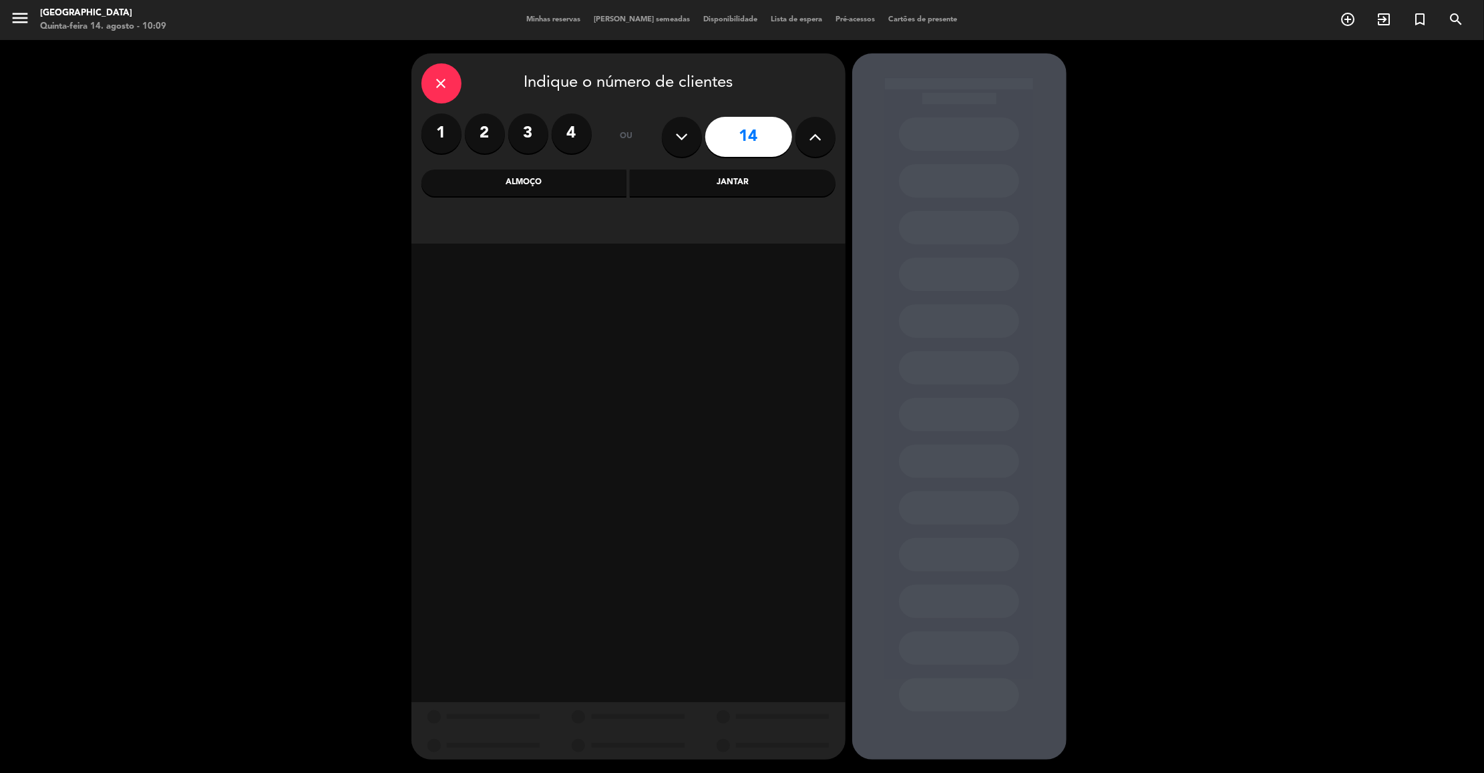
click at [818, 133] on icon at bounding box center [815, 137] width 13 height 20
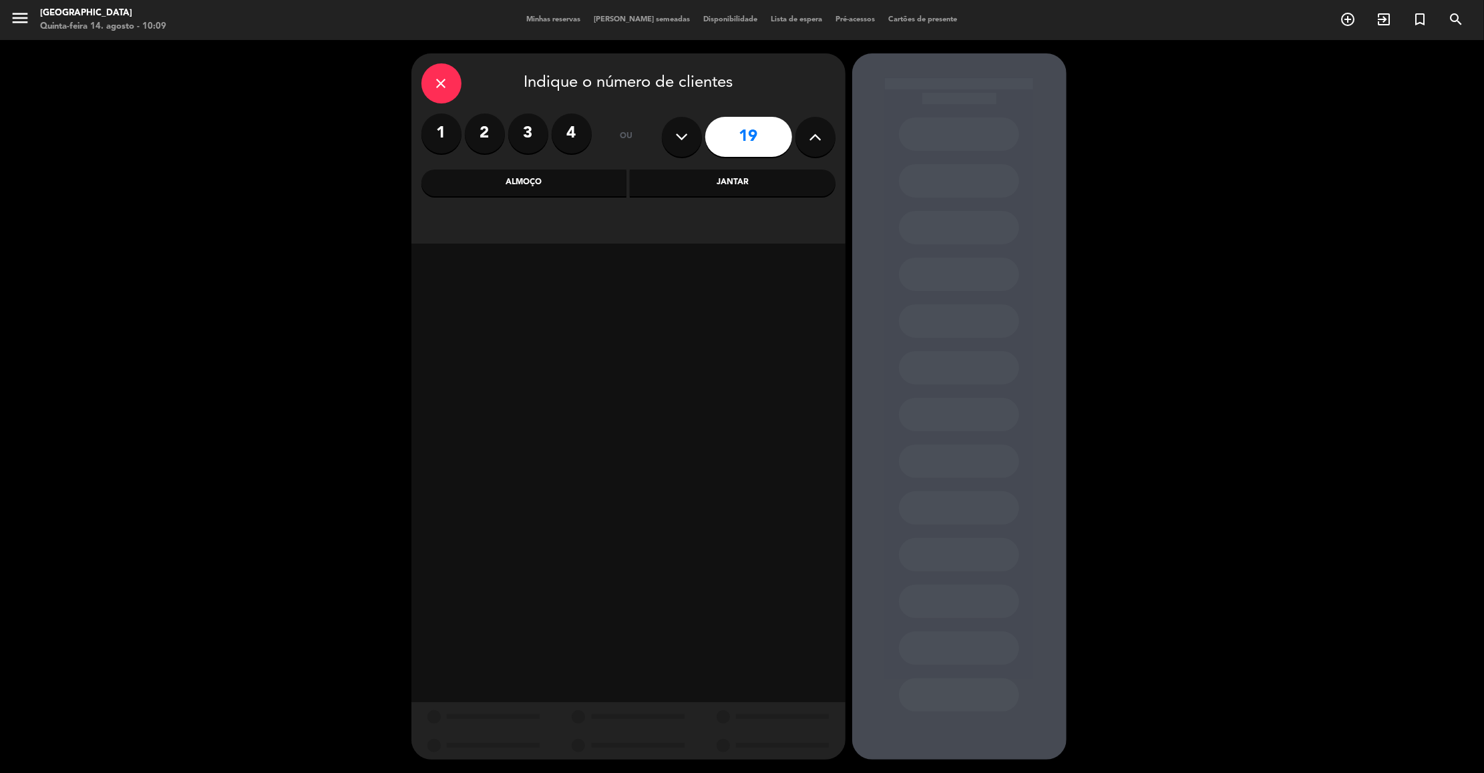
click at [818, 133] on icon at bounding box center [815, 137] width 13 height 20
type input "23"
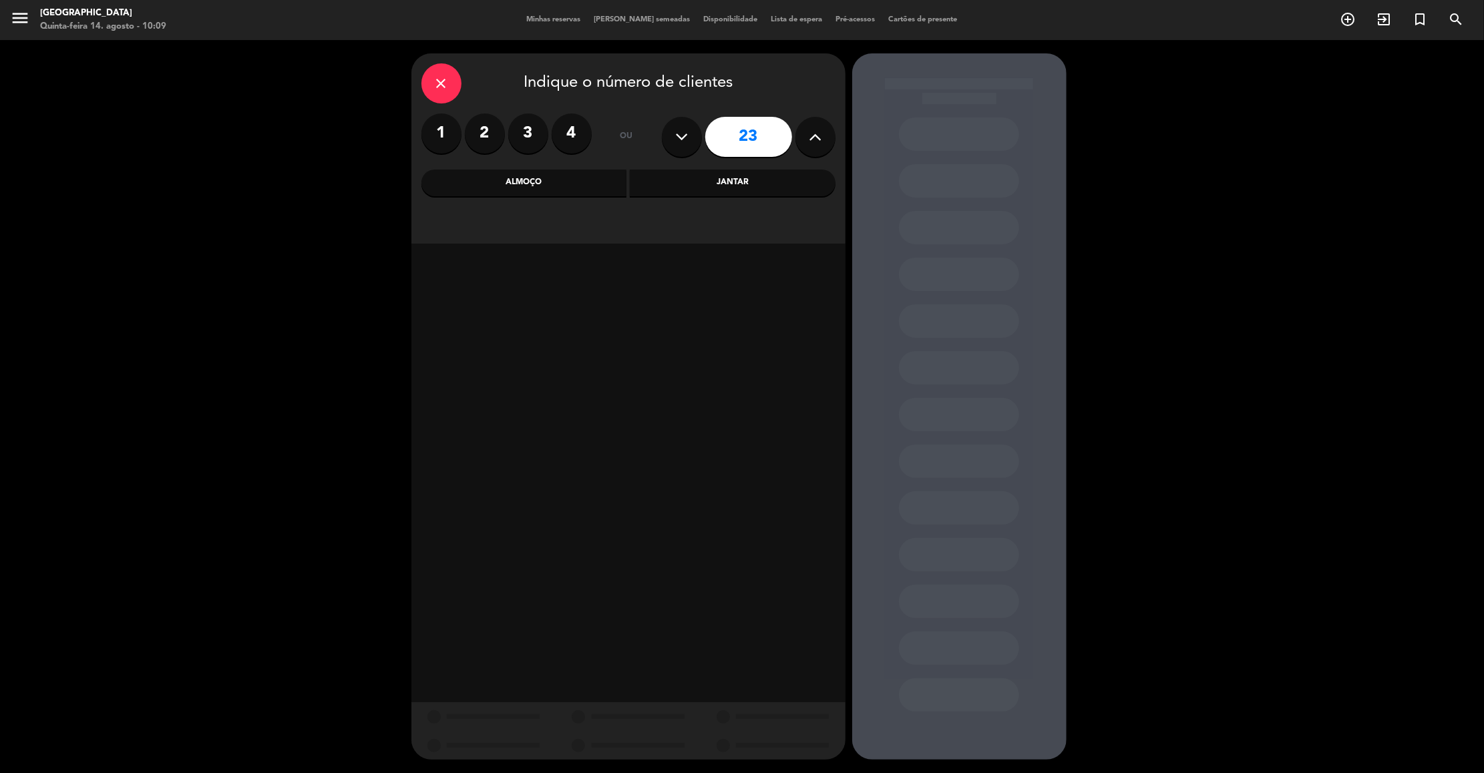
click at [566, 186] on div "Almoço" at bounding box center [524, 183] width 206 height 27
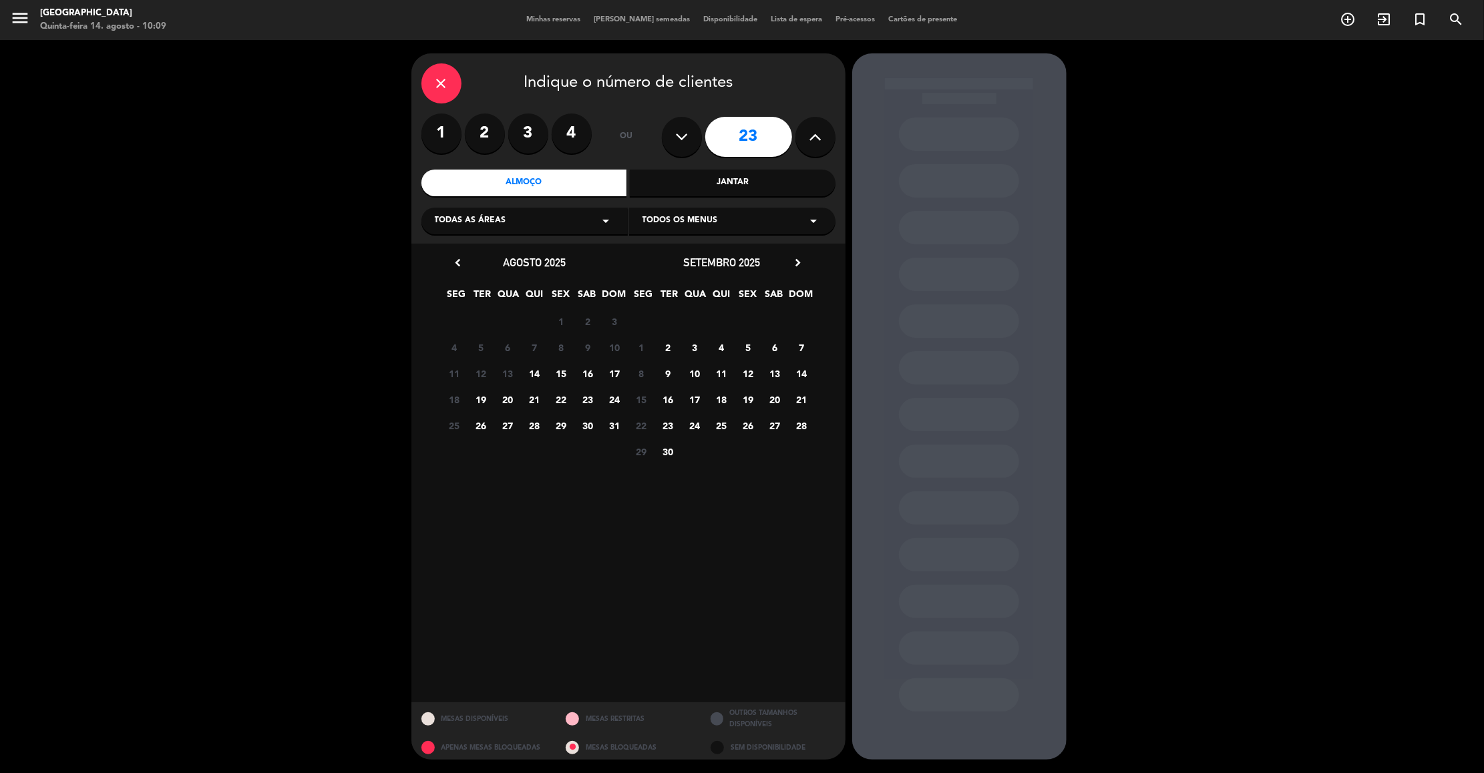
click at [609, 227] on icon "arrow_drop_down" at bounding box center [606, 221] width 16 height 16
click at [444, 292] on div "Salão" at bounding box center [525, 293] width 180 height 13
click at [590, 391] on span "23" at bounding box center [588, 400] width 22 height 22
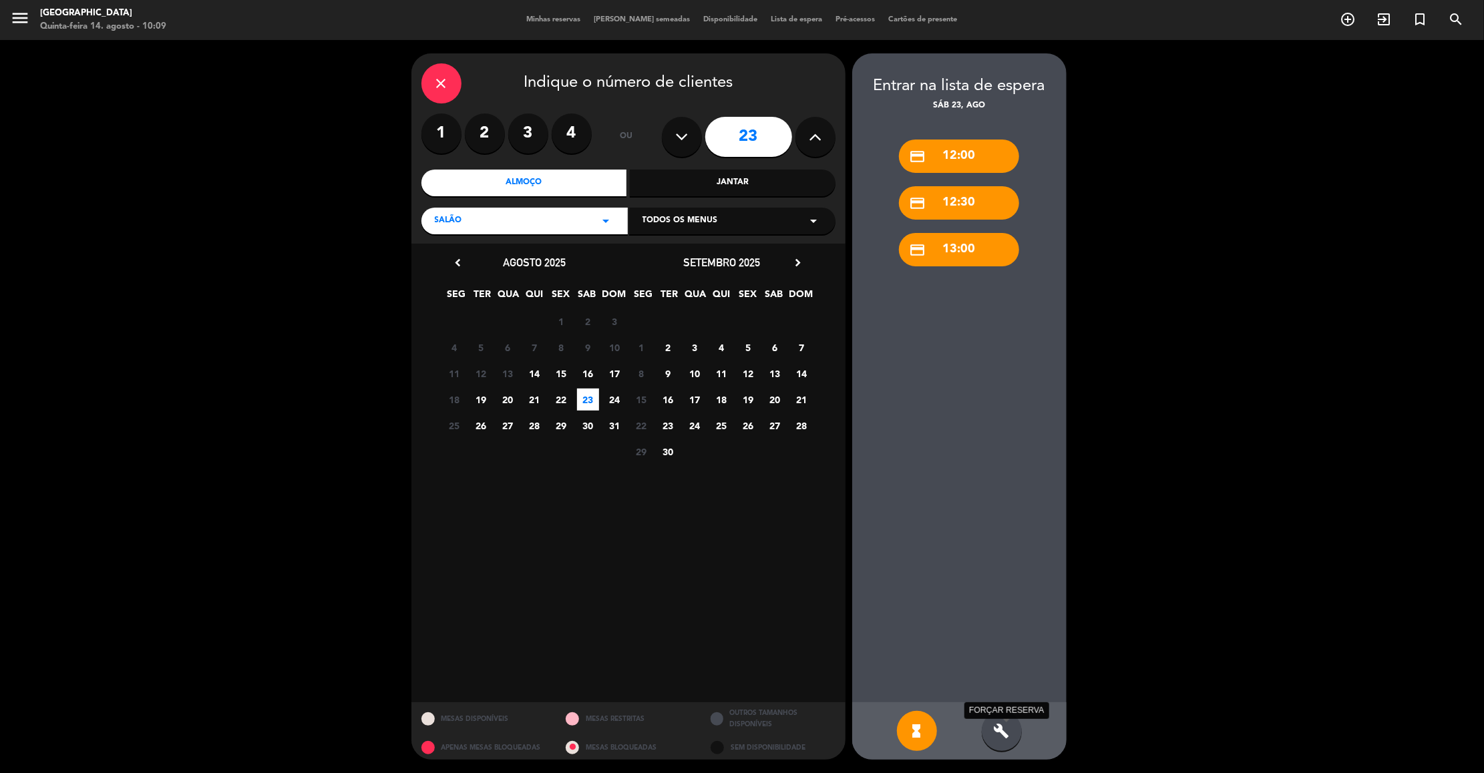
click at [1000, 731] on icon "build" at bounding box center [1002, 731] width 16 height 16
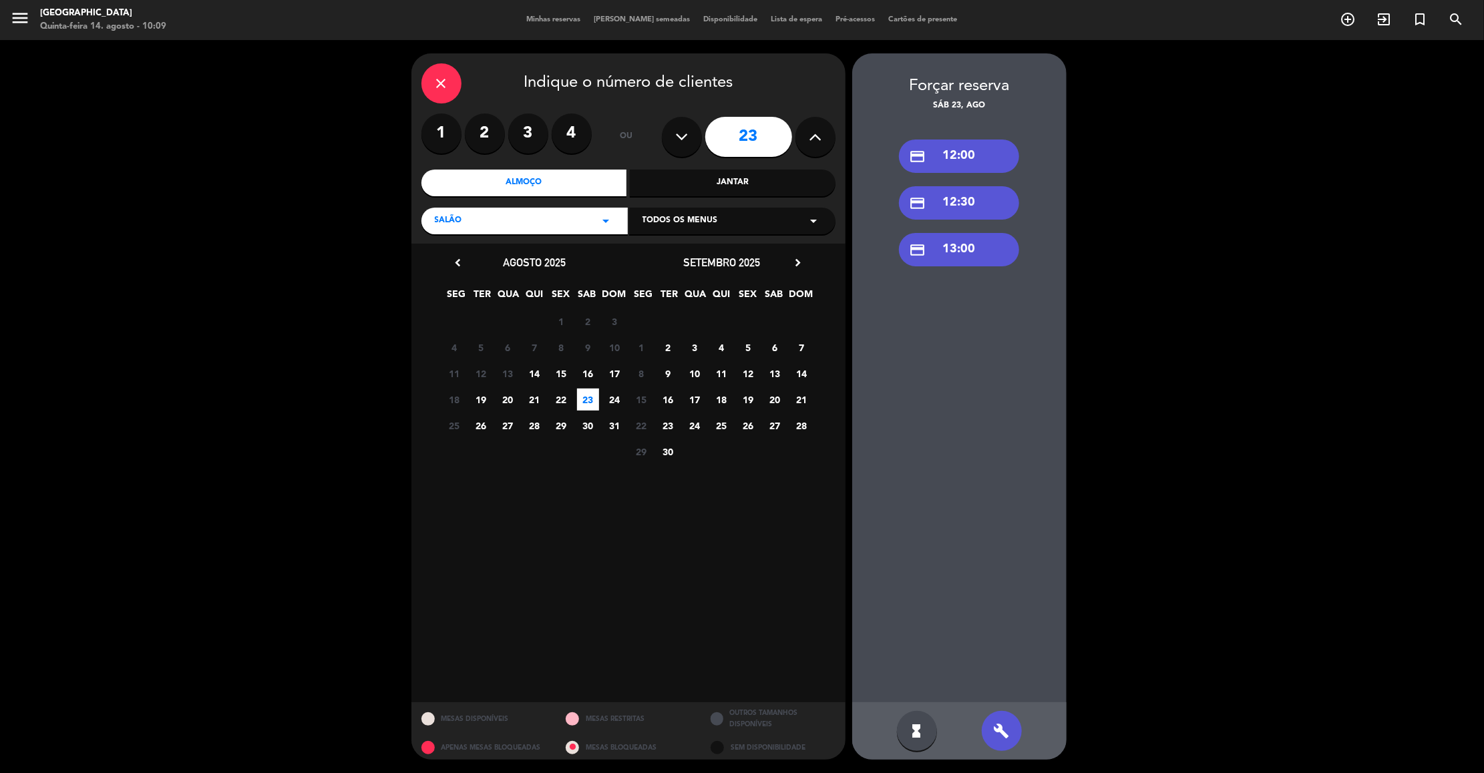
click at [962, 212] on div "credit_card 12:30" at bounding box center [959, 202] width 120 height 33
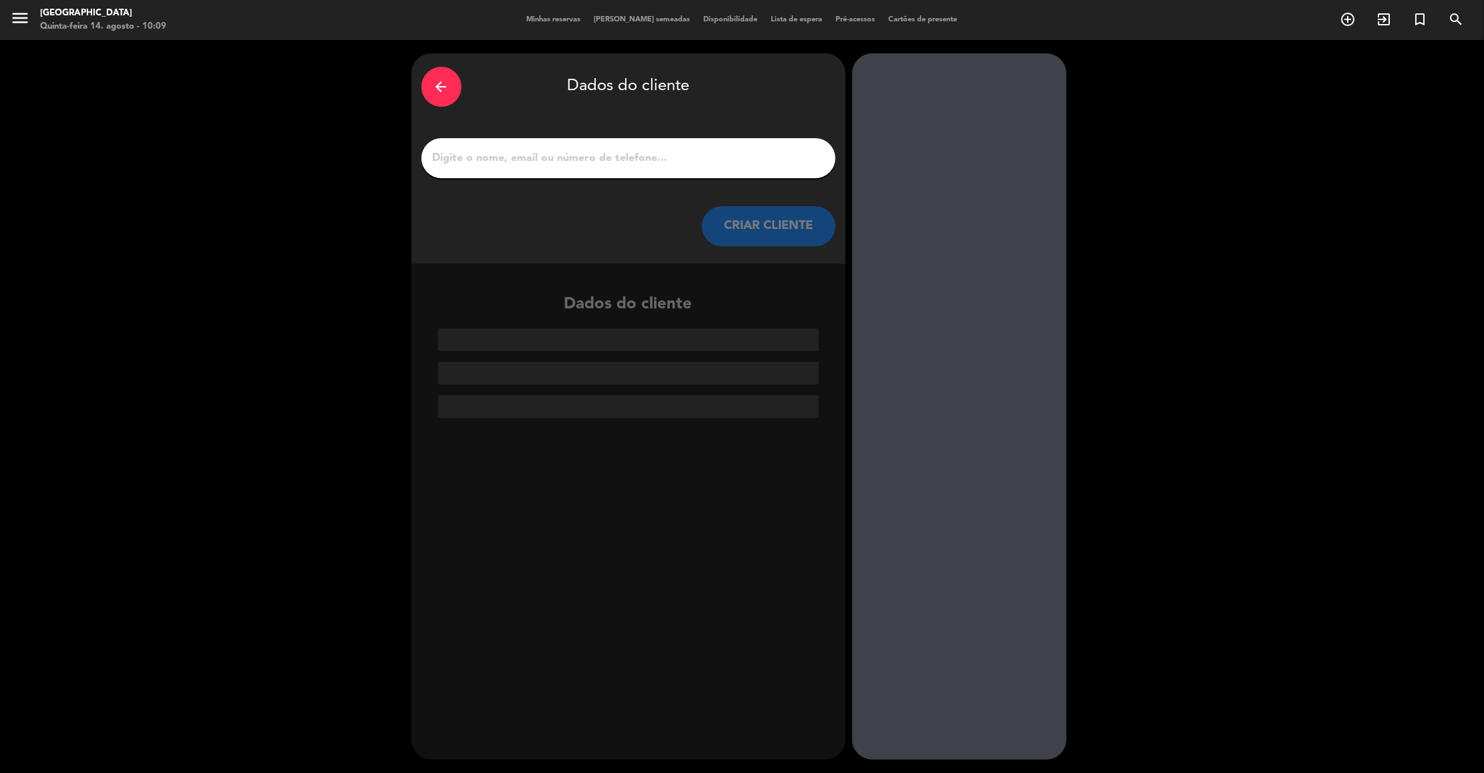
click at [809, 158] on input "1" at bounding box center [628, 158] width 394 height 19
type input "f"
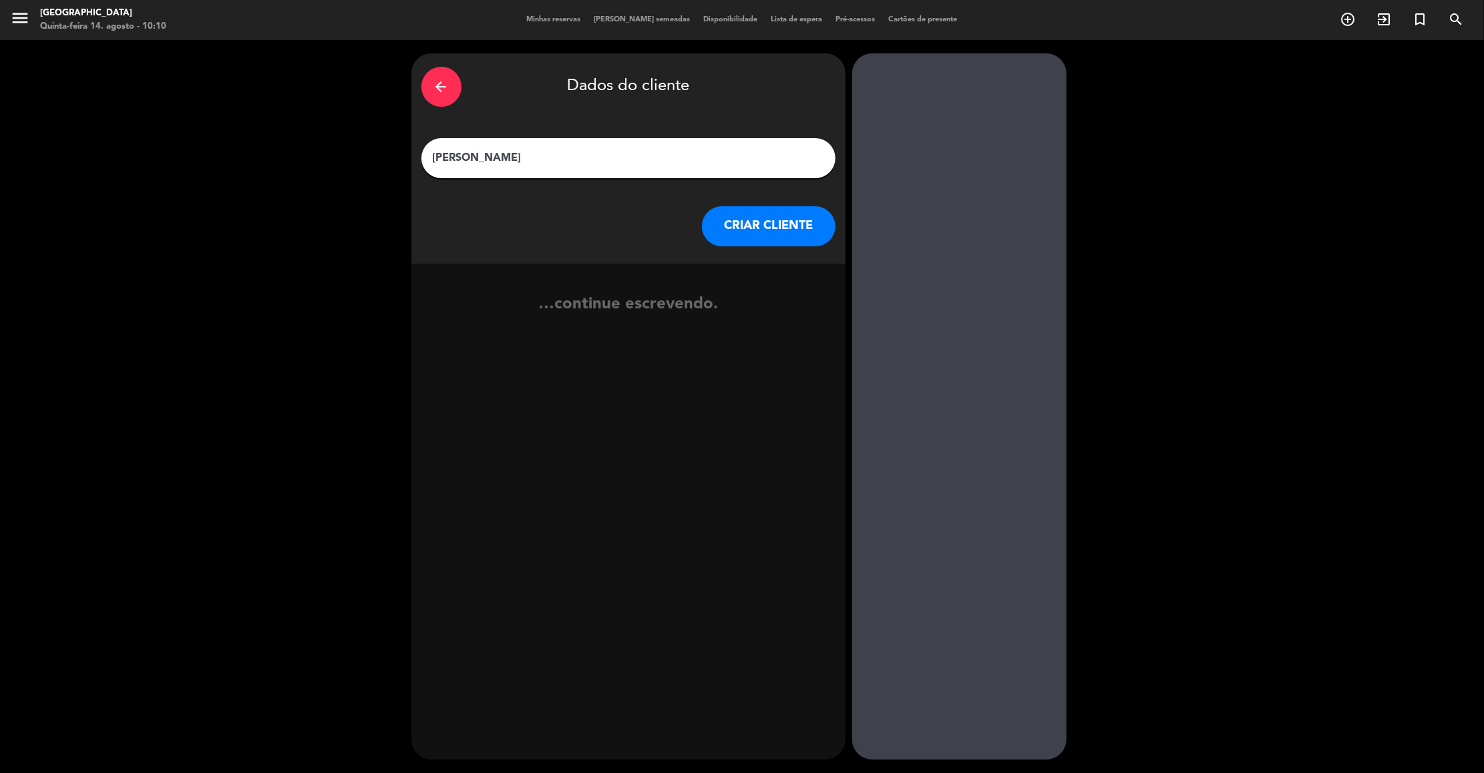
type input "[PERSON_NAME]"
click at [801, 223] on button "CRIAR CLIENTE" at bounding box center [769, 226] width 134 height 40
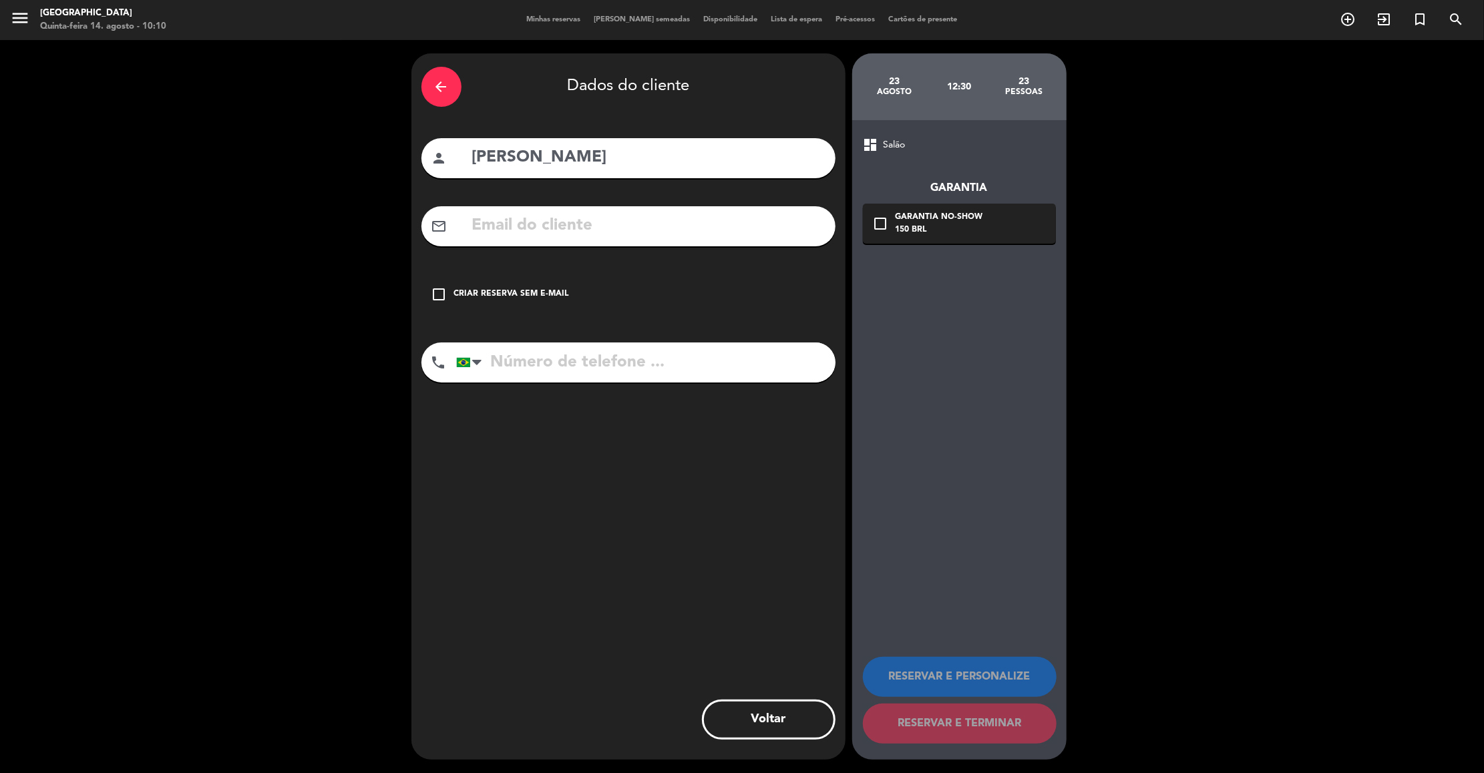
click at [636, 163] on input "[PERSON_NAME]" at bounding box center [648, 157] width 355 height 27
type input "[PERSON_NAME]"
click at [652, 223] on input "text" at bounding box center [648, 225] width 355 height 27
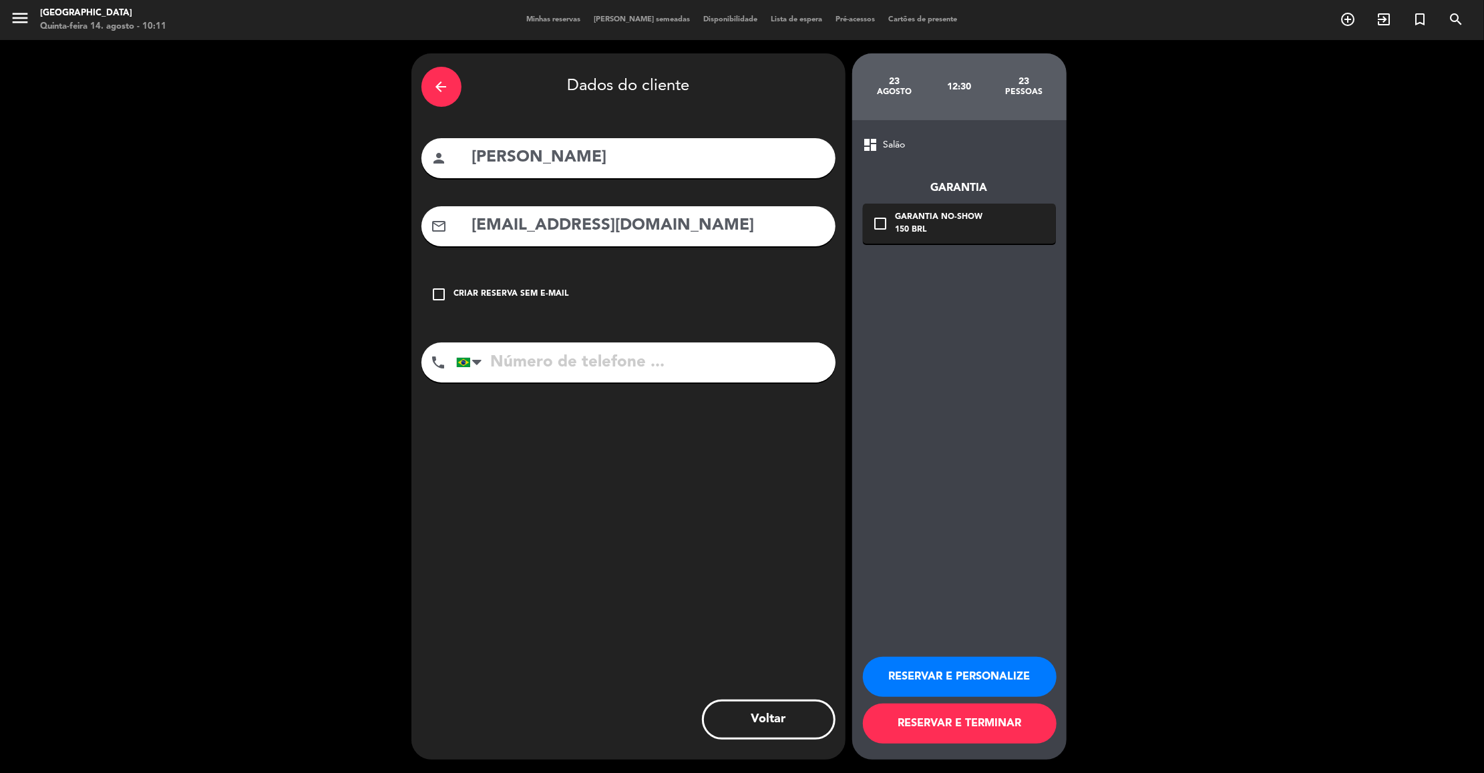
type input "[EMAIL_ADDRESS][DOMAIN_NAME]"
click at [534, 365] on input "tel" at bounding box center [645, 363] width 379 height 40
type input "11991751781"
click at [935, 670] on button "RESERVAR E PERSONALIZE" at bounding box center [960, 677] width 194 height 40
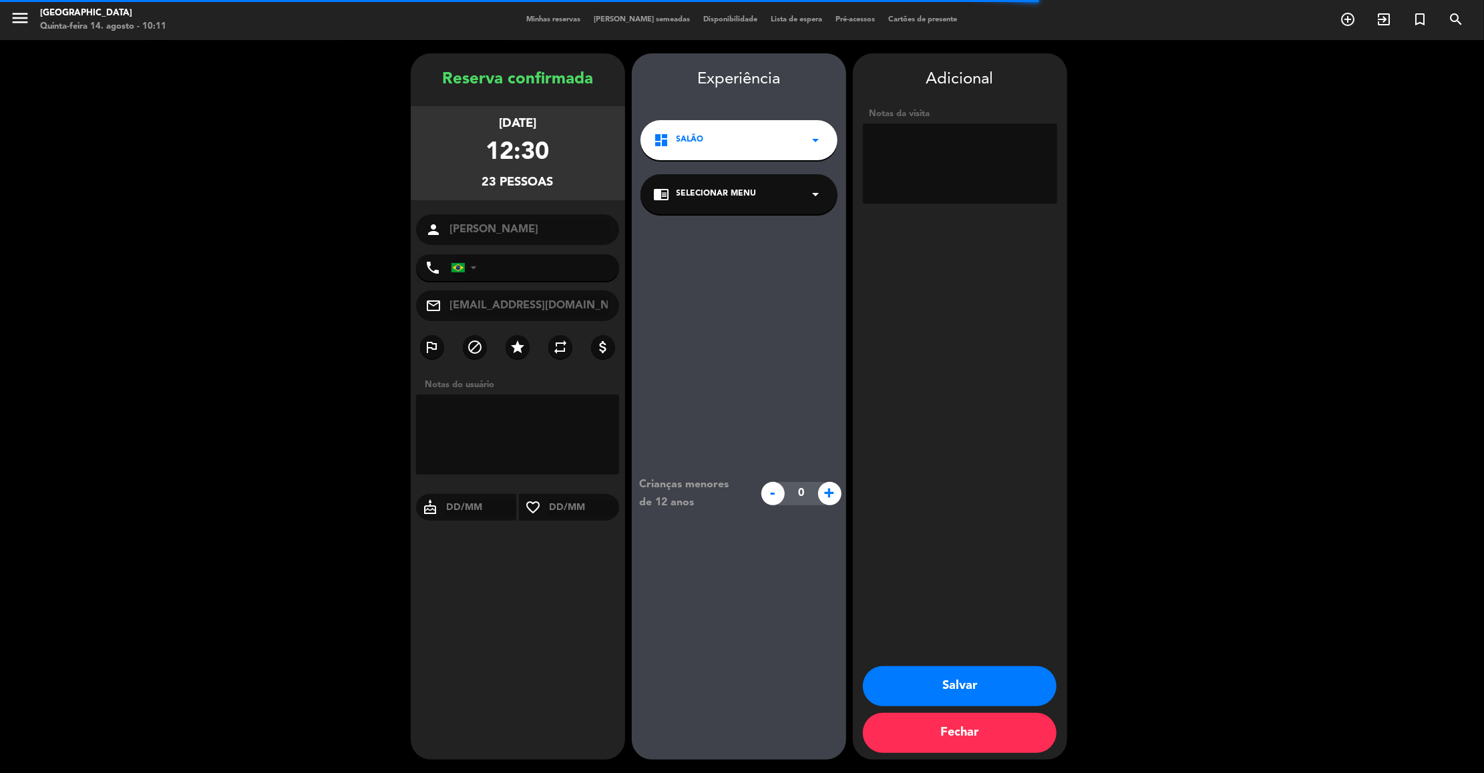
type input "[PHONE_NUMBER]"
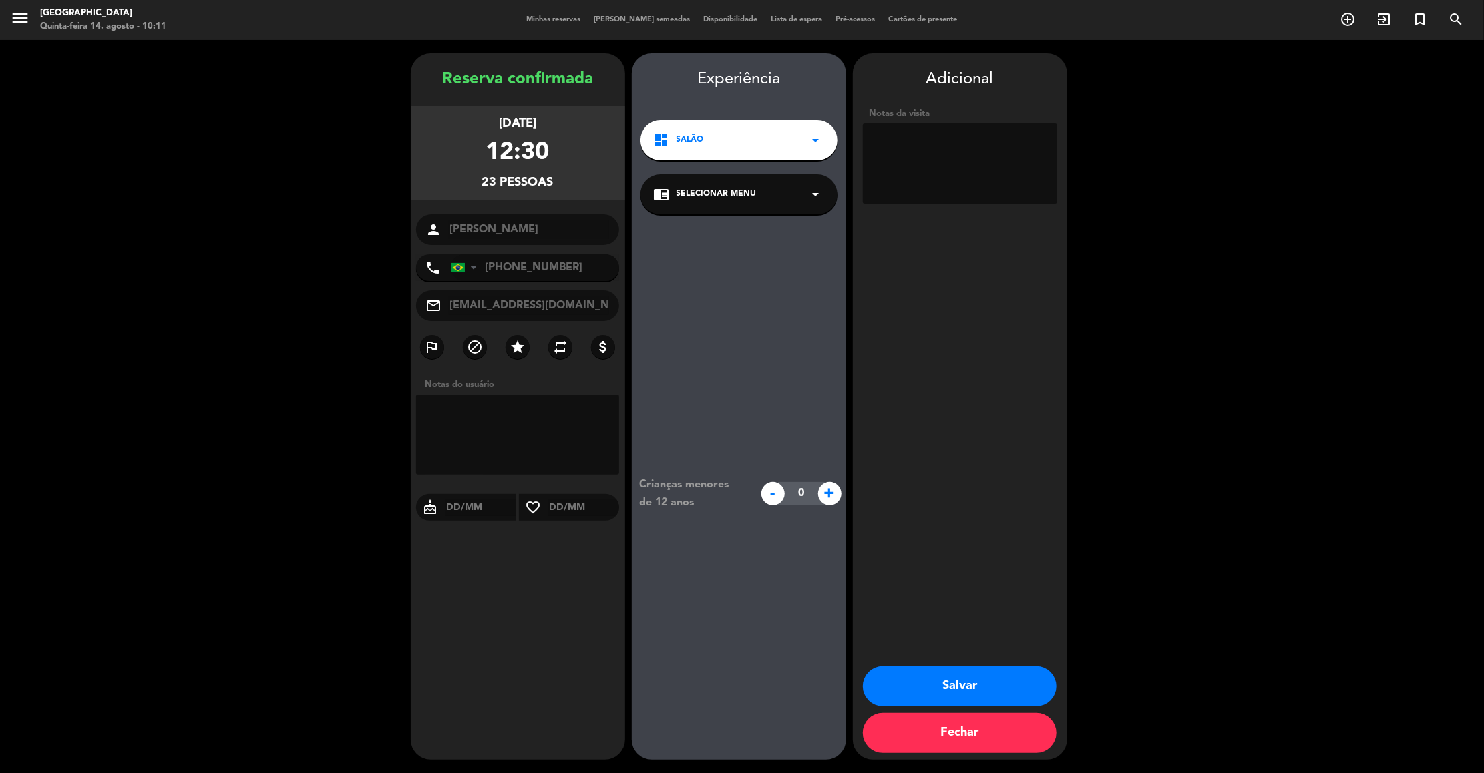
click at [938, 170] on textarea at bounding box center [960, 164] width 194 height 80
type textarea "cada covidado vai paga a bebida comamda em dividuao osr [PERSON_NAME] vai paga …"
click at [982, 672] on button "Salvar" at bounding box center [960, 686] width 194 height 40
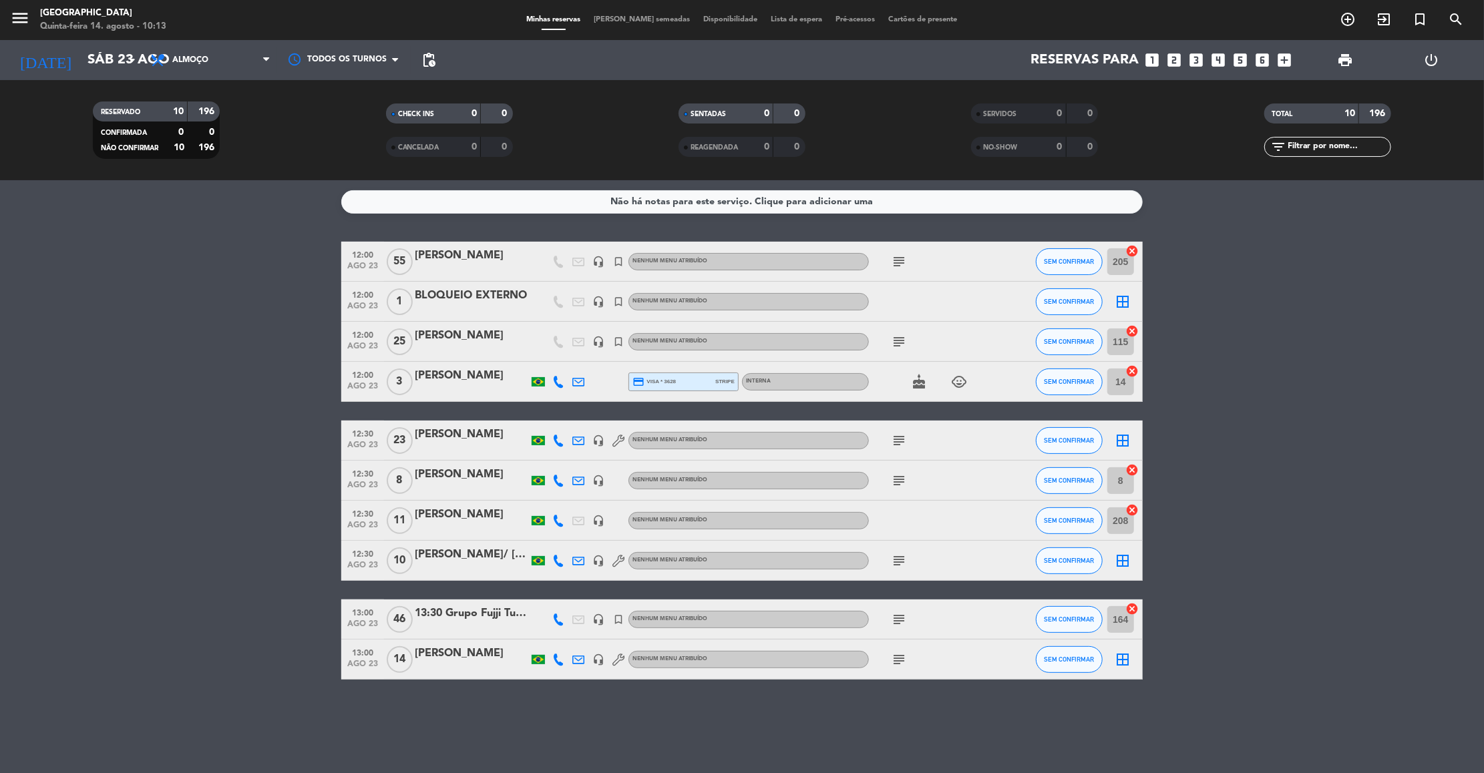
click at [898, 446] on icon "subject" at bounding box center [899, 441] width 16 height 16
click at [218, 500] on bookings-row "12:00 [DATE] [PERSON_NAME] headset_mic turned_in_not Nenhum menu atribuído subj…" at bounding box center [742, 461] width 1484 height 438
click at [81, 59] on input "Sáb 23 ago" at bounding box center [168, 59] width 174 height 29
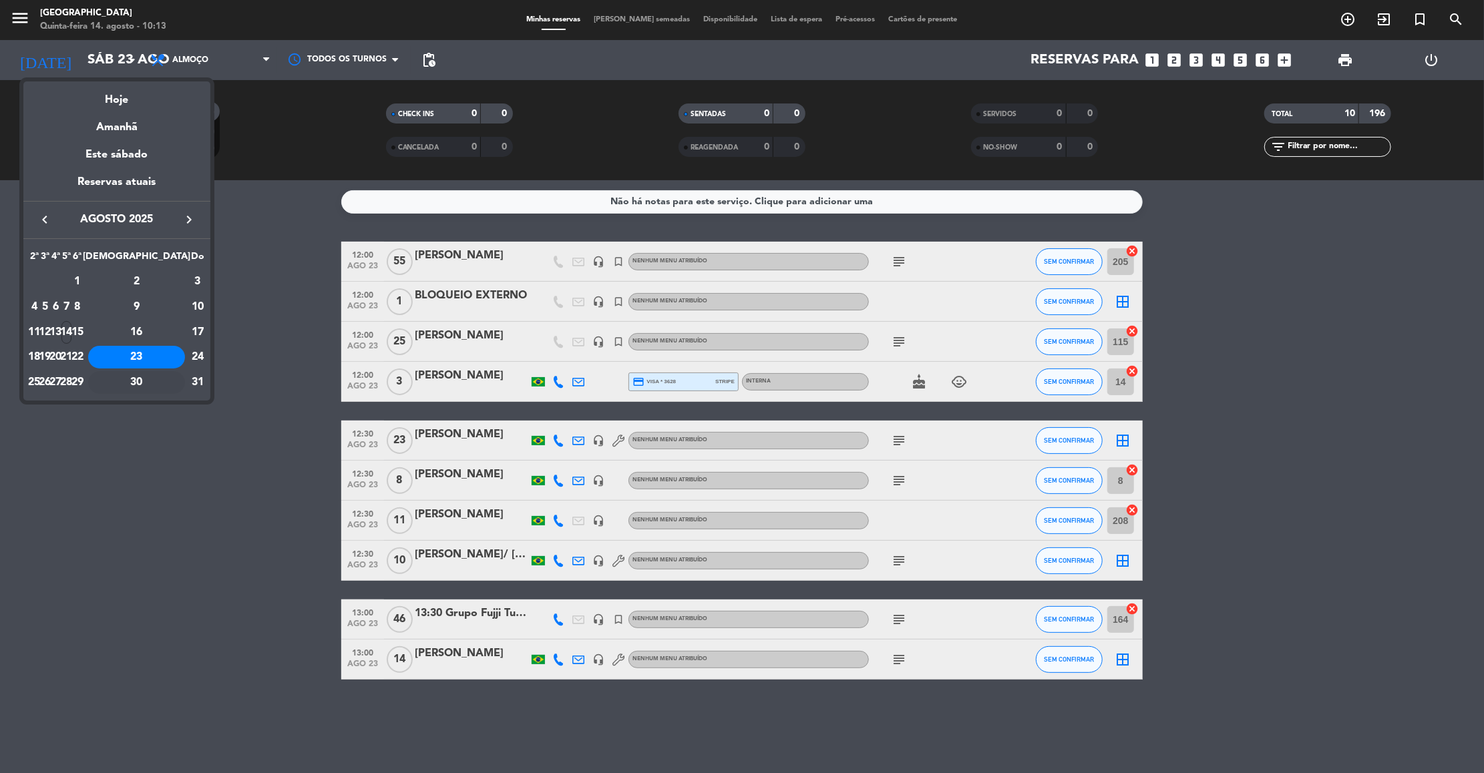
click at [170, 373] on div "30" at bounding box center [136, 382] width 97 height 23
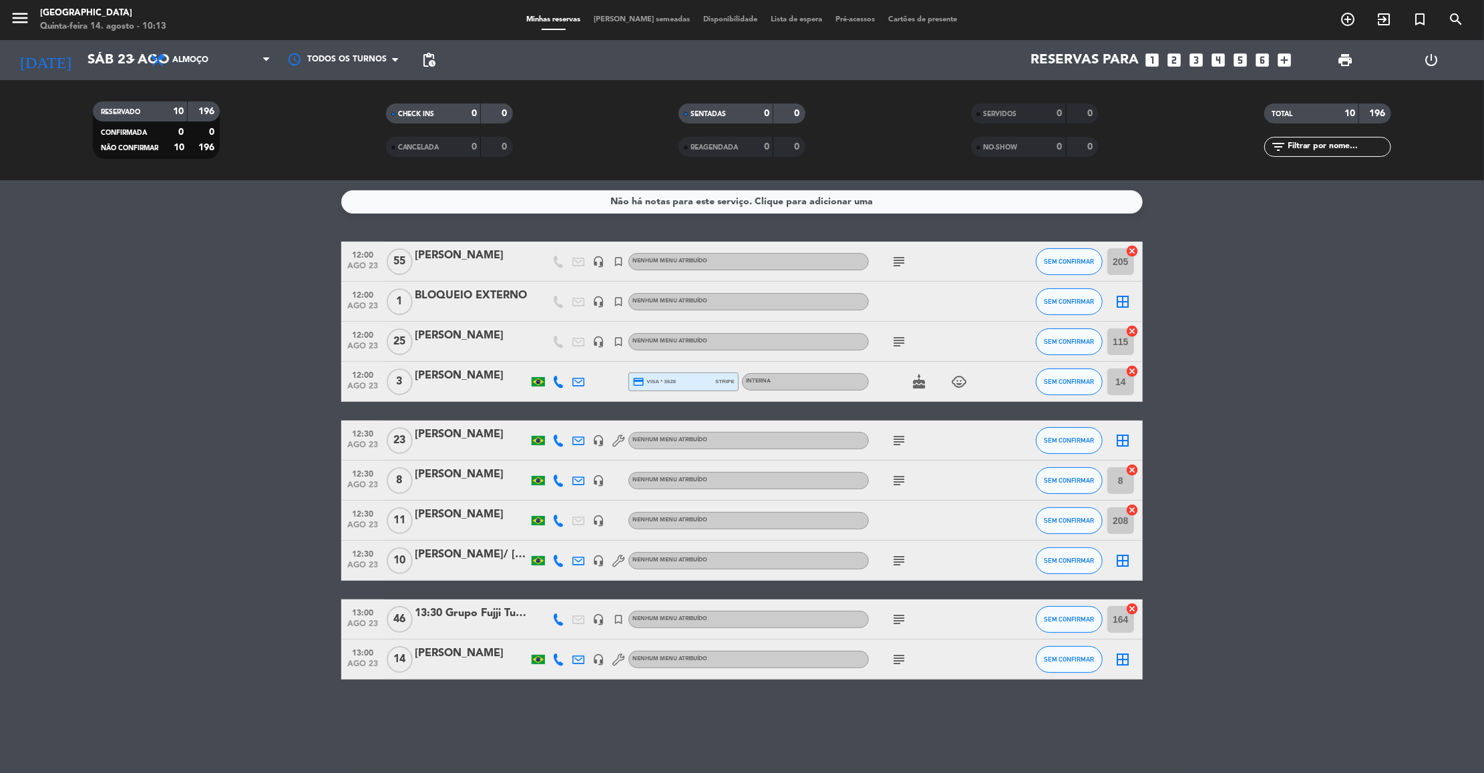
type input "Sáb 30 ago"
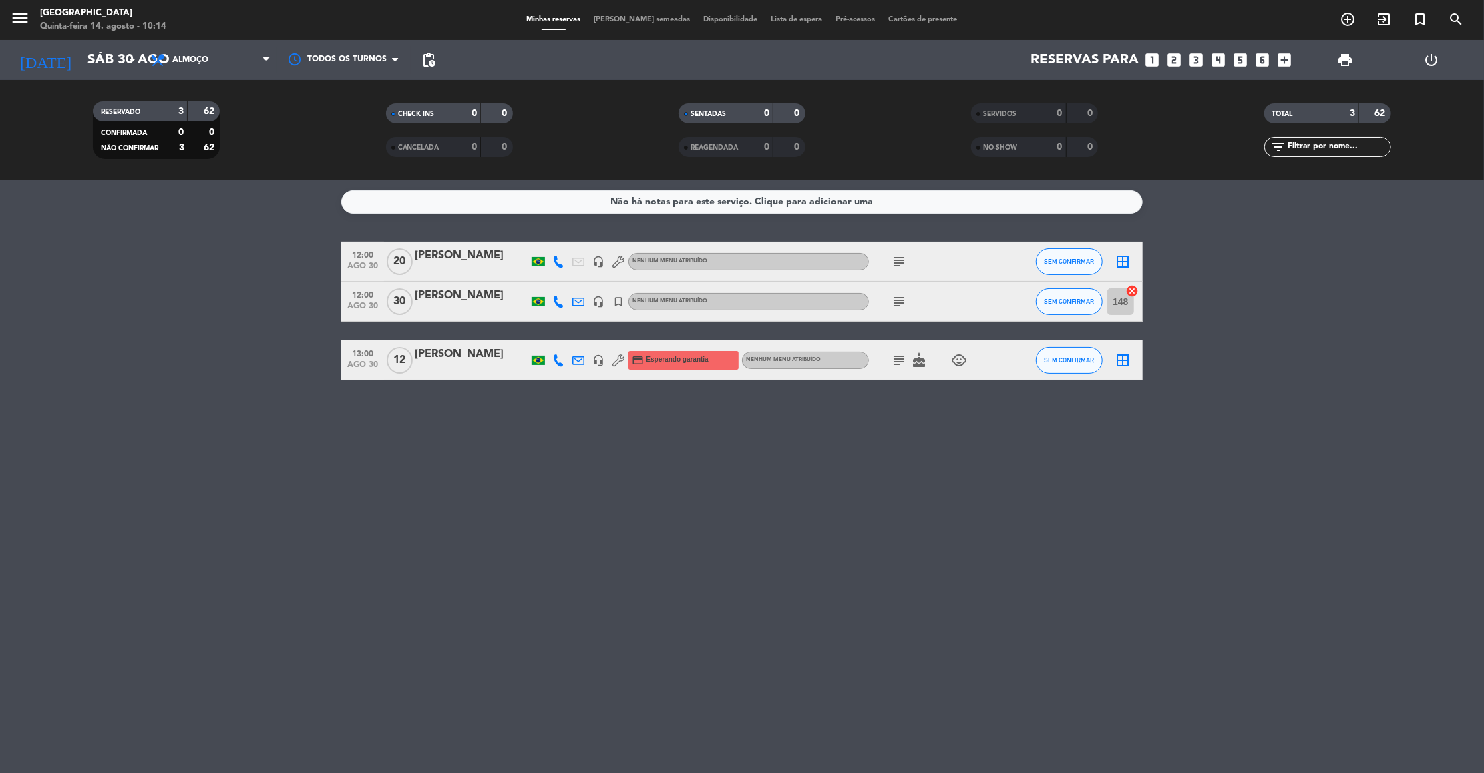
click at [1197, 59] on icon "looks_3" at bounding box center [1196, 59] width 17 height 17
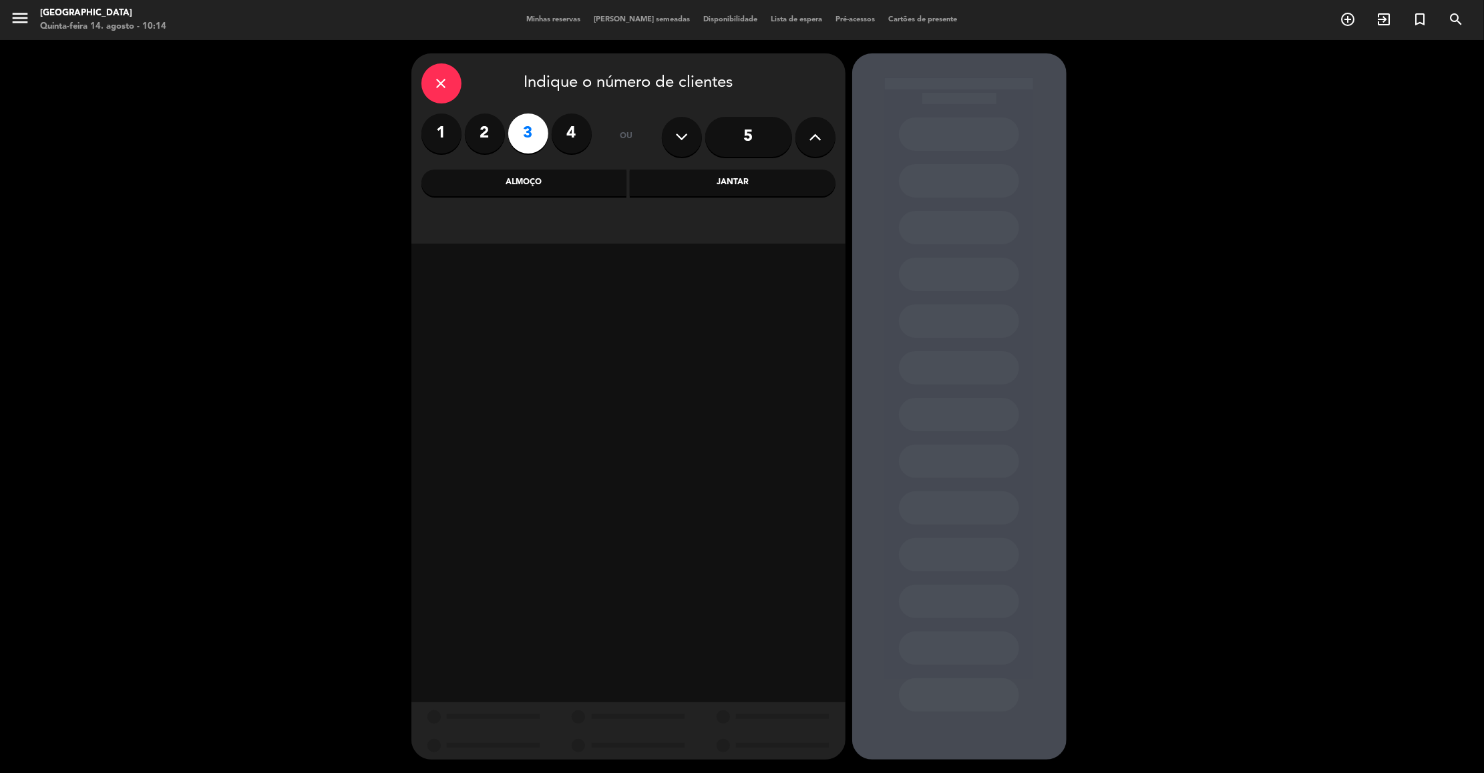
click at [566, 180] on div "Almoço" at bounding box center [524, 183] width 206 height 27
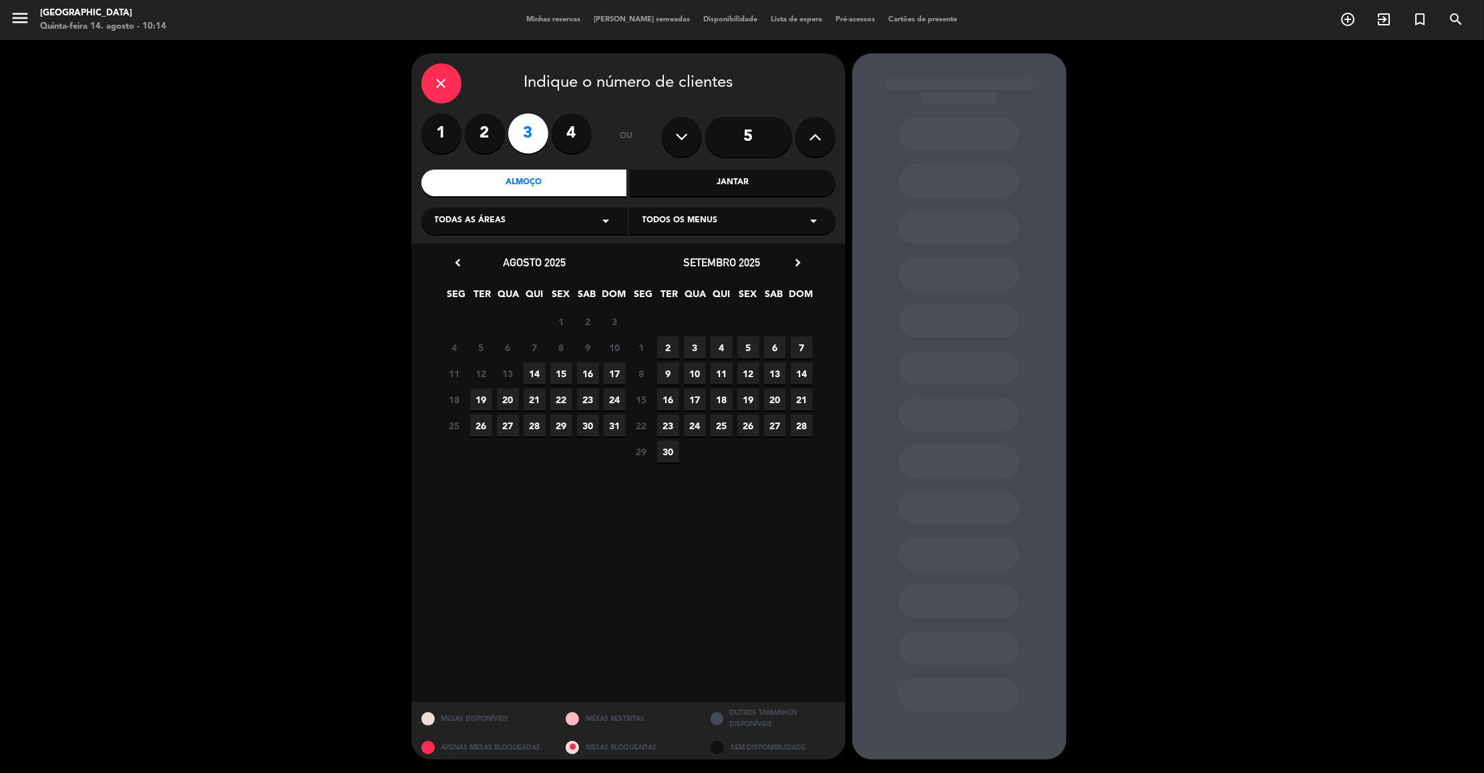
click at [605, 218] on icon "arrow_drop_down" at bounding box center [606, 221] width 16 height 16
click at [459, 250] on div "Externo" at bounding box center [525, 254] width 180 height 13
click at [592, 423] on span "30" at bounding box center [588, 426] width 22 height 22
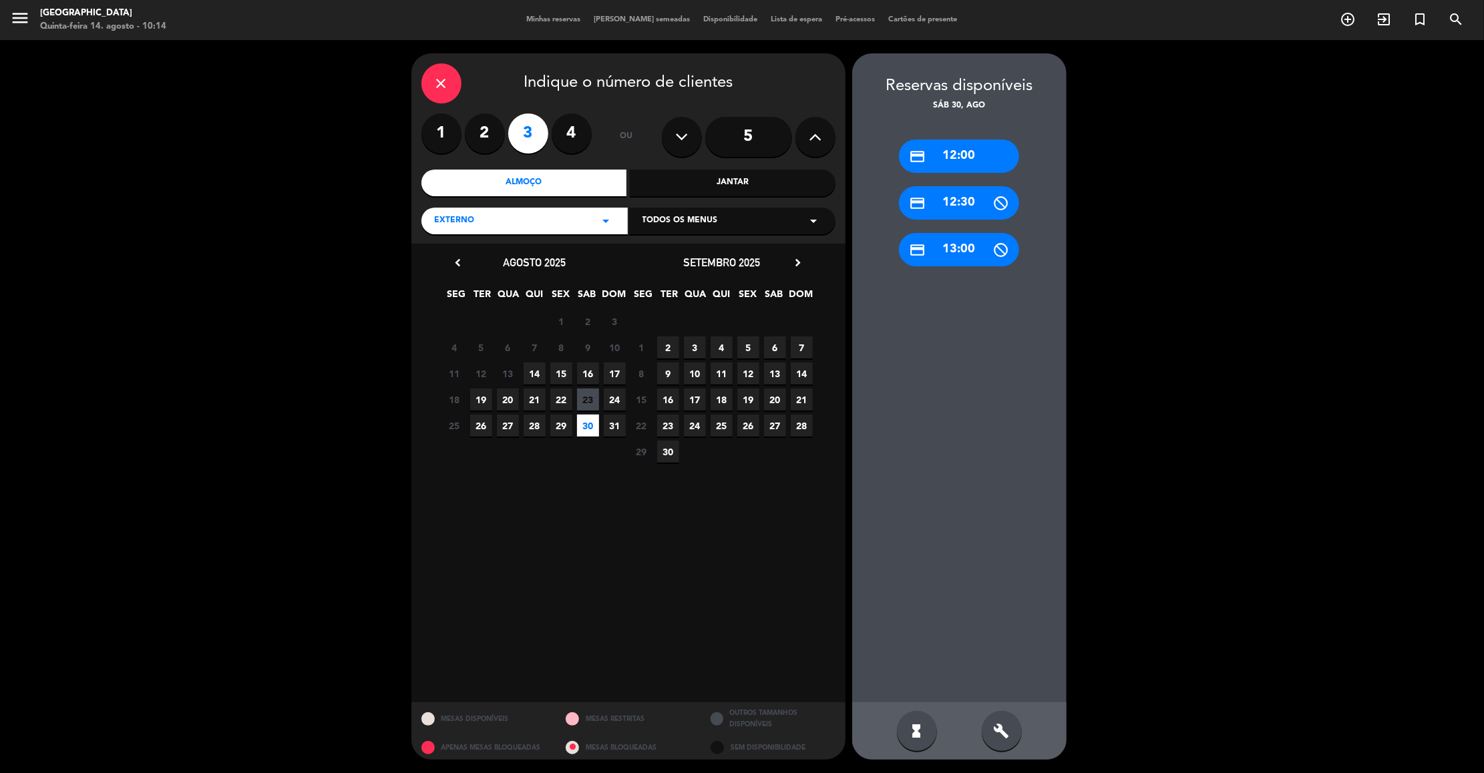
click at [964, 206] on div "credit_card 12:30" at bounding box center [959, 202] width 120 height 33
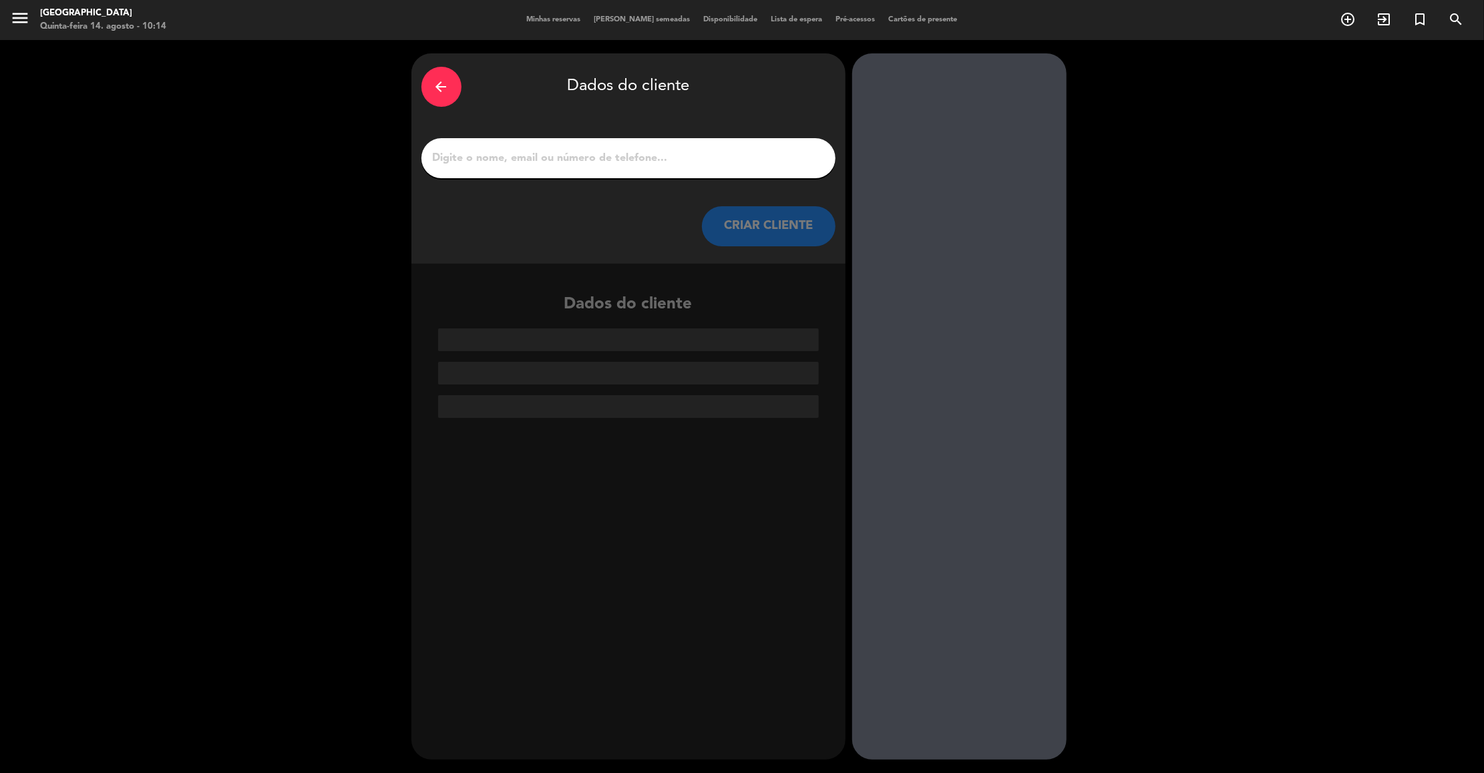
click at [773, 160] on input "1" at bounding box center [628, 158] width 394 height 19
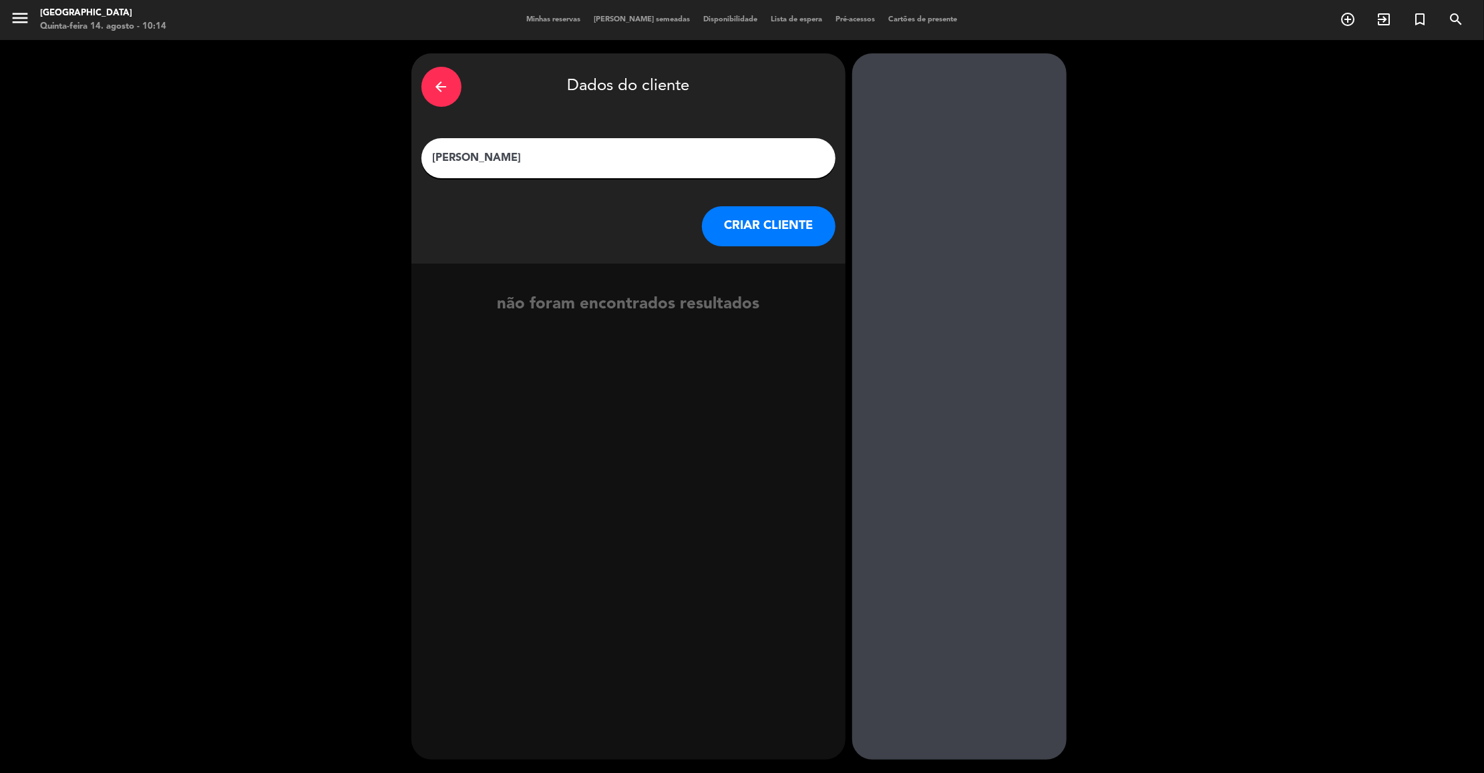
type input "[PERSON_NAME]"
click at [819, 226] on button "CRIAR CLIENTE" at bounding box center [769, 226] width 134 height 40
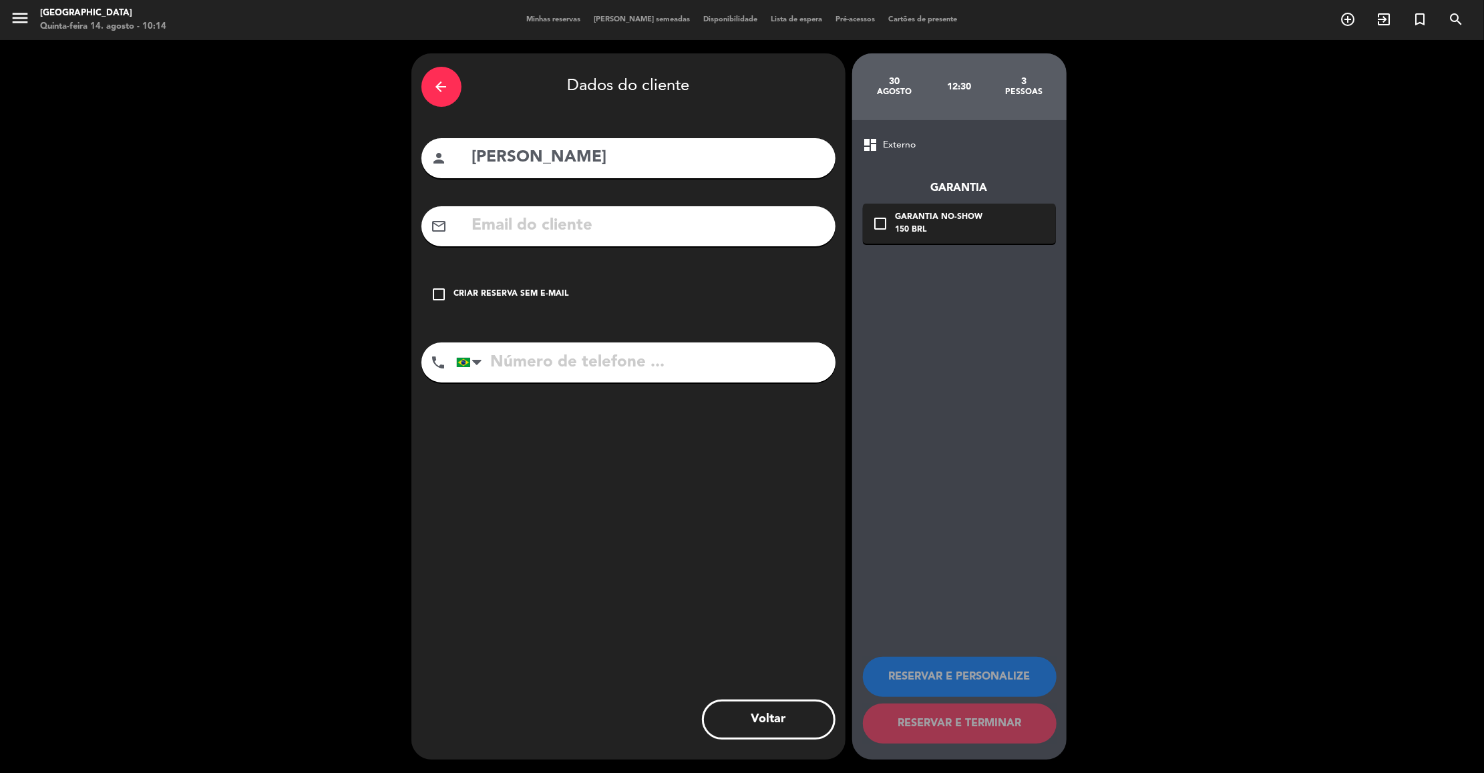
click at [726, 225] on input "text" at bounding box center [648, 225] width 355 height 27
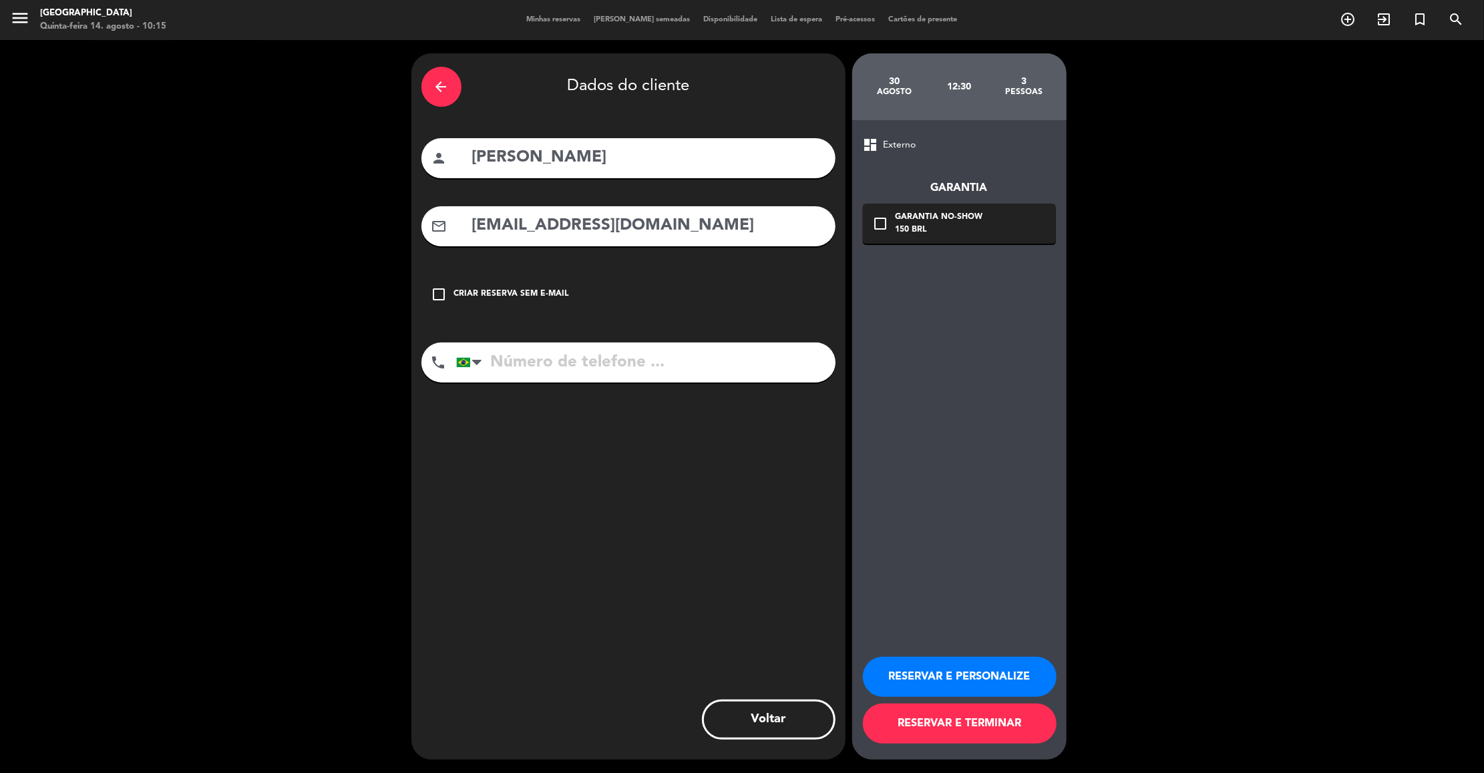
type input "[EMAIL_ADDRESS][DOMAIN_NAME]"
click at [687, 361] on input "tel" at bounding box center [645, 363] width 379 height 40
type input "7449214932"
click at [908, 676] on button "RESERVAR E PERSONALIZE" at bounding box center [960, 677] width 194 height 40
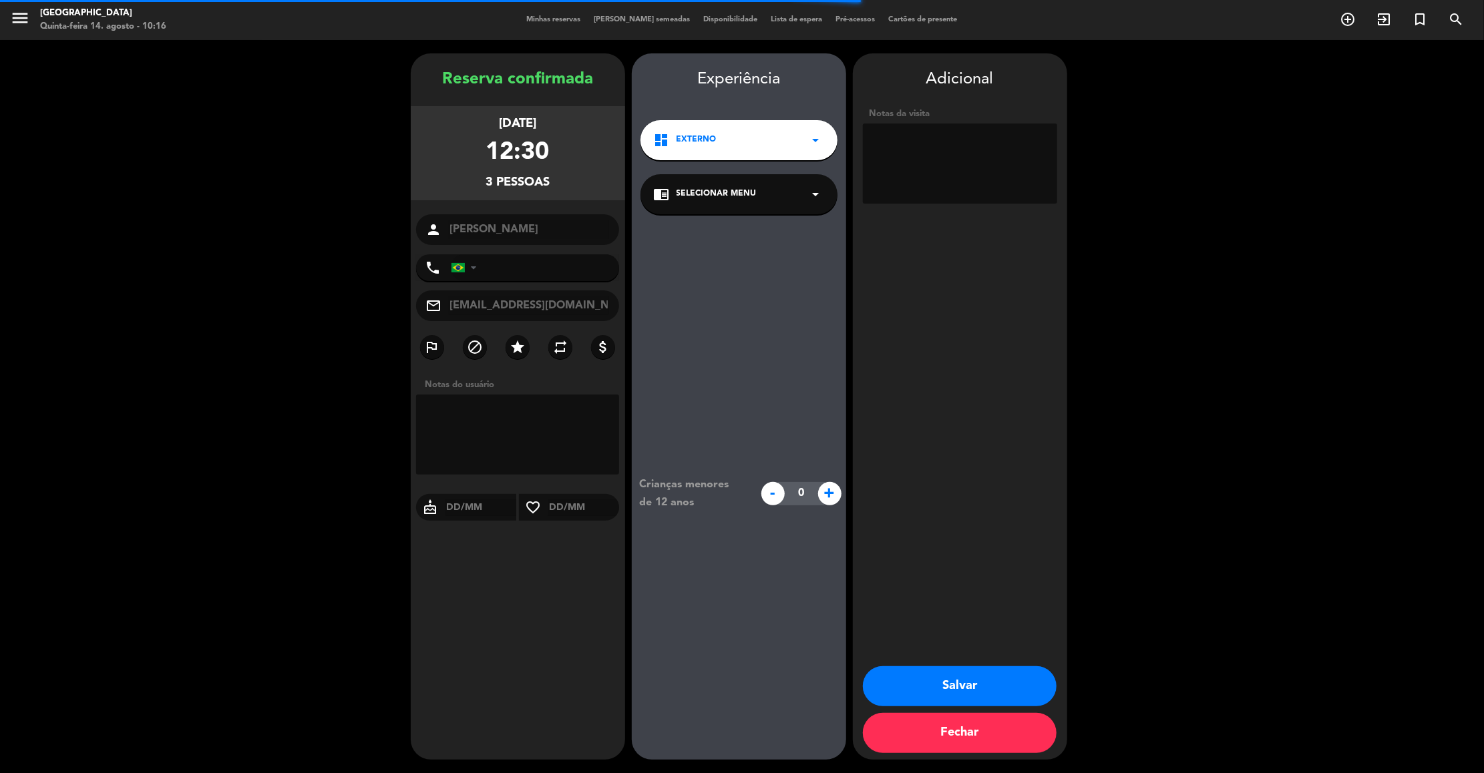
type input "[PHONE_NUMBER]"
click at [974, 146] on textarea at bounding box center [960, 164] width 194 height 80
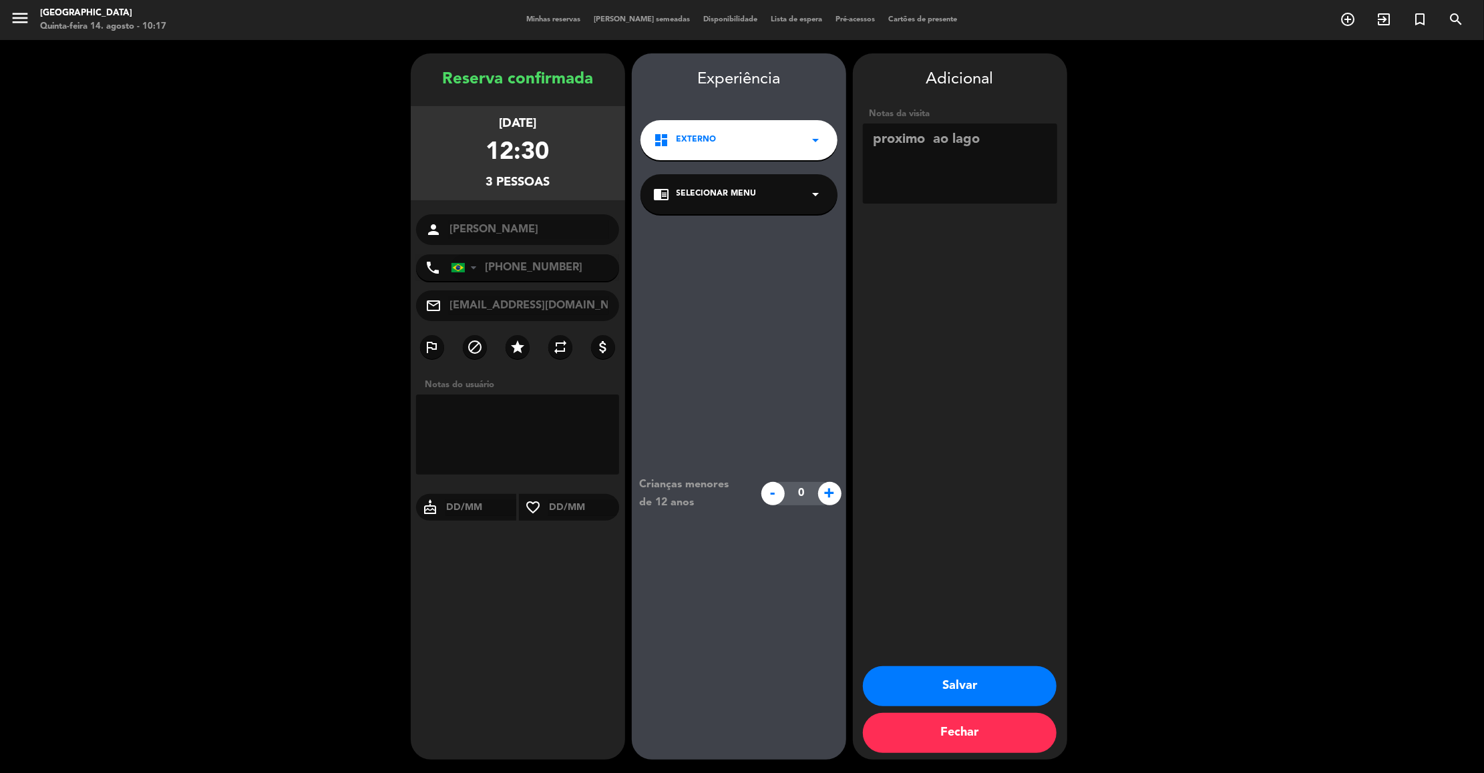
type textarea "proximo ao lago"
click at [960, 684] on button "Salvar" at bounding box center [960, 686] width 194 height 40
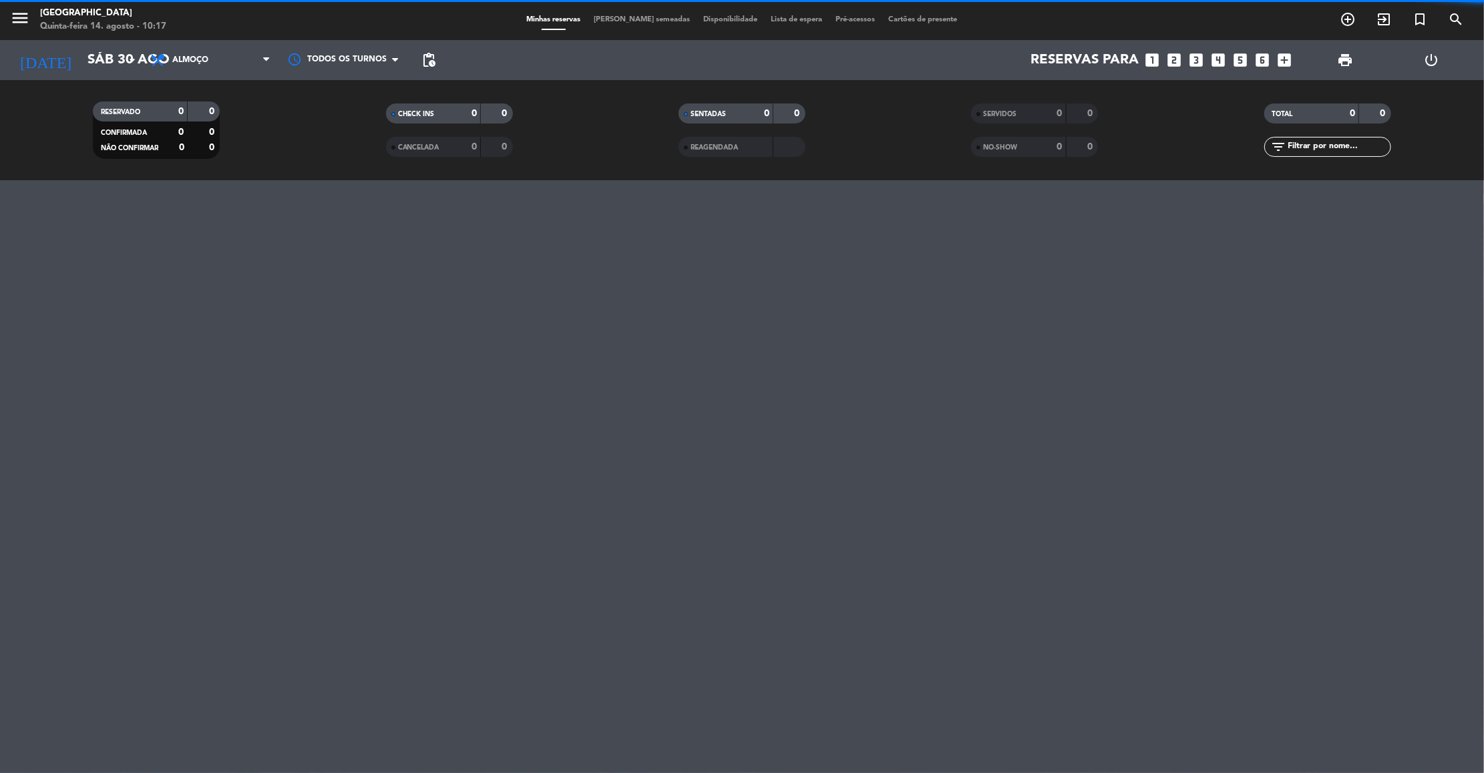
click at [1082, 303] on div "menu [GEOGRAPHIC_DATA]-feira 14. agosto - 10:17 Minhas reservas Mesas semeadas …" at bounding box center [742, 386] width 1484 height 773
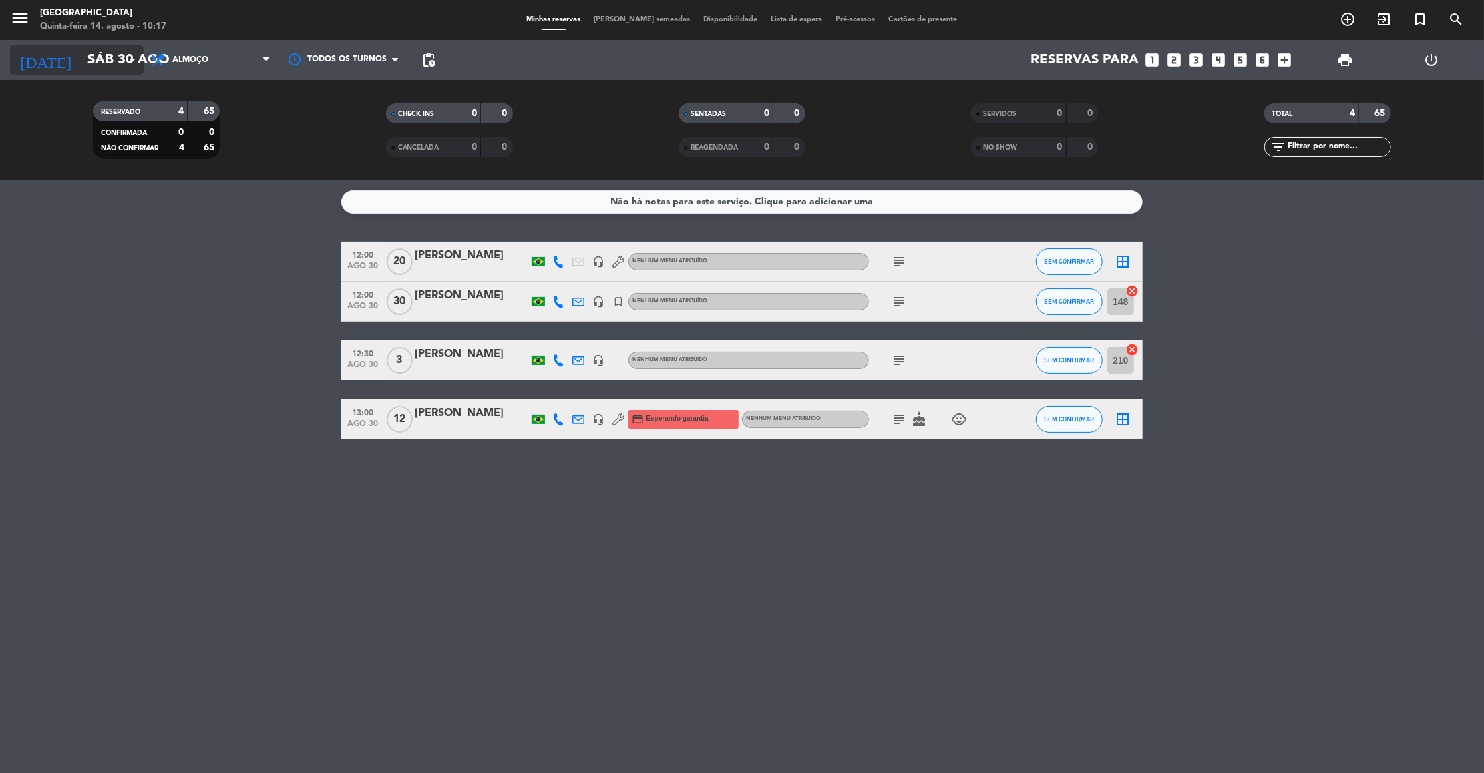
click at [82, 63] on input "Sáb 30 ago" at bounding box center [168, 59] width 174 height 29
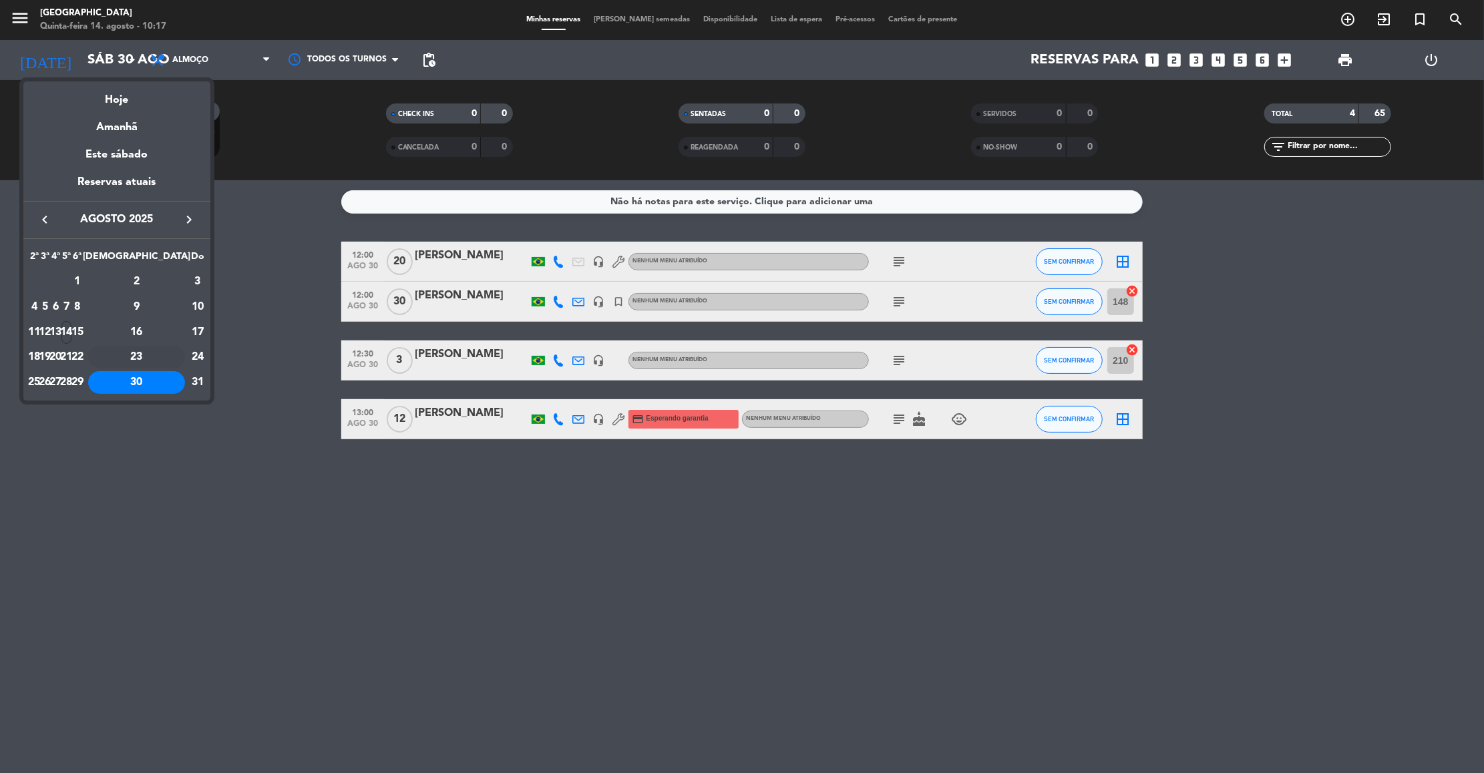
click at [170, 352] on div "23" at bounding box center [136, 357] width 97 height 23
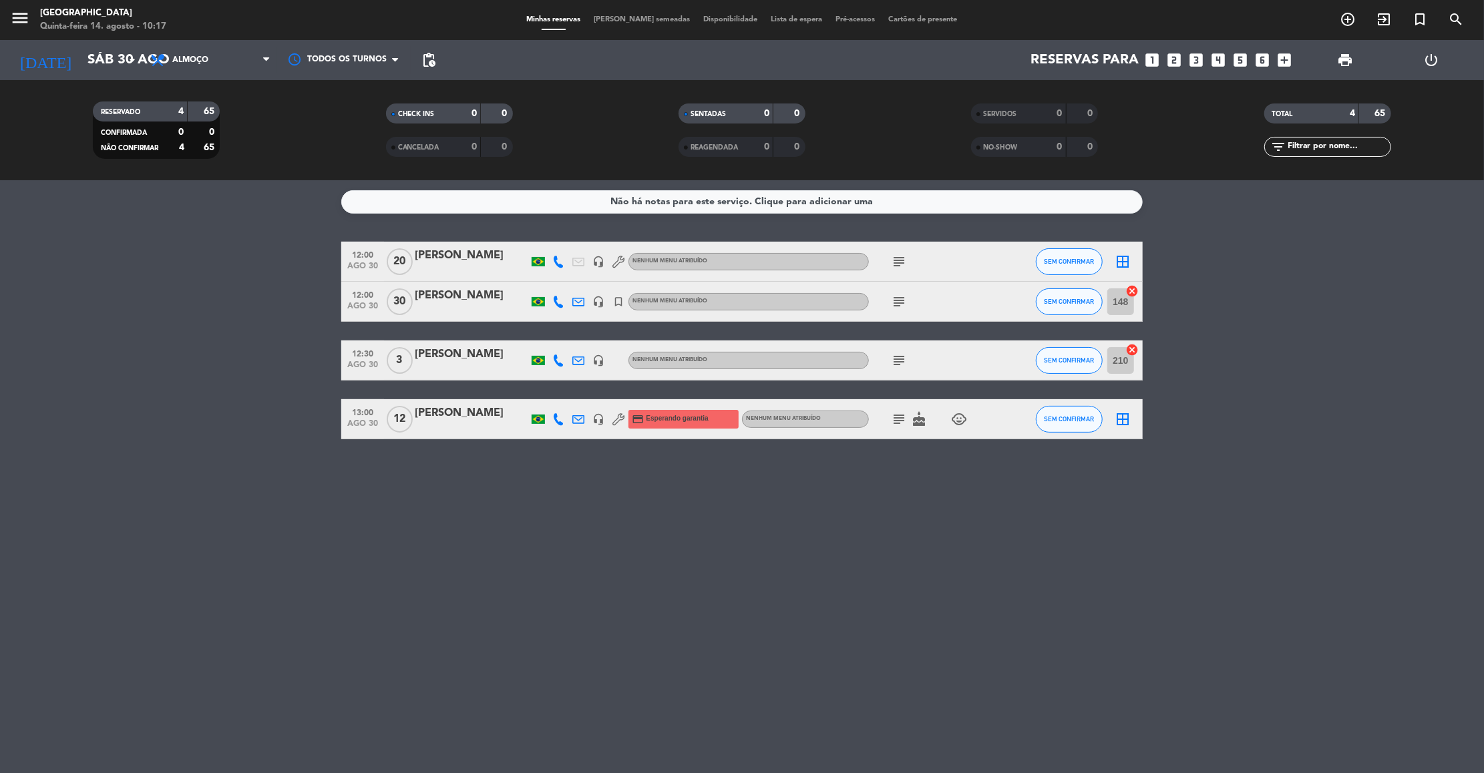
type input "Sáb 23 ago"
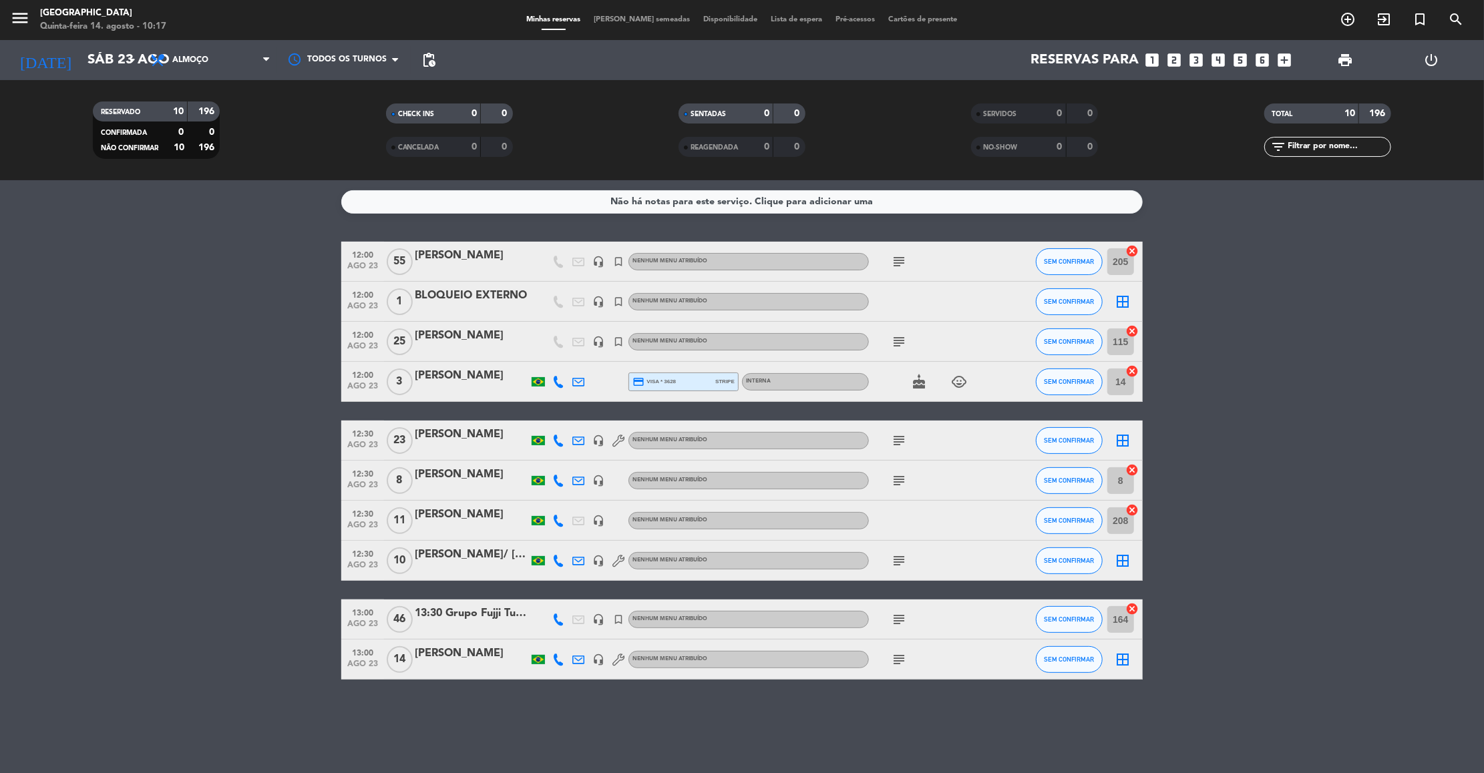
click at [436, 435] on div "[PERSON_NAME]" at bounding box center [472, 434] width 114 height 17
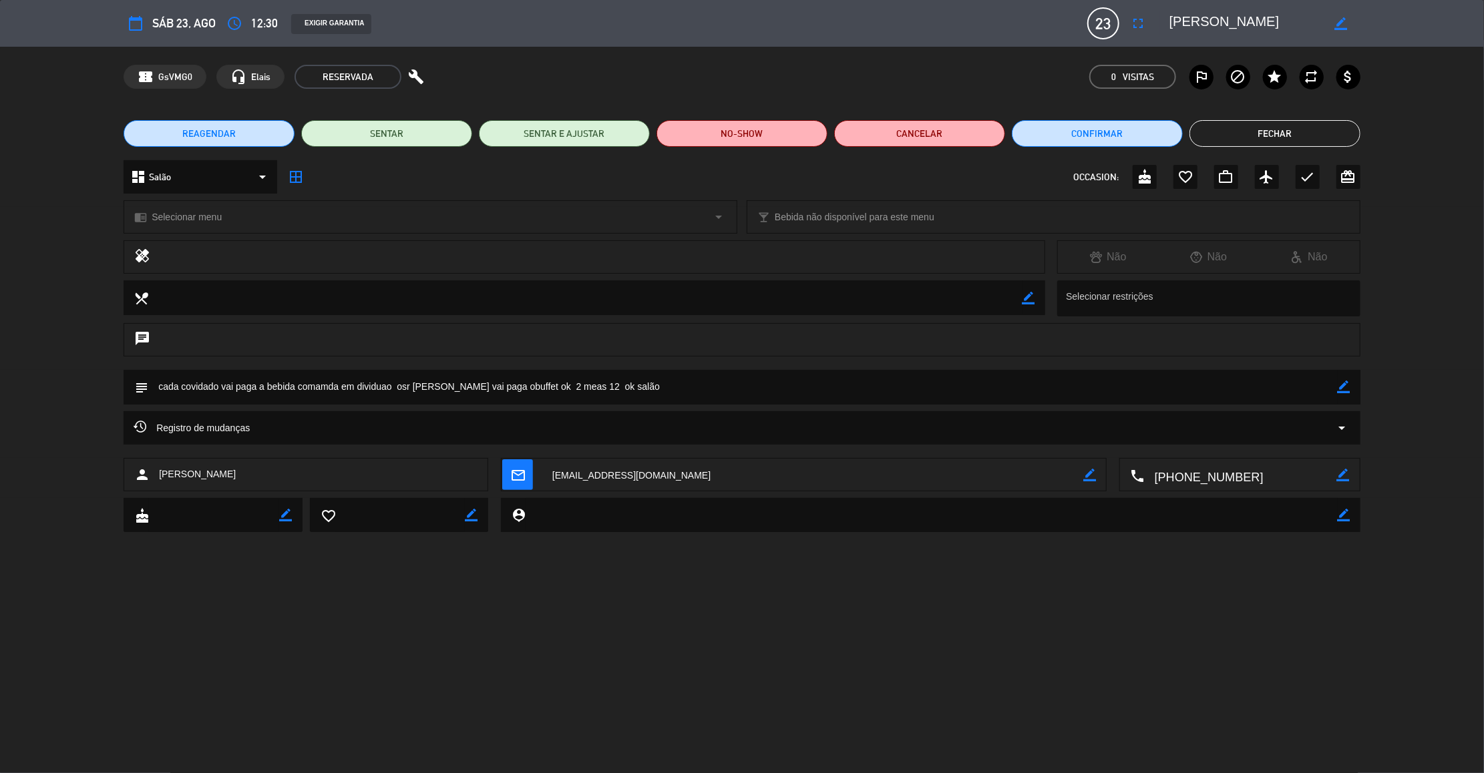
click at [697, 385] on textarea at bounding box center [742, 387] width 1189 height 34
click at [1344, 386] on icon "border_color" at bounding box center [1344, 387] width 13 height 13
click at [1306, 386] on textarea at bounding box center [742, 387] width 1189 height 34
click at [1344, 391] on icon at bounding box center [1344, 387] width 13 height 13
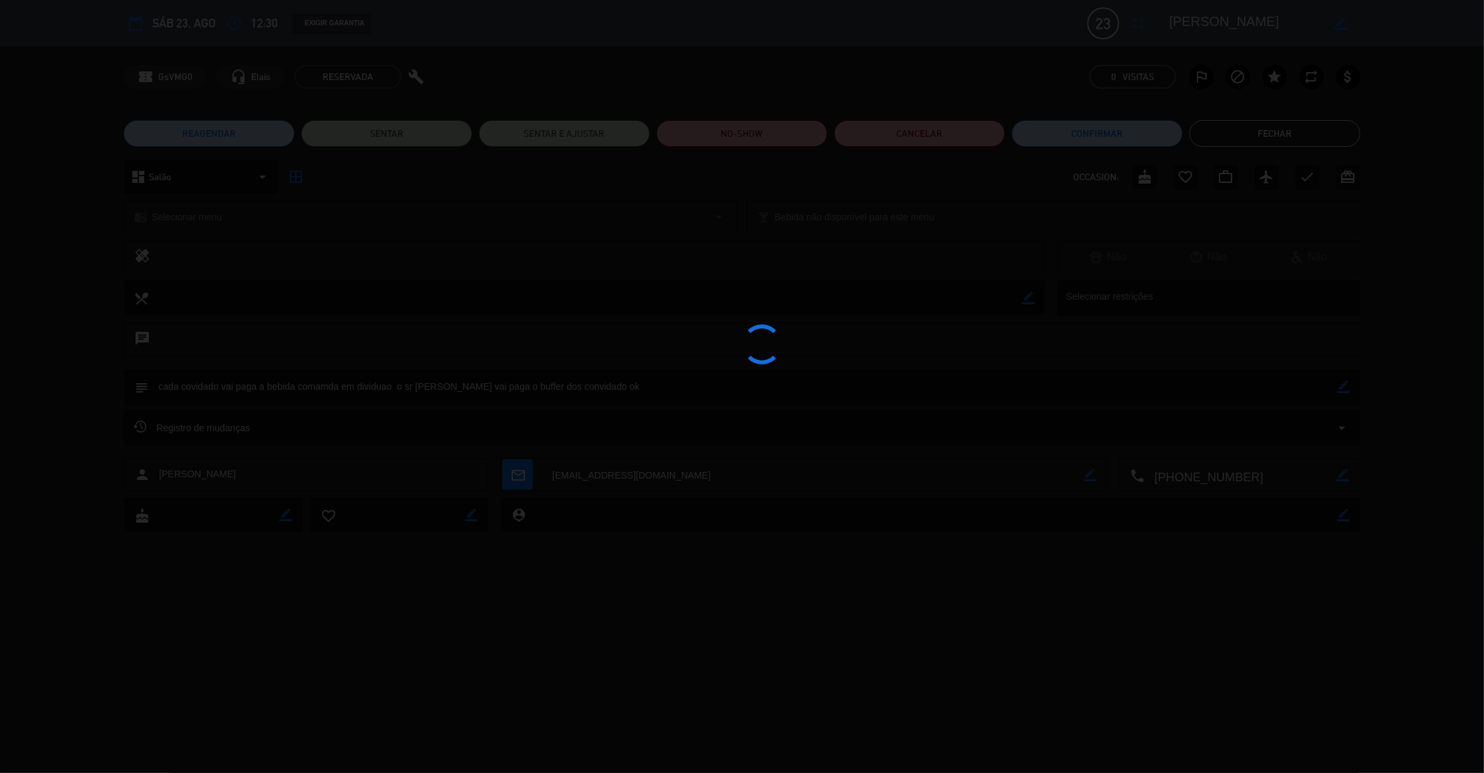
type textarea "cada covidado vai paga a bebida comamda em dividuao o sr [PERSON_NAME] vai paga…"
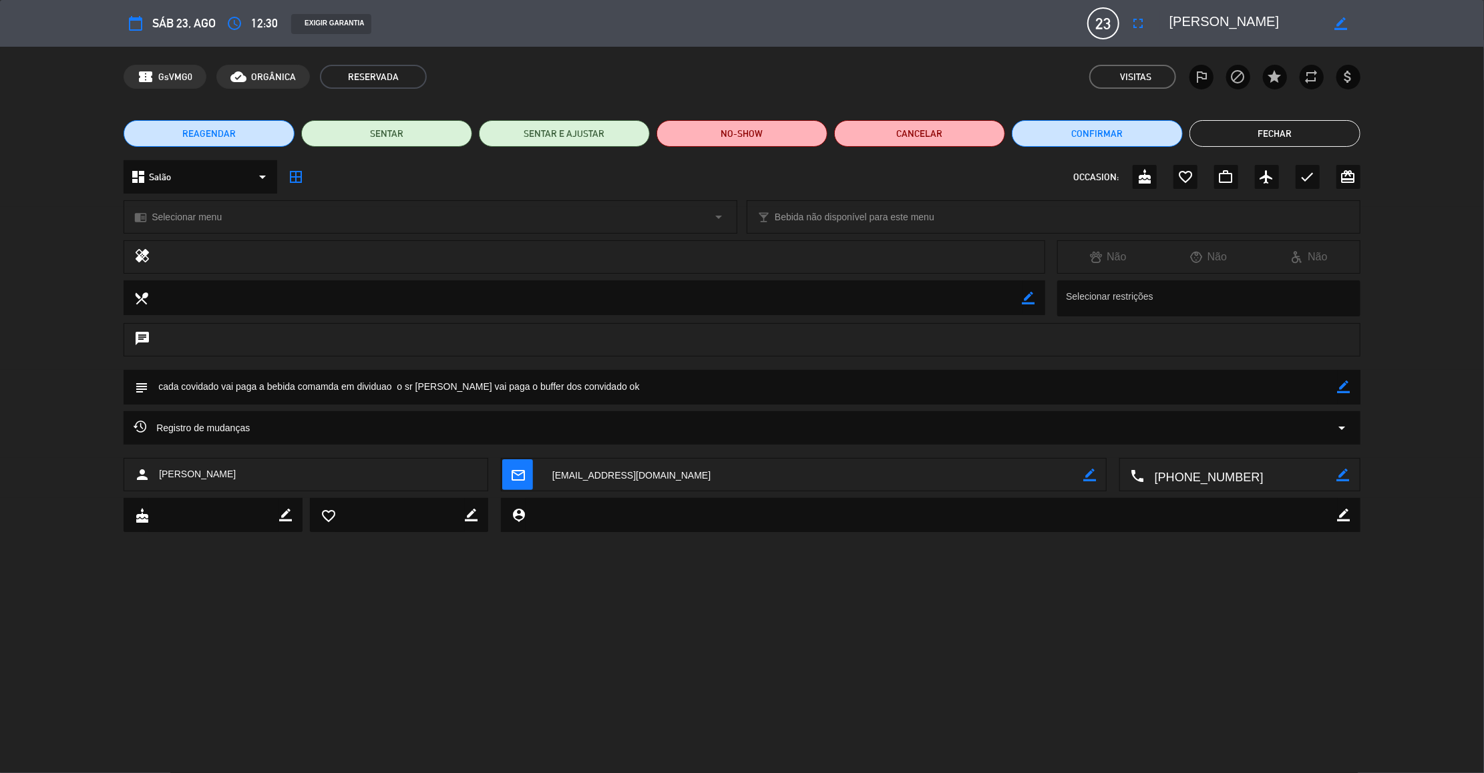
click at [1310, 126] on button "Fechar" at bounding box center [1274, 133] width 171 height 27
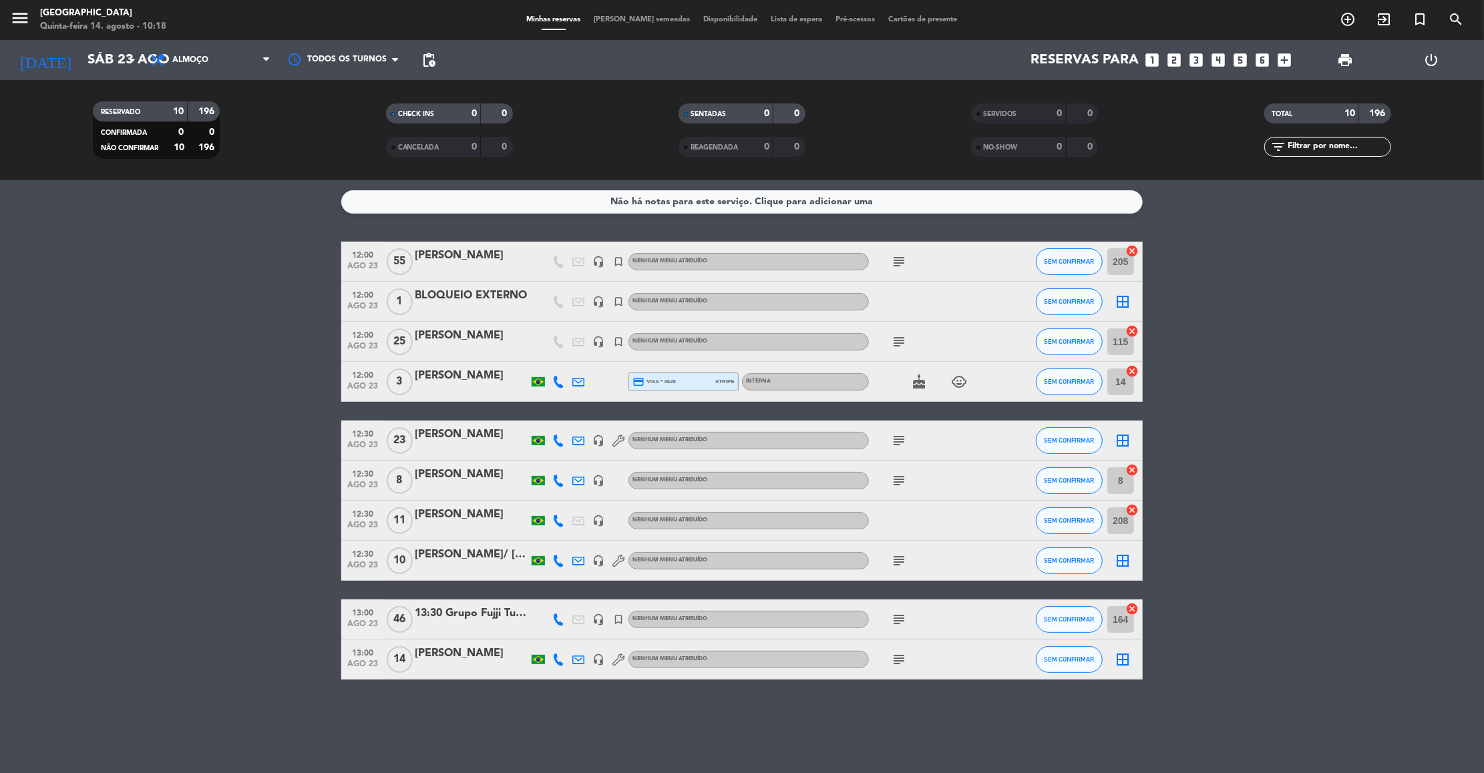
click at [1410, 303] on bookings-row "12:00 [DATE] [PERSON_NAME] headset_mic turned_in_not Nenhum menu atribuído subj…" at bounding box center [742, 461] width 1484 height 438
click at [224, 419] on bookings-row "12:00 [DATE] [PERSON_NAME] headset_mic turned_in_not Nenhum menu atribuído subj…" at bounding box center [742, 461] width 1484 height 438
click at [889, 436] on span "subject" at bounding box center [899, 441] width 20 height 16
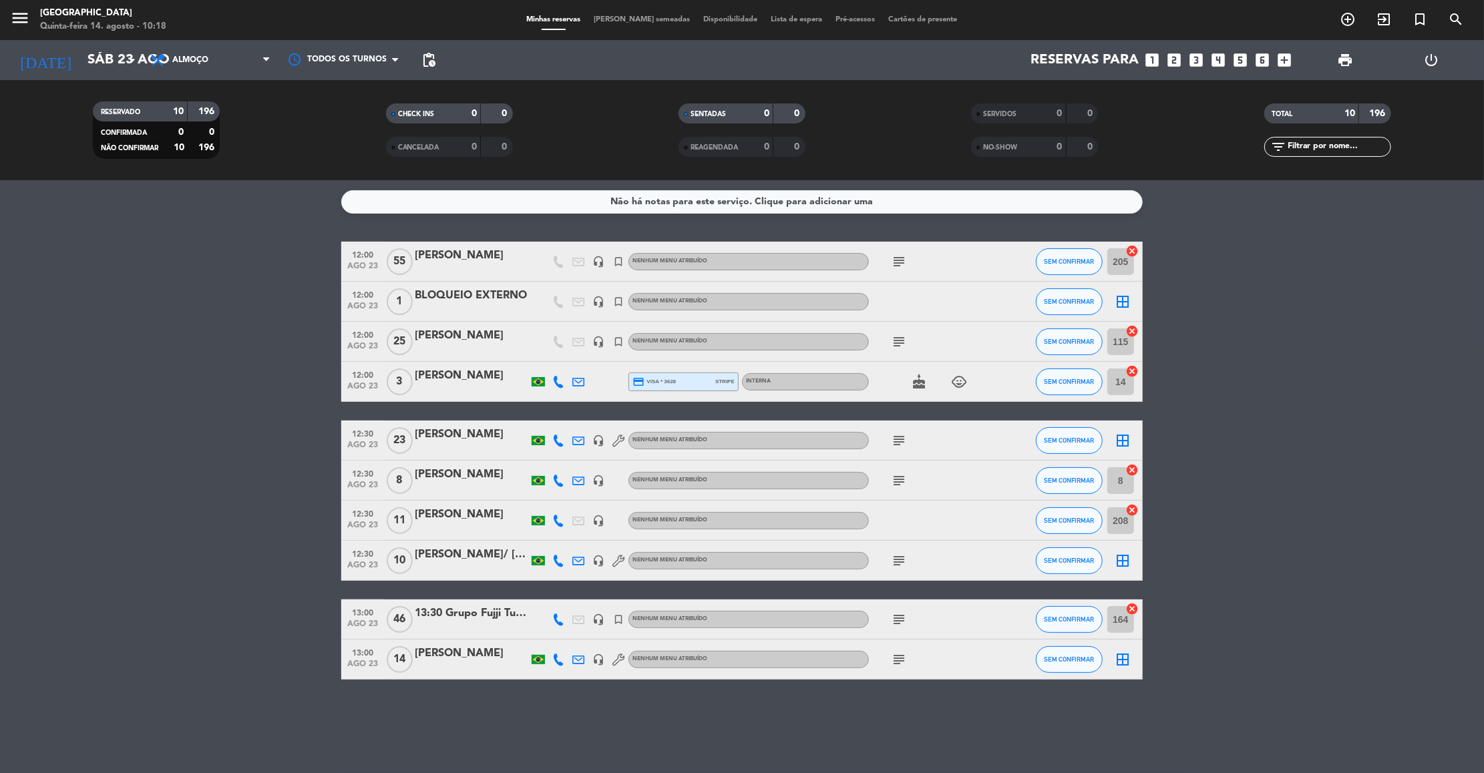
click at [904, 441] on icon "subject" at bounding box center [899, 441] width 16 height 16
click at [440, 435] on div "[PERSON_NAME]" at bounding box center [472, 434] width 114 height 17
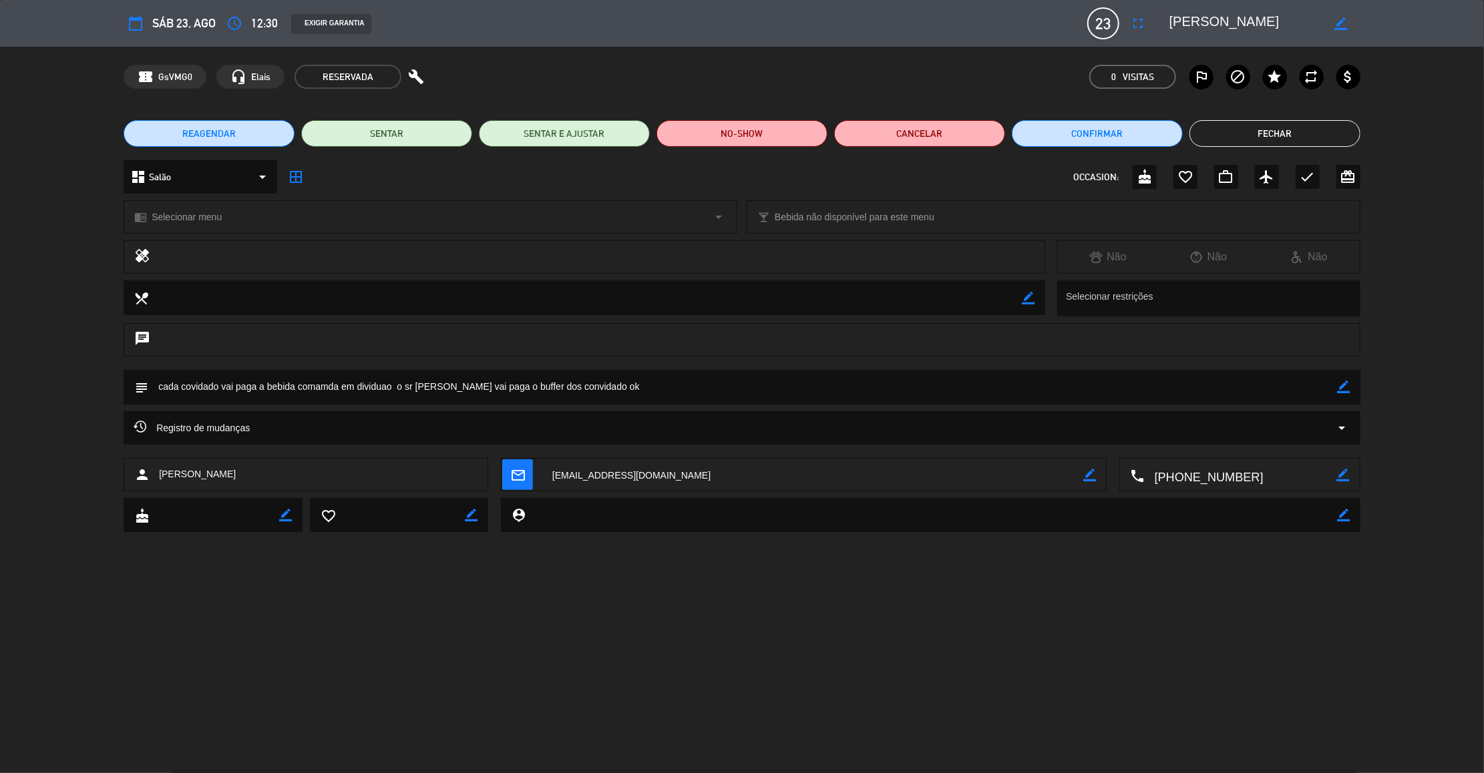
click at [803, 389] on textarea at bounding box center [742, 387] width 1189 height 34
click at [1342, 387] on icon "border_color" at bounding box center [1344, 387] width 13 height 13
click at [1299, 387] on textarea at bounding box center [742, 387] width 1189 height 34
click at [1346, 387] on icon at bounding box center [1344, 387] width 13 height 13
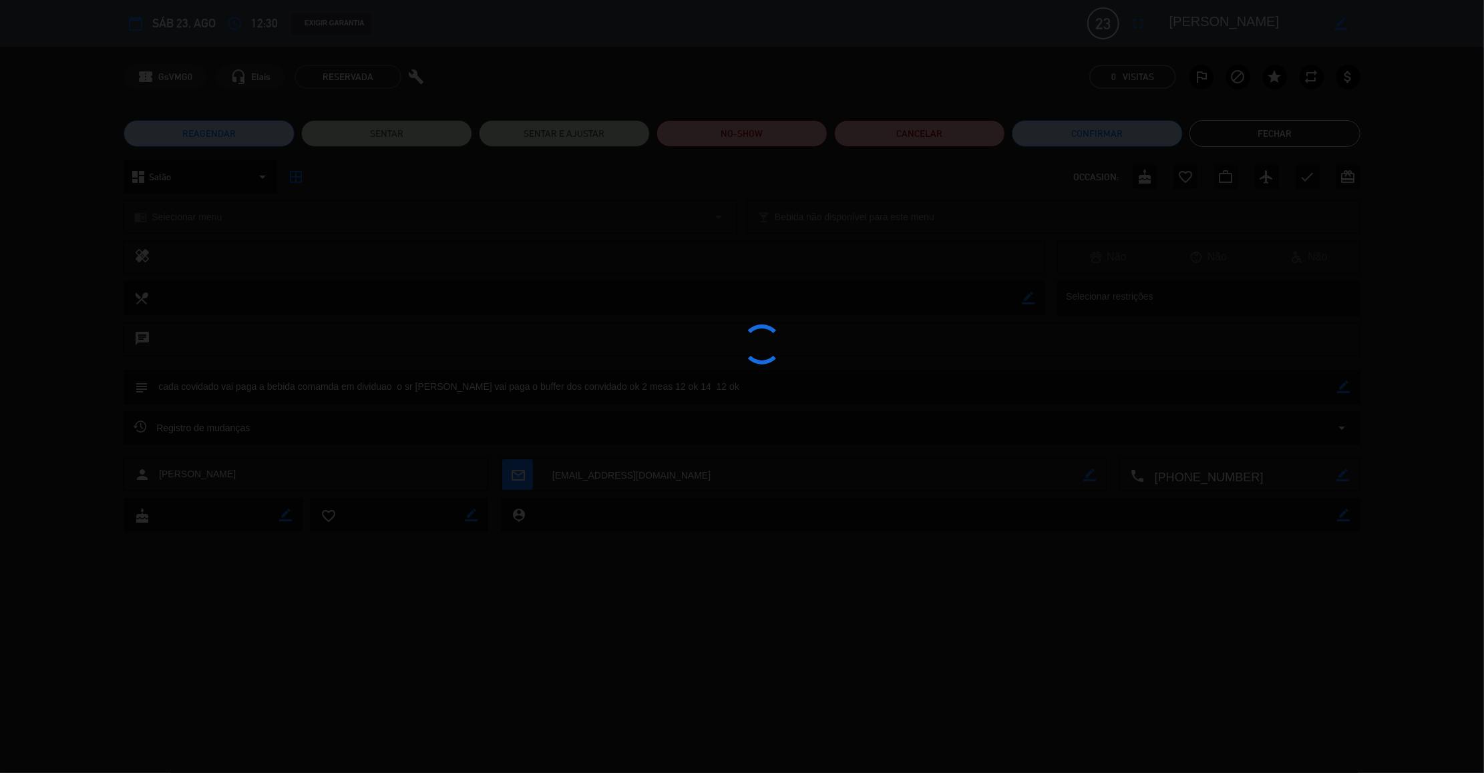
type textarea "cada covidado vai paga a bebida comamda em dividuao o sr [PERSON_NAME] vai paga…"
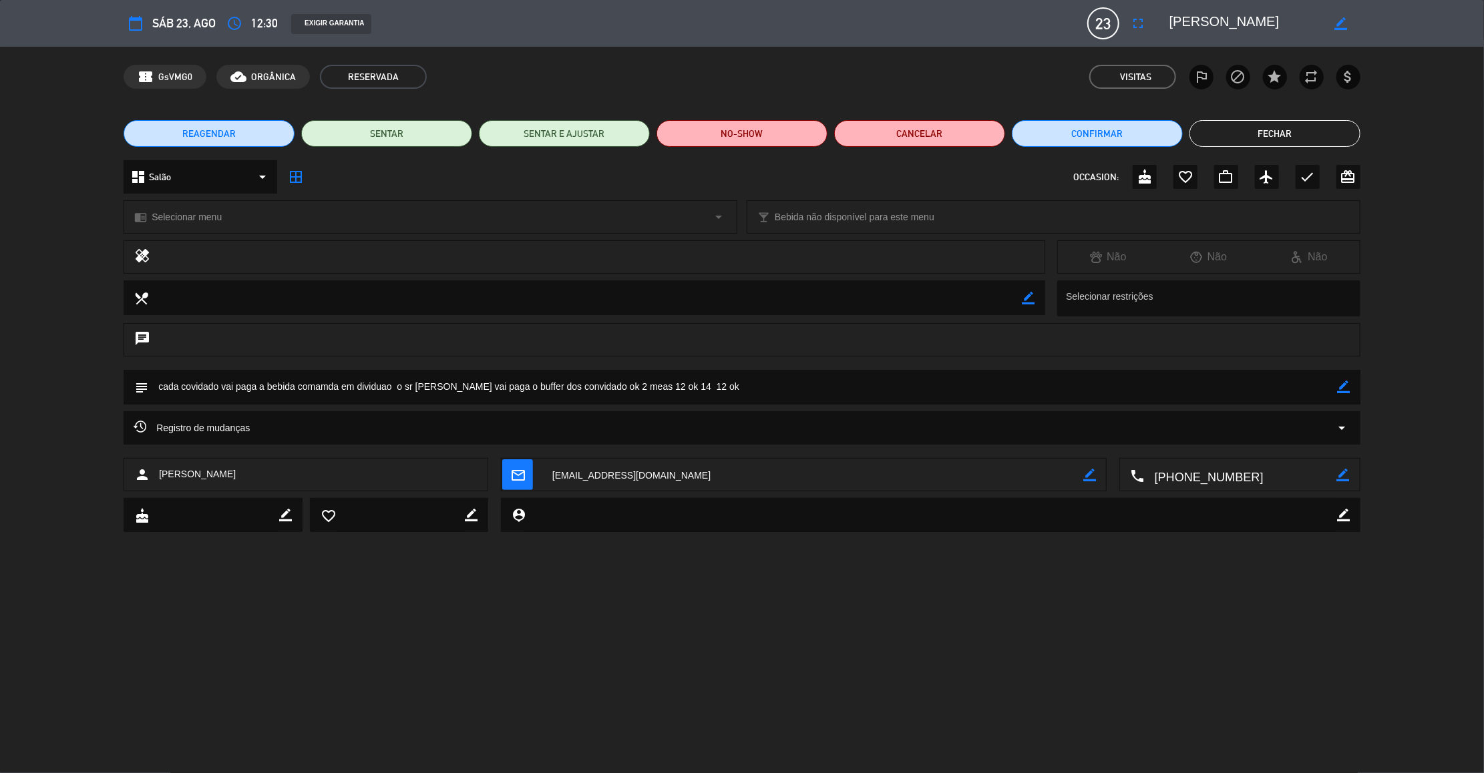
click at [1334, 135] on button "Fechar" at bounding box center [1274, 133] width 171 height 27
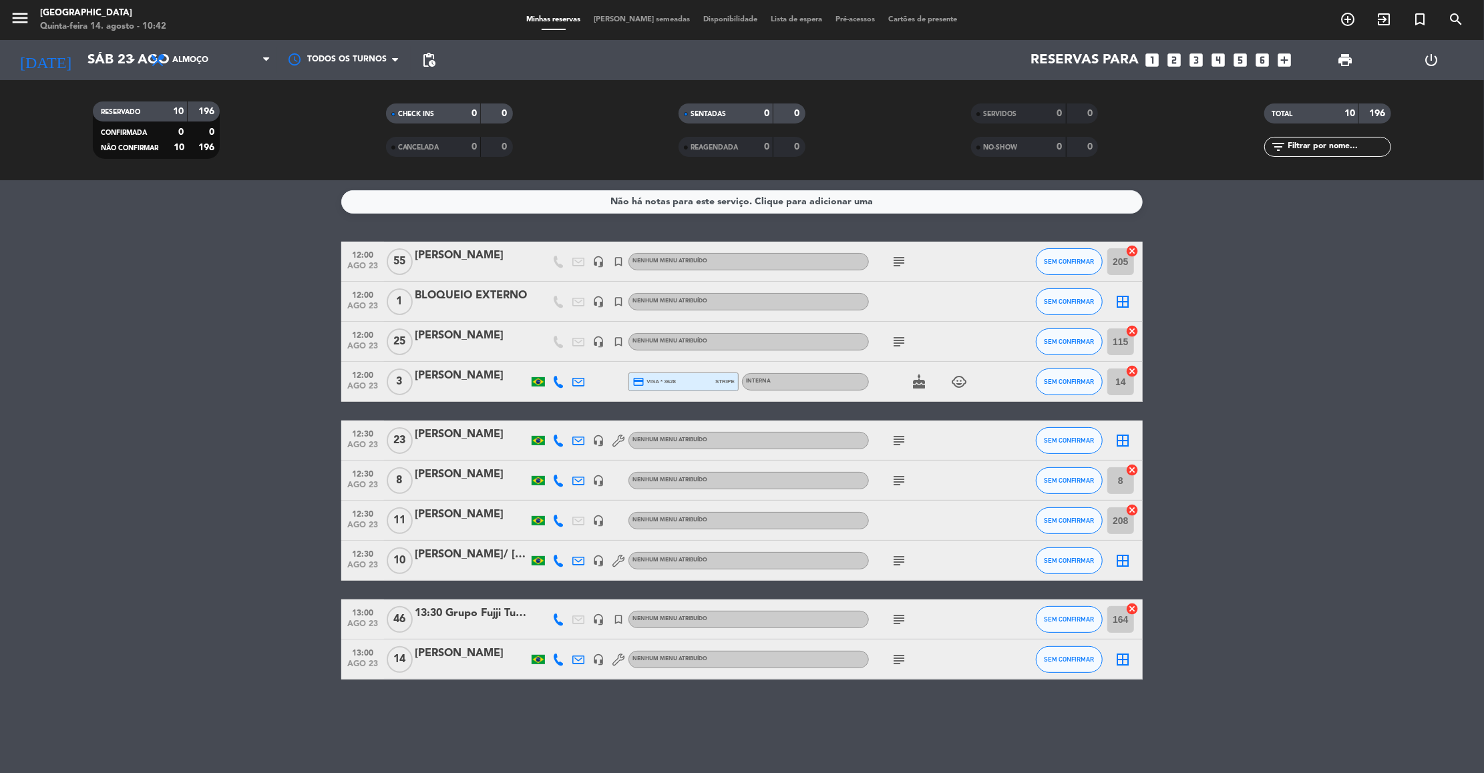
click at [196, 391] on bookings-row "12:00 [DATE] [PERSON_NAME] headset_mic turned_in_not Nenhum menu atribuído subj…" at bounding box center [742, 461] width 1484 height 438
